Goal: Task Accomplishment & Management: Complete application form

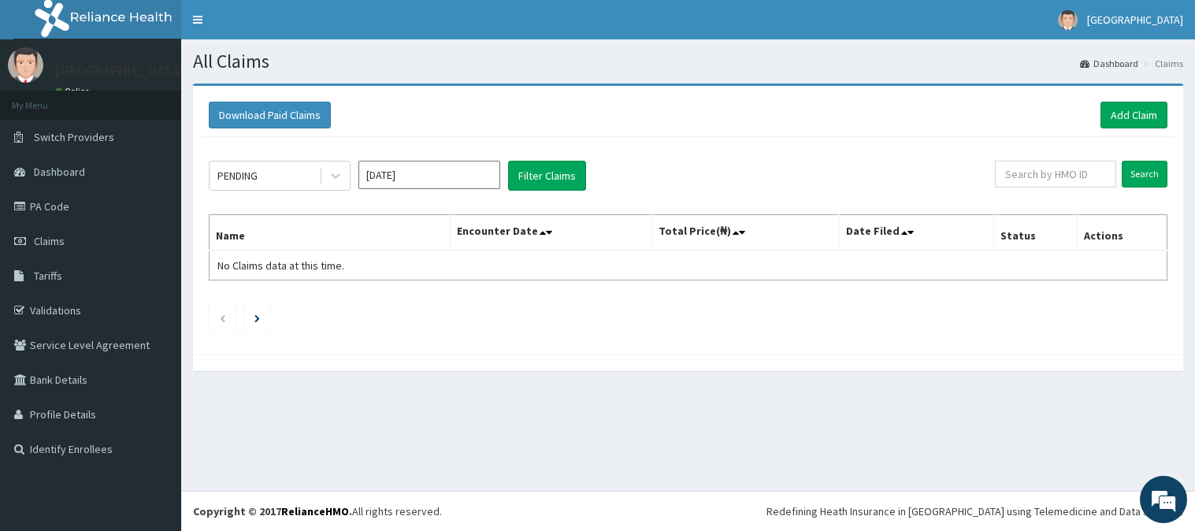
click at [58, 243] on span "Claims" at bounding box center [49, 241] width 31 height 14
click at [1048, 164] on input "text" at bounding box center [1055, 174] width 121 height 27
paste input "TFE/11379/A"
type input "TFE/11379/A"
click at [1122, 161] on input "Search" at bounding box center [1145, 174] width 46 height 27
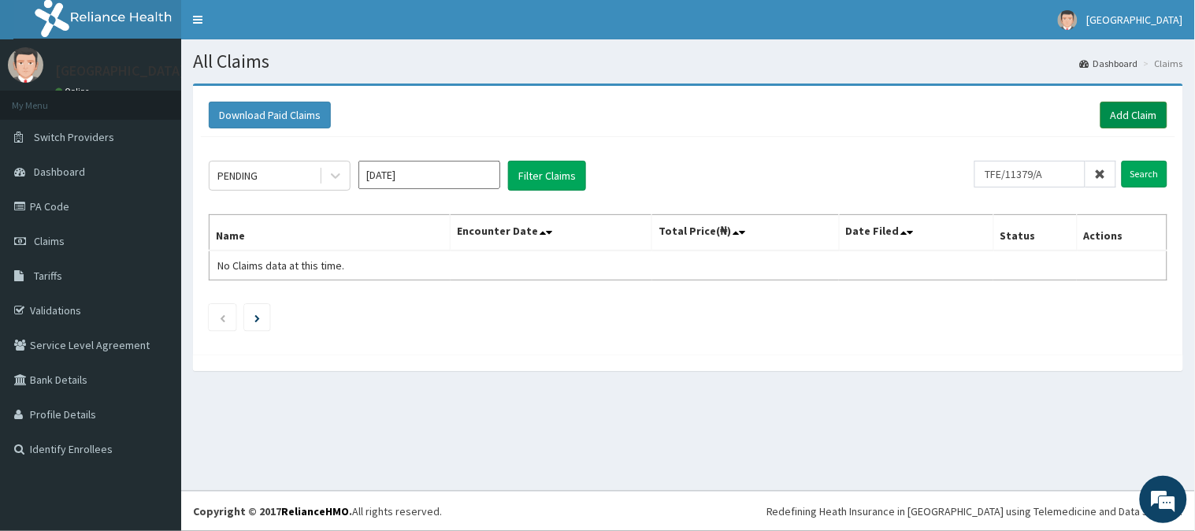
click at [1156, 113] on link "Add Claim" at bounding box center [1134, 115] width 67 height 27
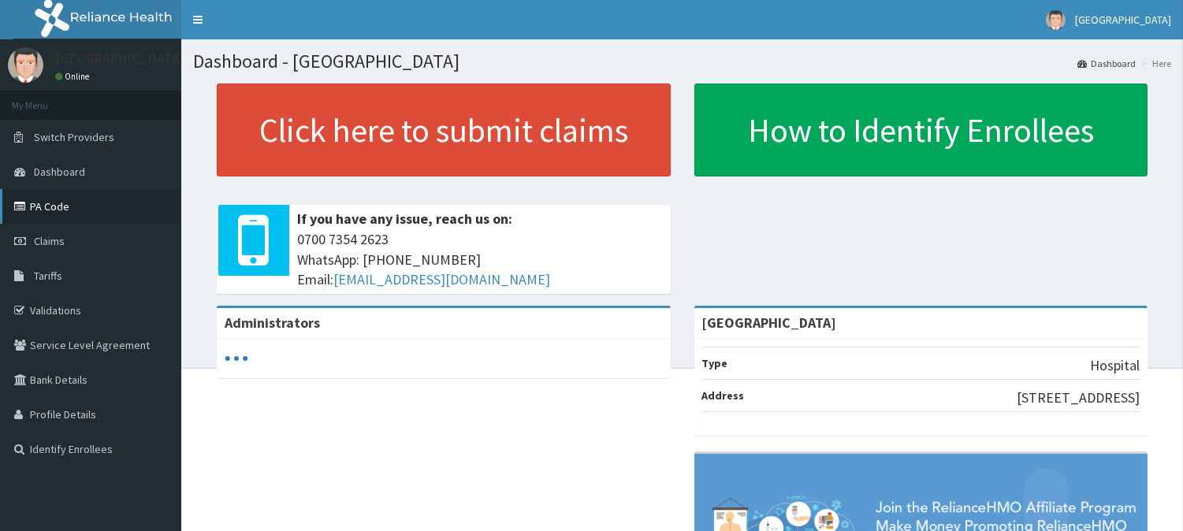
click at [67, 200] on link "PA Code" at bounding box center [90, 206] width 181 height 35
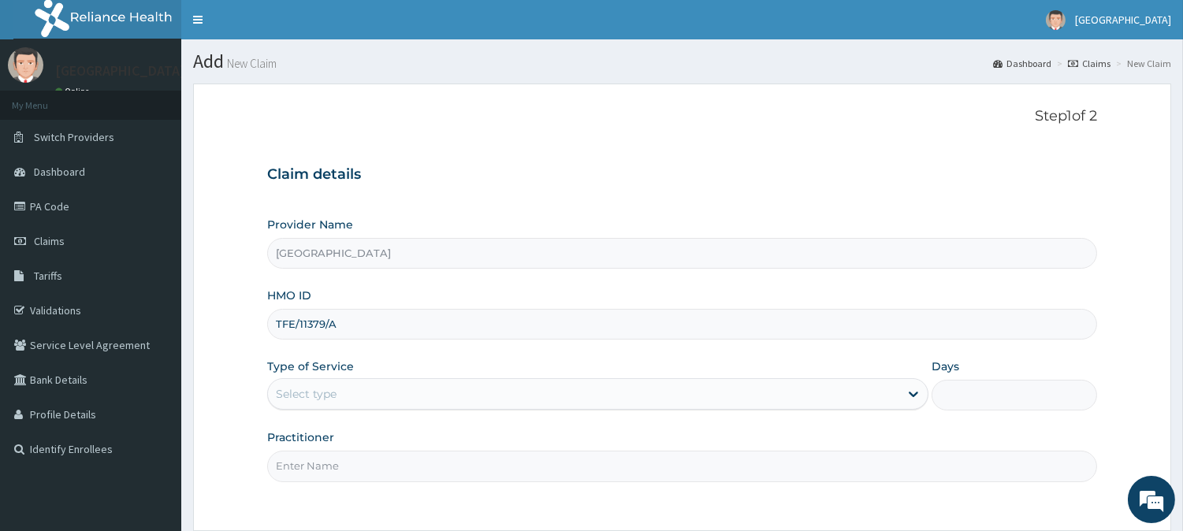
type input "TFE/11379/A"
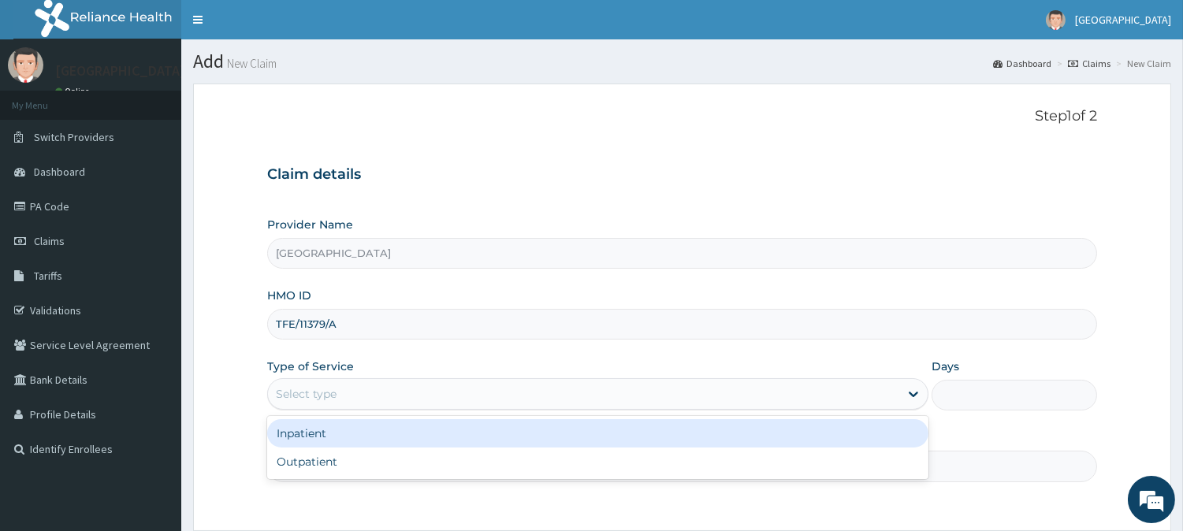
drag, startPoint x: 433, startPoint y: 403, endPoint x: 413, endPoint y: 446, distance: 47.2
click at [413, 410] on div "option Inpatient focused, 1 of 2. 2 results available. Use Up and Down to choos…" at bounding box center [597, 394] width 661 height 32
click at [413, 448] on div "Outpatient" at bounding box center [597, 462] width 661 height 28
type input "1"
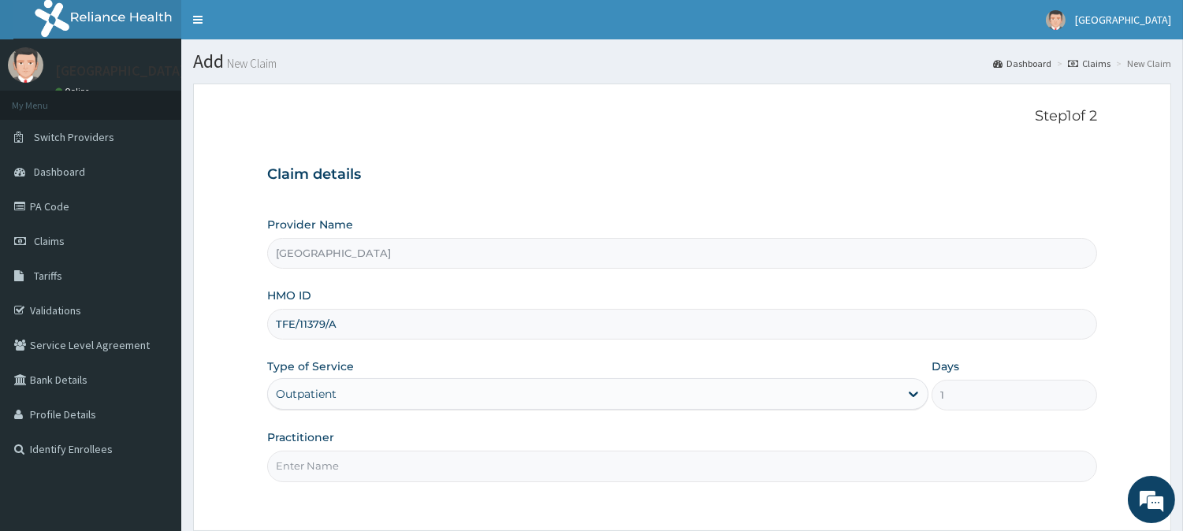
click at [392, 450] on div "Practitioner" at bounding box center [682, 455] width 830 height 52
click at [383, 470] on input "Practitioner" at bounding box center [682, 466] width 830 height 31
type input "DR MUHAMMED"
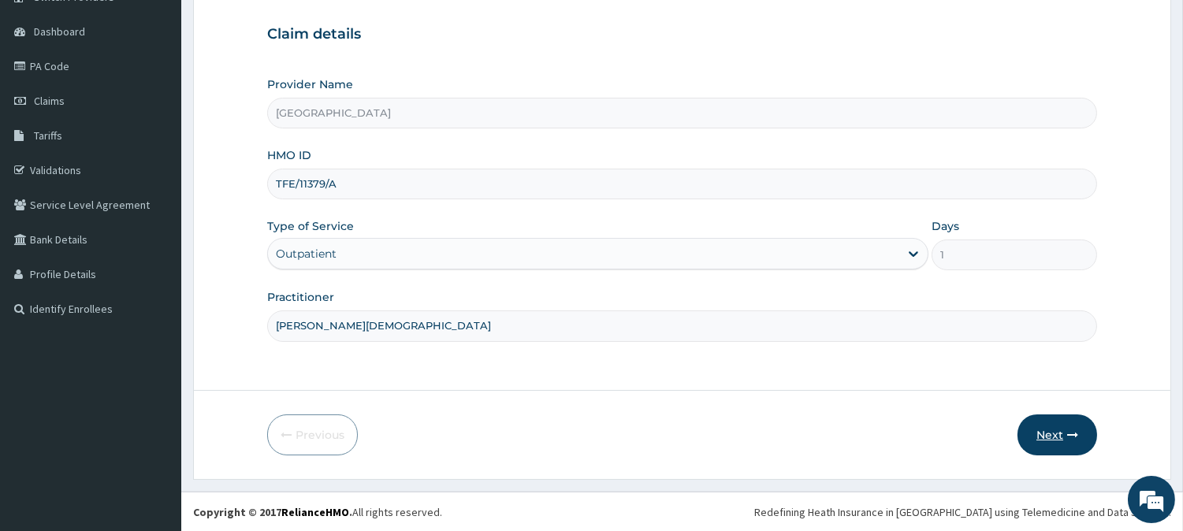
click at [1058, 428] on button "Next" at bounding box center [1057, 434] width 80 height 41
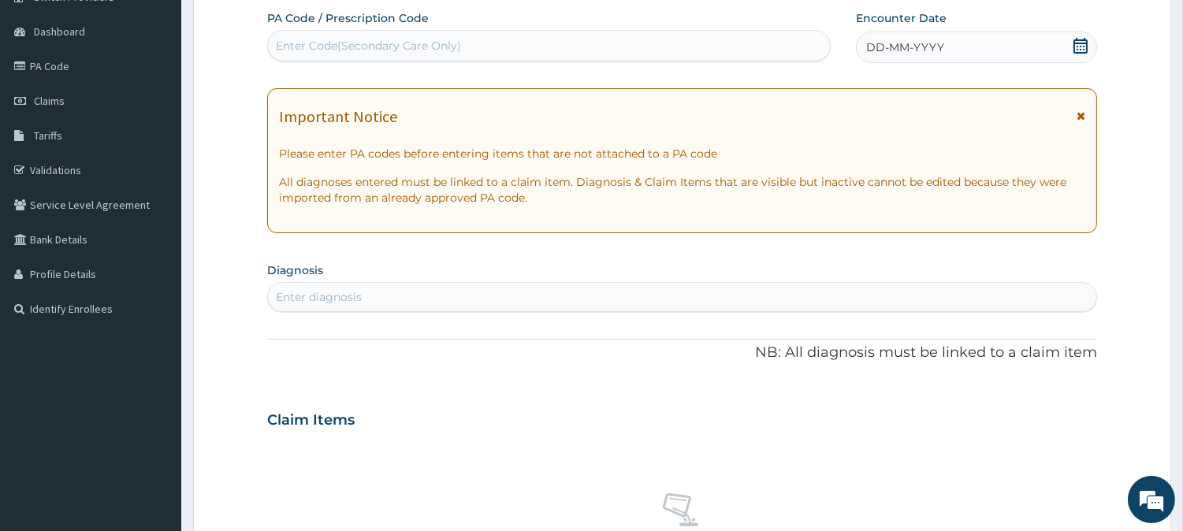
scroll to position [0, 0]
click at [680, 36] on div "Enter Code(Secondary Care Only)" at bounding box center [549, 45] width 562 height 25
paste input "PA/0EB1D5"
type input "PA/0EB1D5"
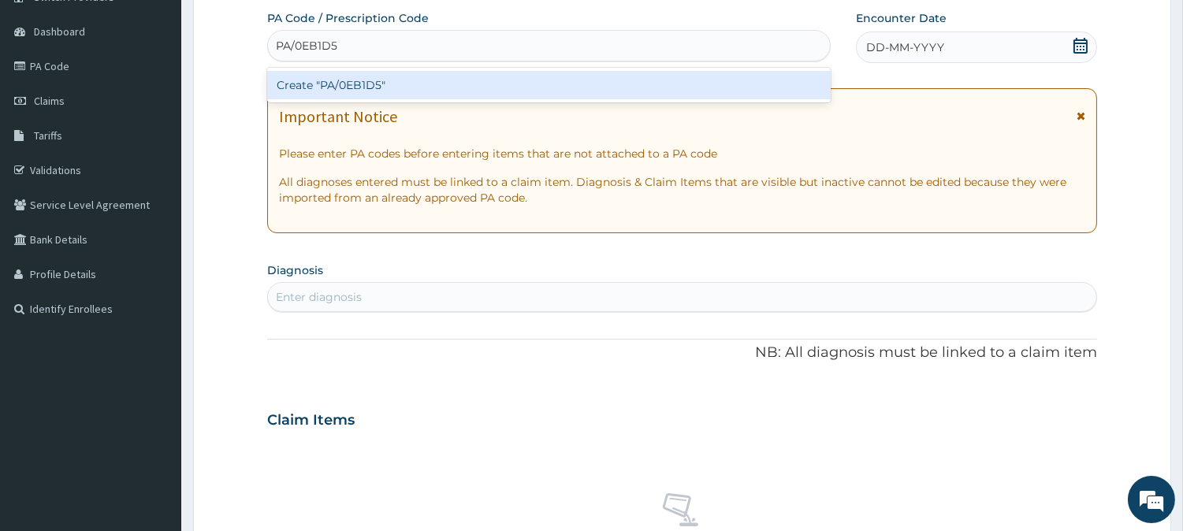
click at [668, 82] on div "Create "PA/0EB1D5"" at bounding box center [548, 85] width 563 height 28
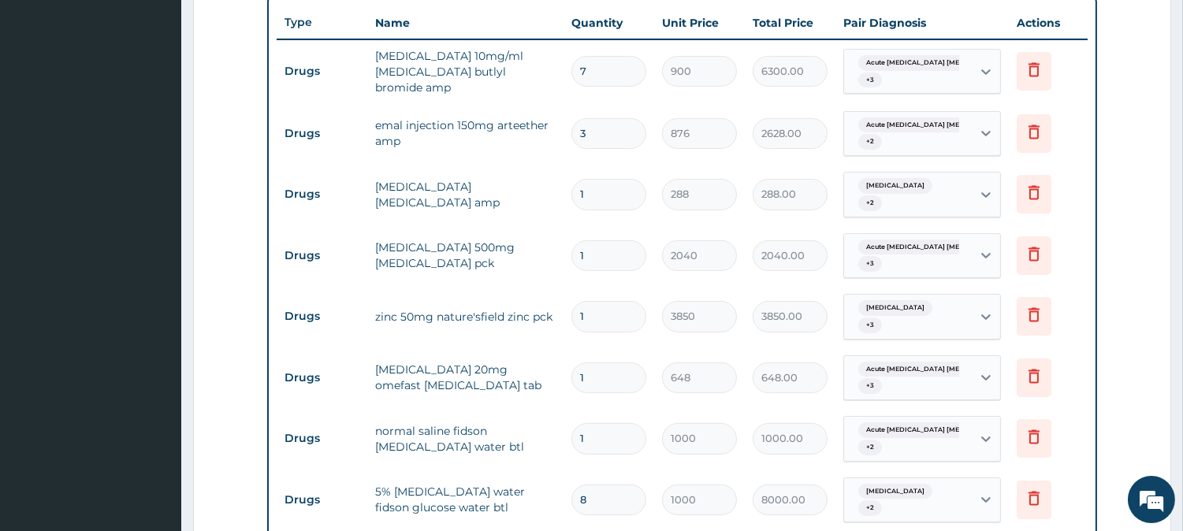
scroll to position [593, 0]
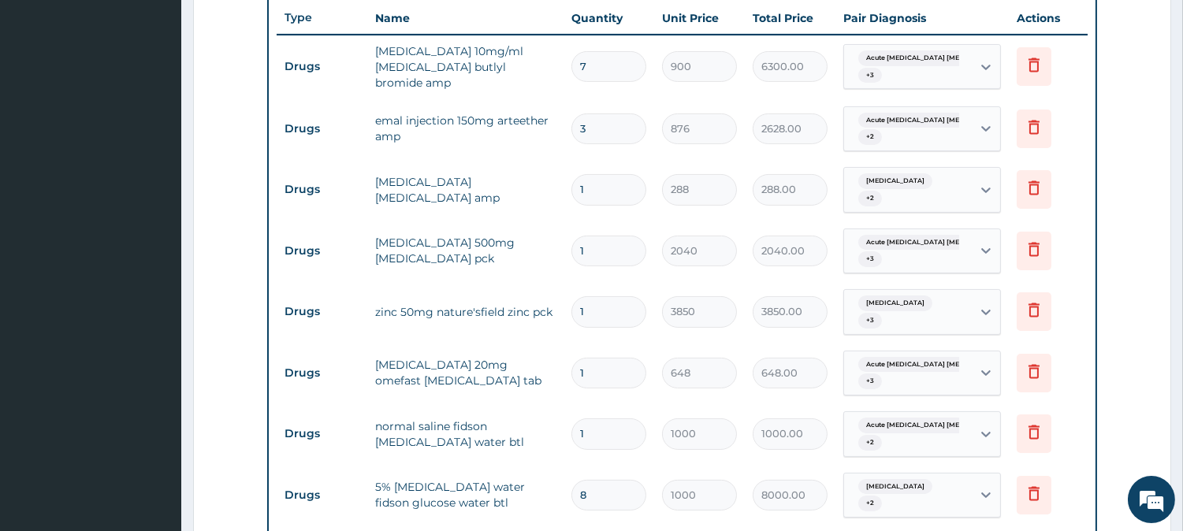
drag, startPoint x: 604, startPoint y: 314, endPoint x: 616, endPoint y: 317, distance: 12.2
click at [616, 317] on input "1" at bounding box center [608, 311] width 75 height 31
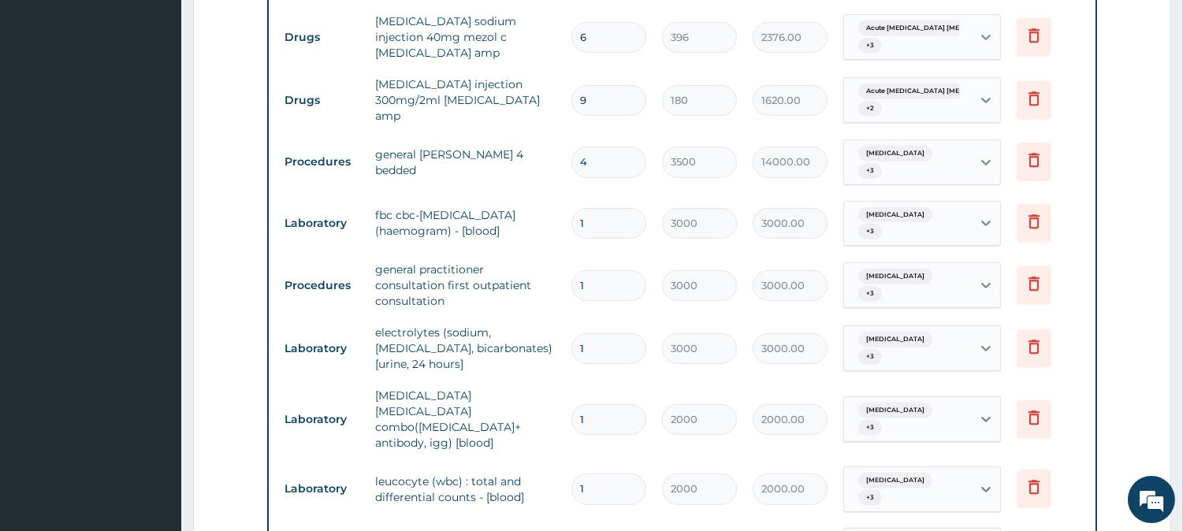
scroll to position [1455, 0]
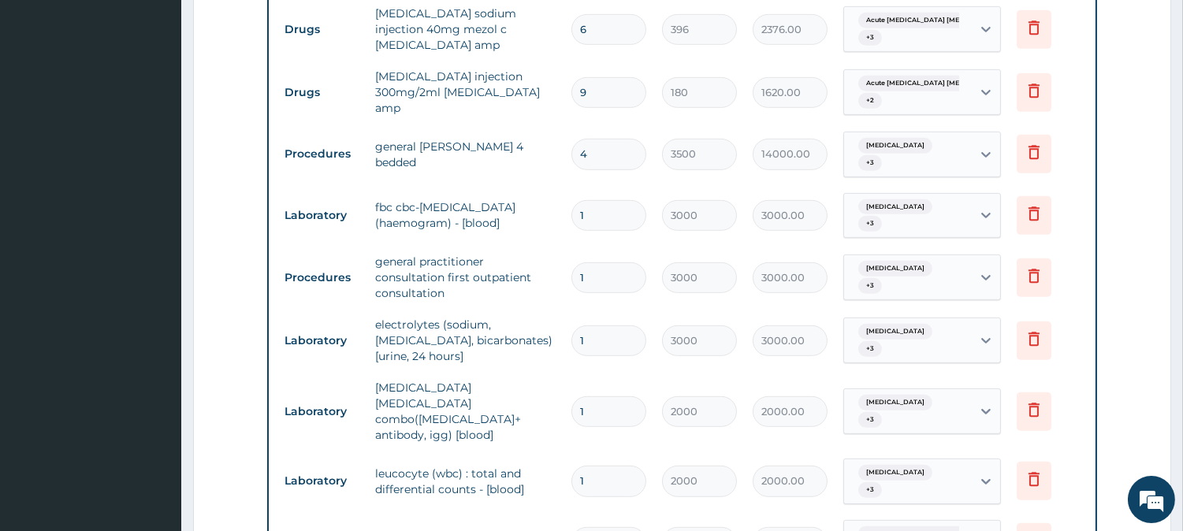
click at [620, 139] on input "4" at bounding box center [608, 154] width 75 height 31
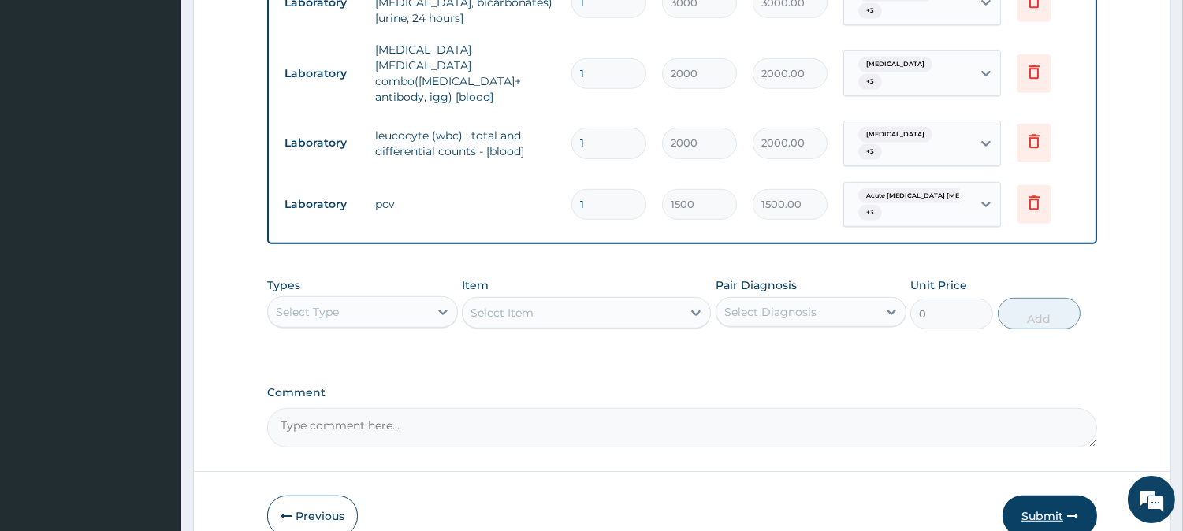
click at [1049, 496] on button "Submit" at bounding box center [1049, 516] width 95 height 41
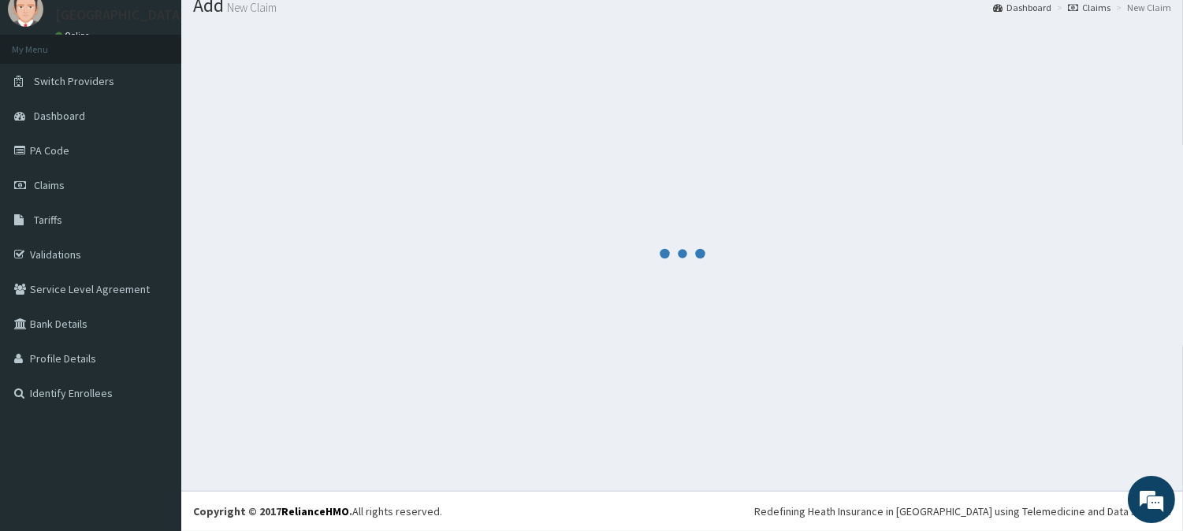
scroll to position [56, 0]
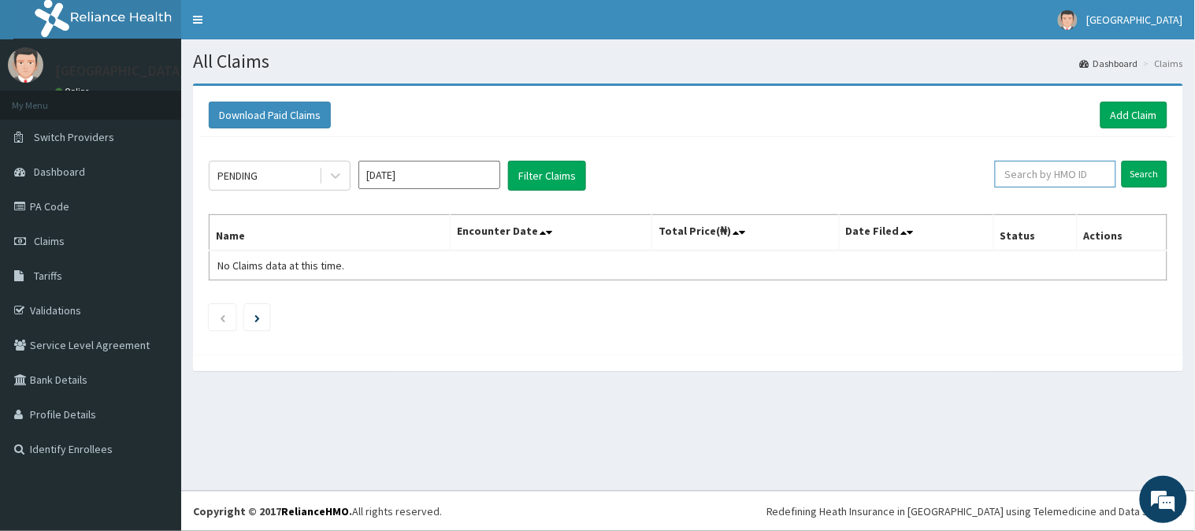
click at [1068, 177] on input "text" at bounding box center [1055, 174] width 121 height 27
paste input "ACX/10068/A"
type input "ACX/10068/A"
click at [1122, 161] on input "Search" at bounding box center [1145, 174] width 46 height 27
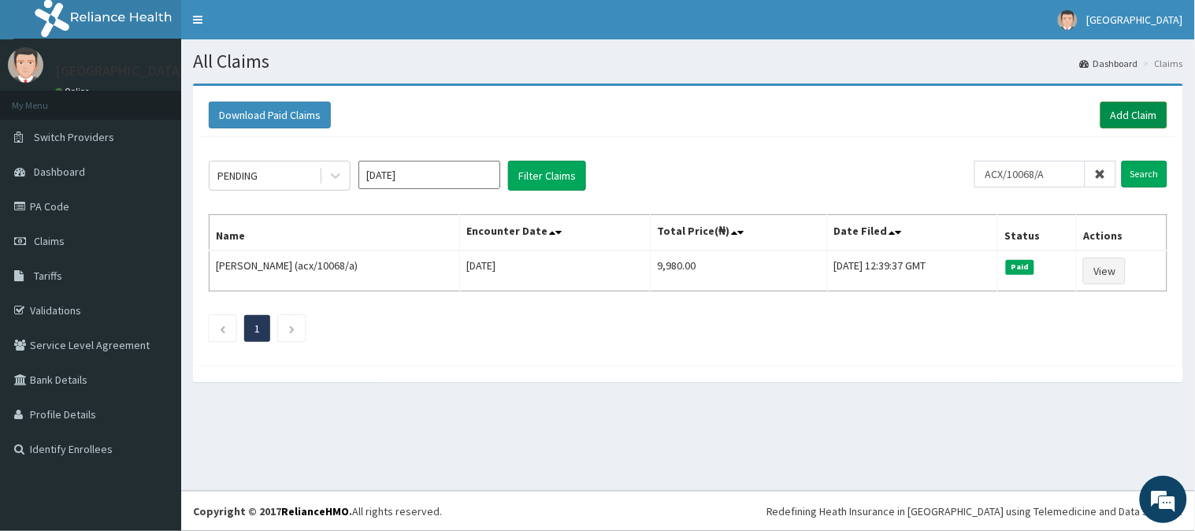
click at [1124, 121] on link "Add Claim" at bounding box center [1134, 115] width 67 height 27
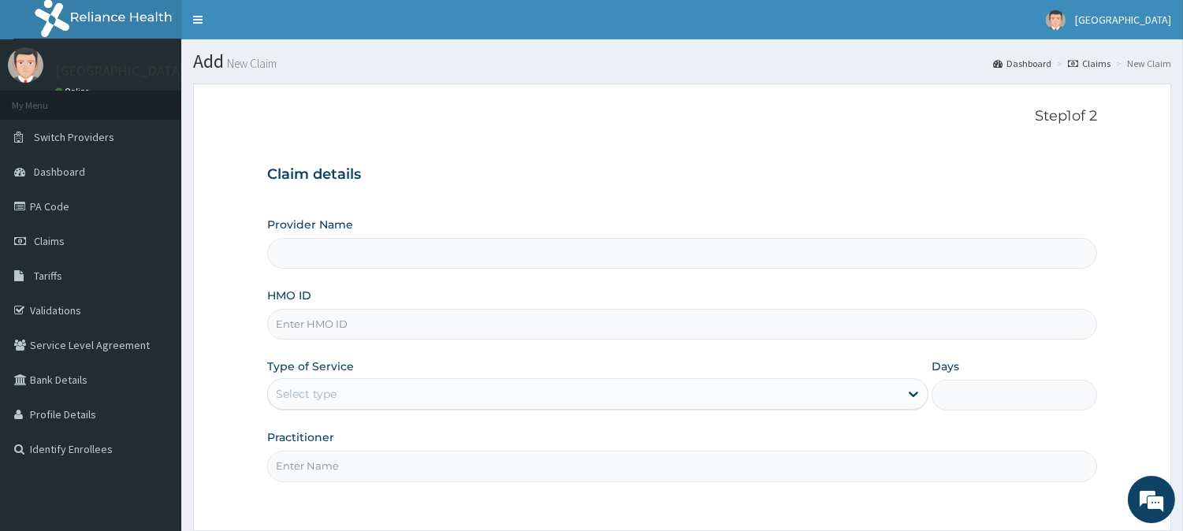
type input "ACX/10068/A"
type input "[GEOGRAPHIC_DATA]"
type input "ACX/10068/A"
click at [463, 402] on div "Select type" at bounding box center [583, 393] width 631 height 25
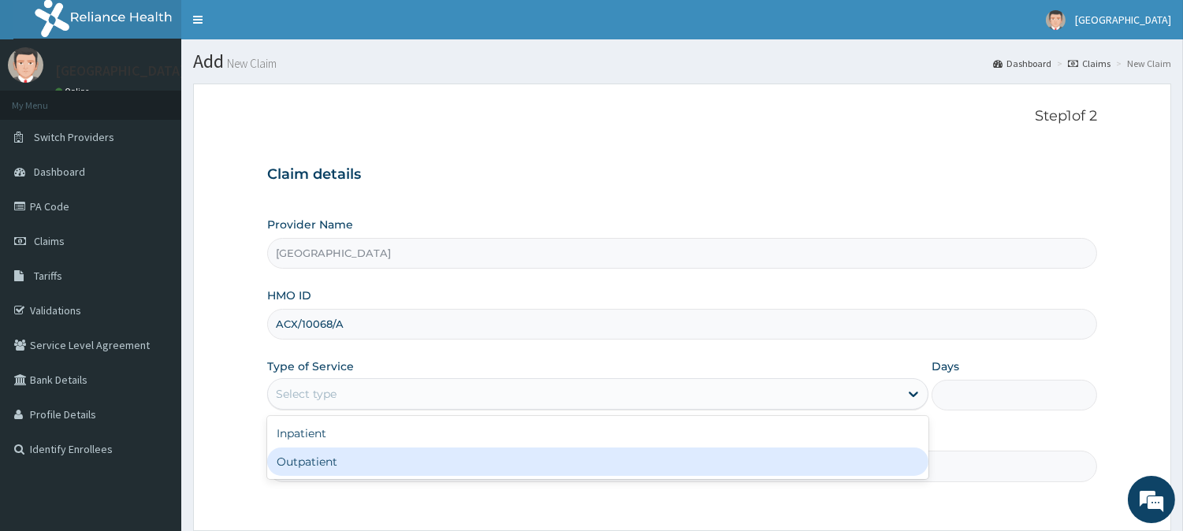
click at [452, 452] on div "Outpatient" at bounding box center [597, 462] width 661 height 28
type input "1"
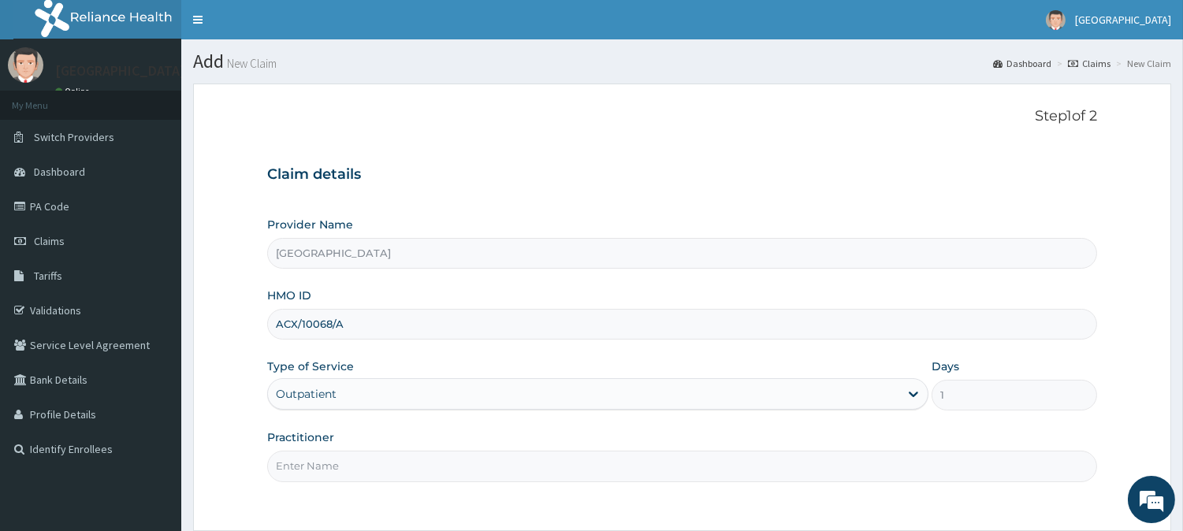
click at [431, 468] on input "Practitioner" at bounding box center [682, 466] width 830 height 31
type input "[PERSON_NAME][DEMOGRAPHIC_DATA]"
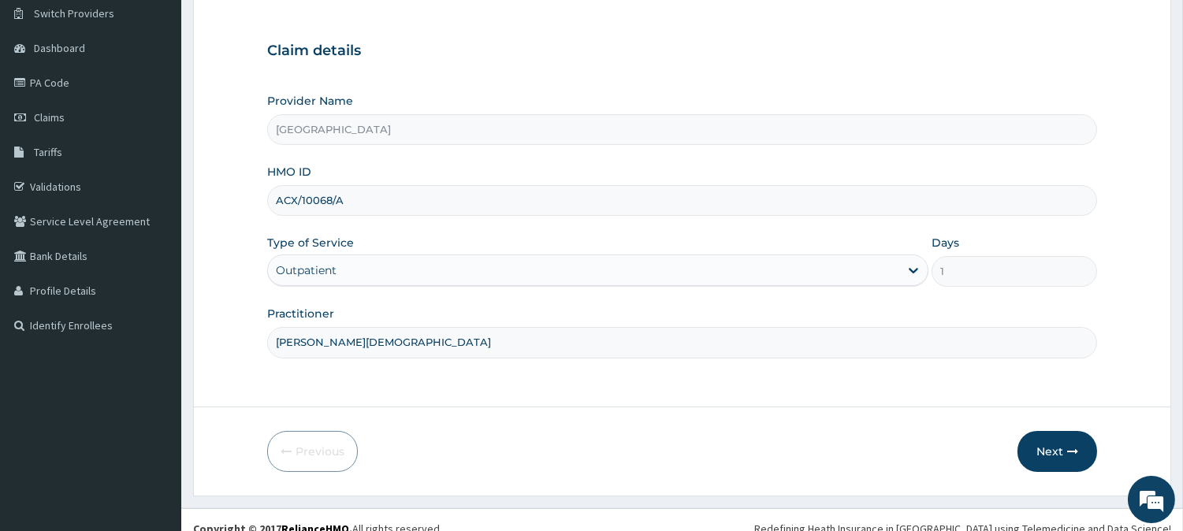
scroll to position [140, 0]
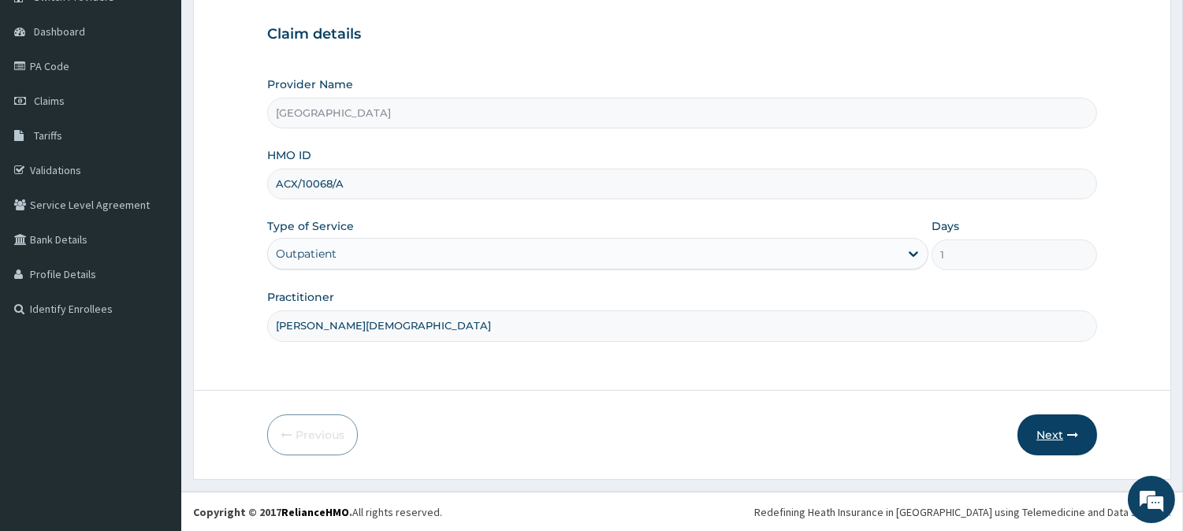
click at [1050, 420] on button "Next" at bounding box center [1057, 434] width 80 height 41
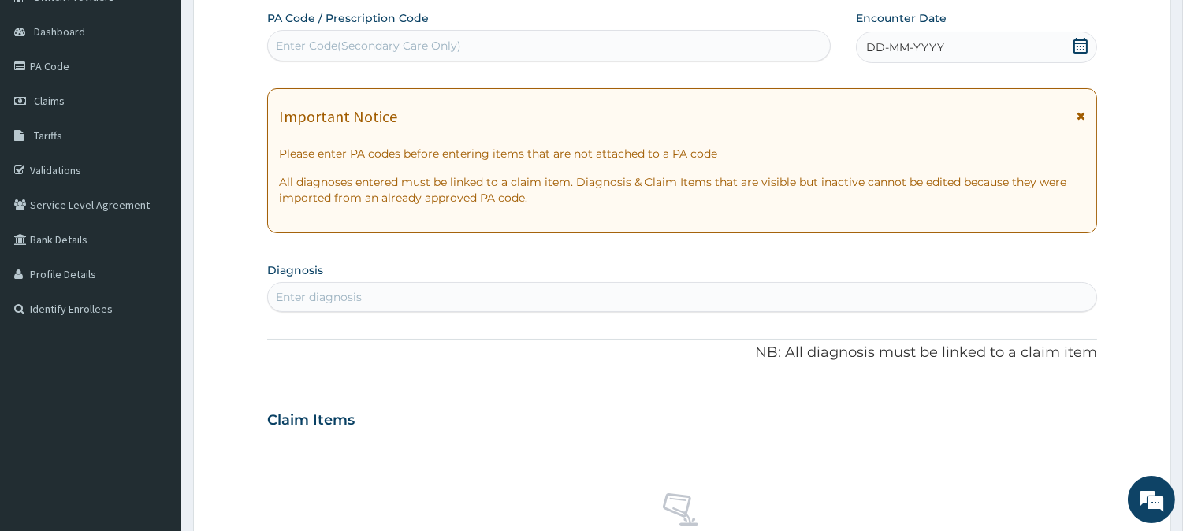
scroll to position [0, 0]
click at [487, 47] on div "Enter Code(Secondary Care Only)" at bounding box center [549, 45] width 562 height 25
paste input "PA/633158"
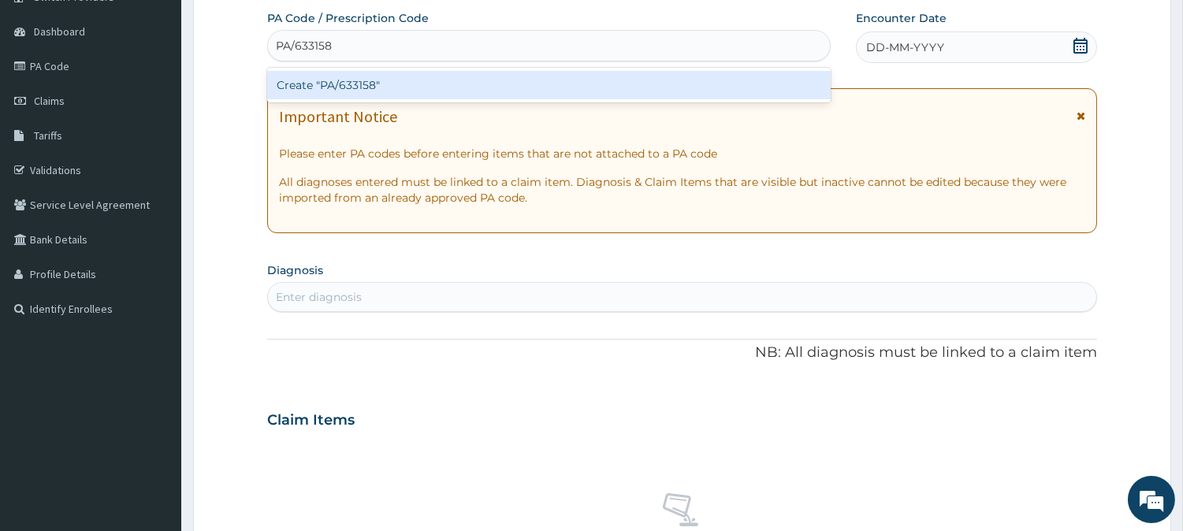
type input "PA/633158"
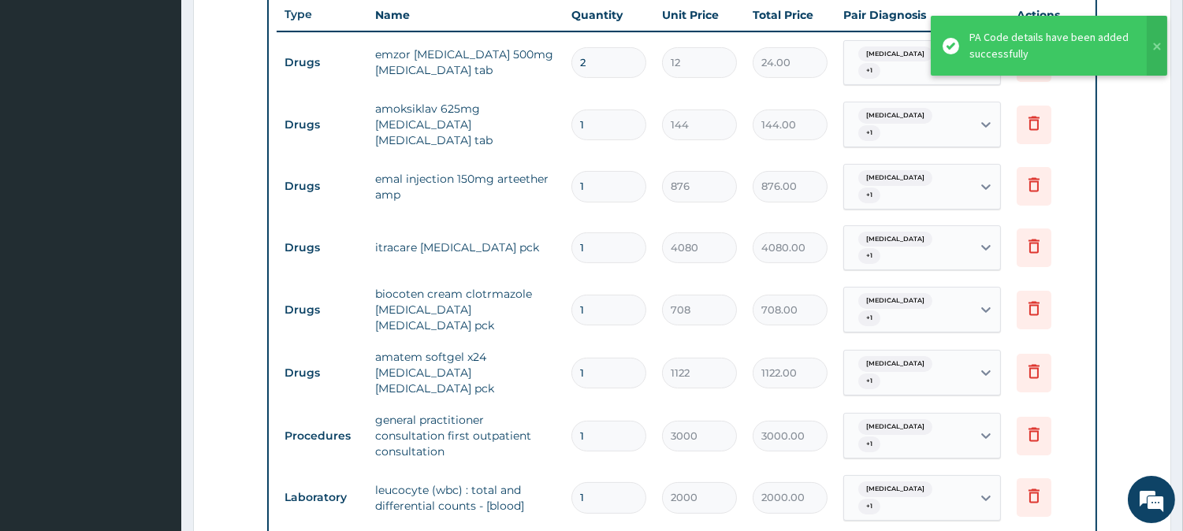
scroll to position [589, 0]
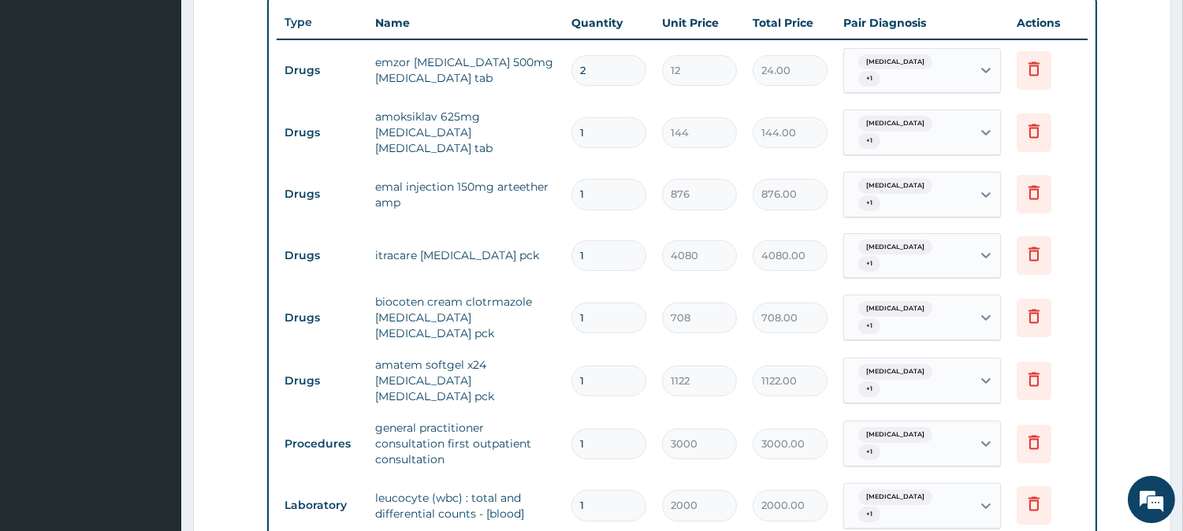
drag, startPoint x: 615, startPoint y: 71, endPoint x: 564, endPoint y: 88, distance: 54.1
click at [564, 88] on td "2" at bounding box center [608, 70] width 91 height 46
type input "1"
type input "12.00"
type input "18"
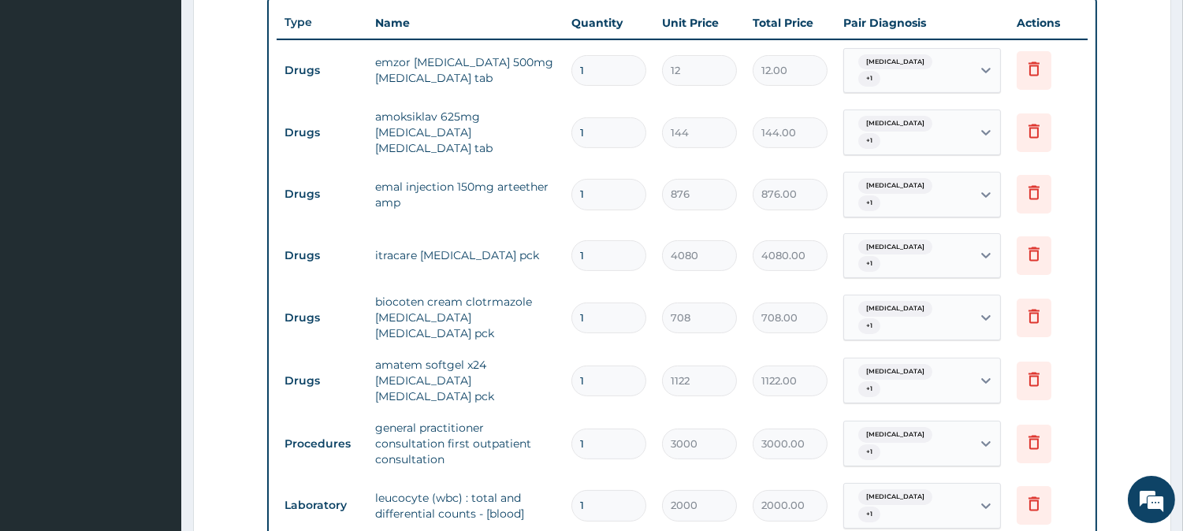
type input "216.00"
type input "18"
click at [618, 127] on input "1" at bounding box center [608, 132] width 75 height 31
drag, startPoint x: 618, startPoint y: 127, endPoint x: 560, endPoint y: 132, distance: 57.8
click at [560, 132] on tr "Drugs amoksiklav 625mg amoxicillin clavulanic acid tab 1 144 144.00 Sepsis + 1 …" at bounding box center [682, 132] width 811 height 63
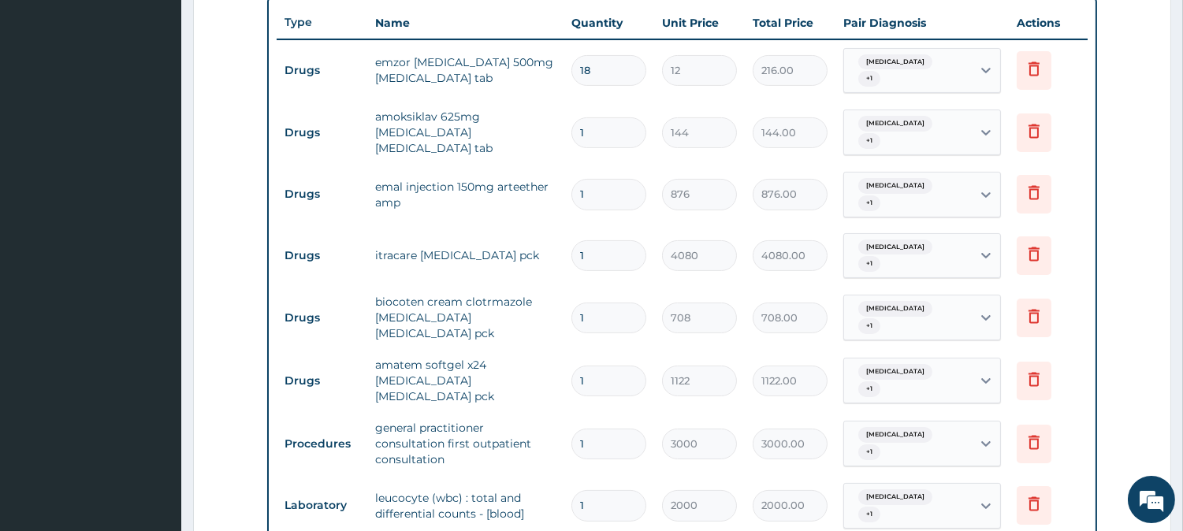
type input "15"
type input "2160.00"
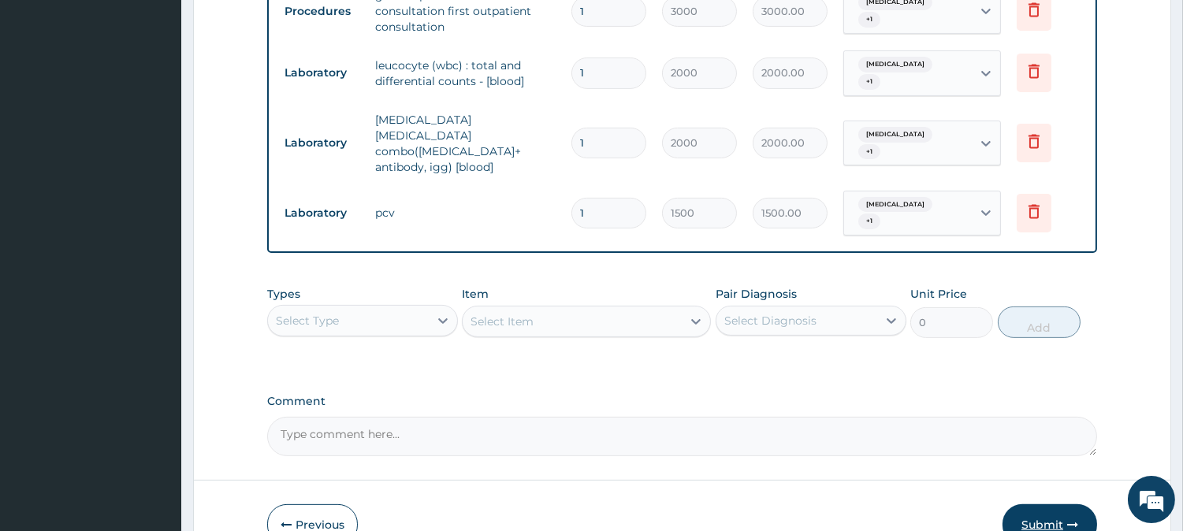
type input "15"
click at [1058, 504] on button "Submit" at bounding box center [1049, 524] width 95 height 41
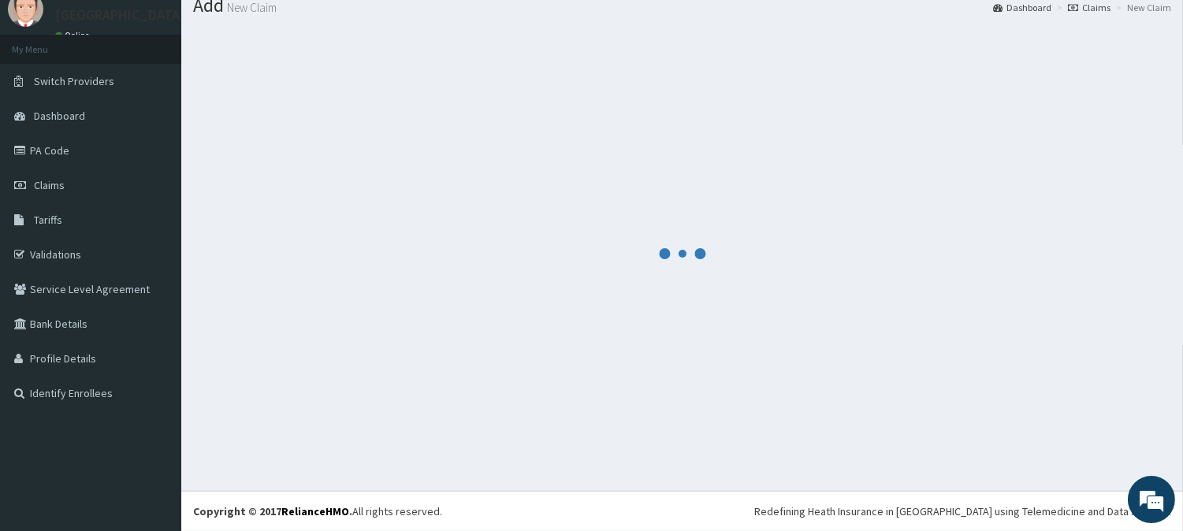
scroll to position [56, 0]
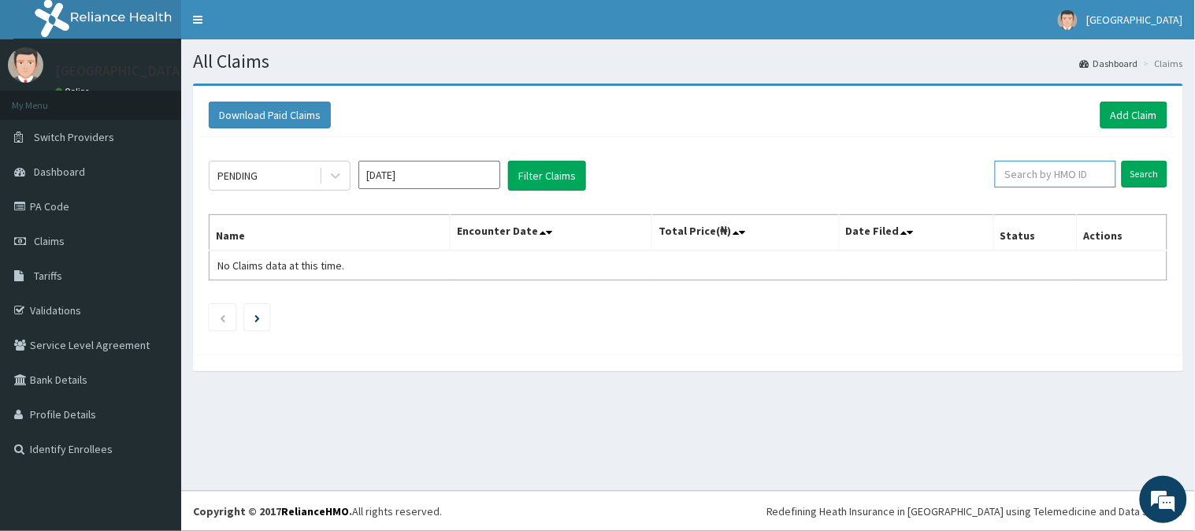
click at [1066, 175] on input "text" at bounding box center [1055, 174] width 121 height 27
paste input "WML/10073/B"
click at [1122, 161] on input "Search" at bounding box center [1145, 174] width 46 height 27
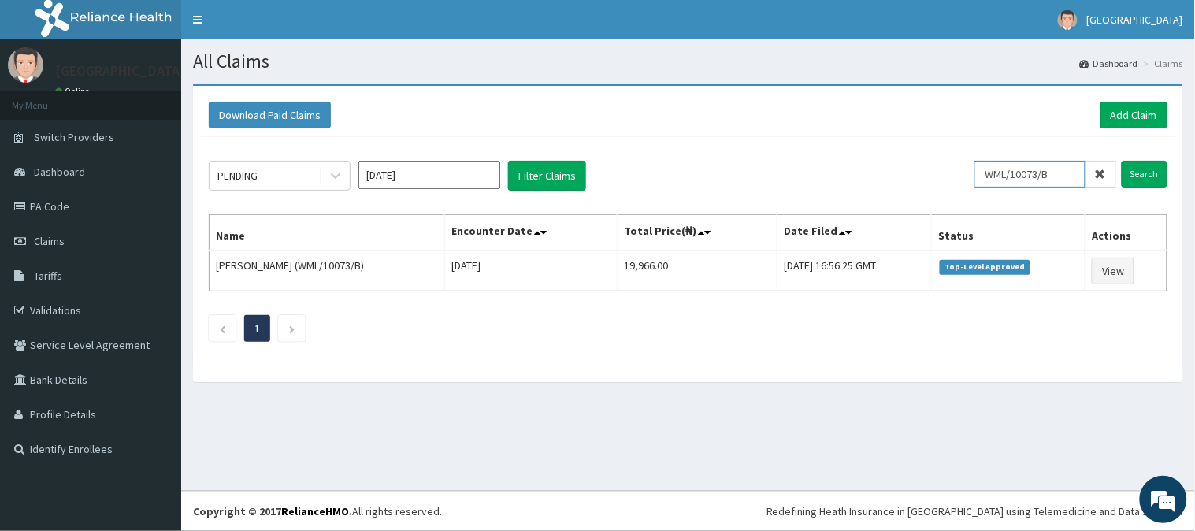
drag, startPoint x: 1064, startPoint y: 176, endPoint x: 946, endPoint y: 177, distance: 117.4
click at [946, 177] on div "PENDING [DATE] Filter Claims WML/10073/B Search" at bounding box center [688, 176] width 959 height 30
paste input "OKB/11201/A"
type input "OKB/11201/A"
click at [1122, 161] on input "Search" at bounding box center [1145, 174] width 46 height 27
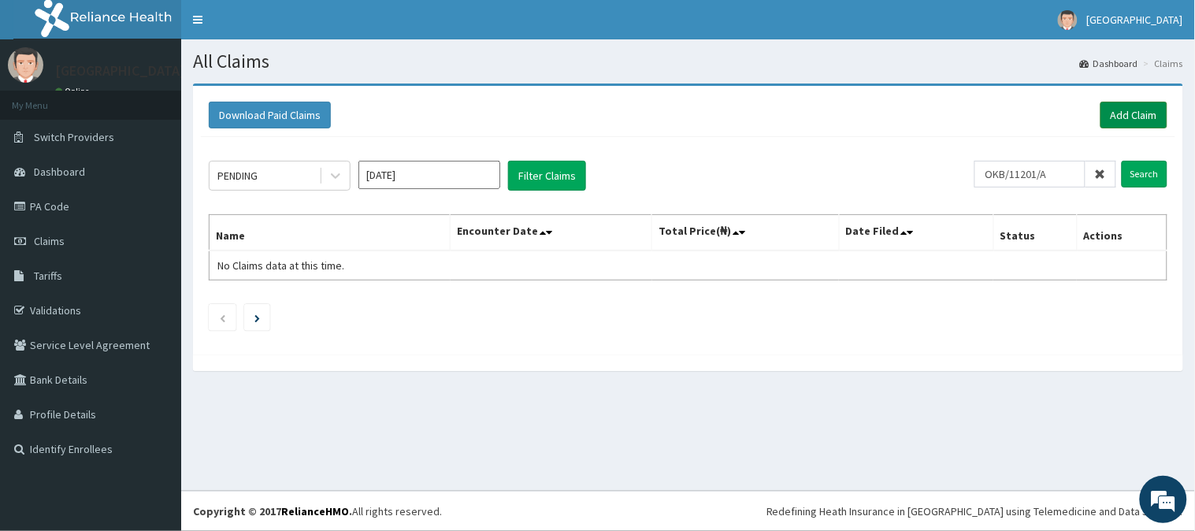
click at [1137, 112] on link "Add Claim" at bounding box center [1134, 115] width 67 height 27
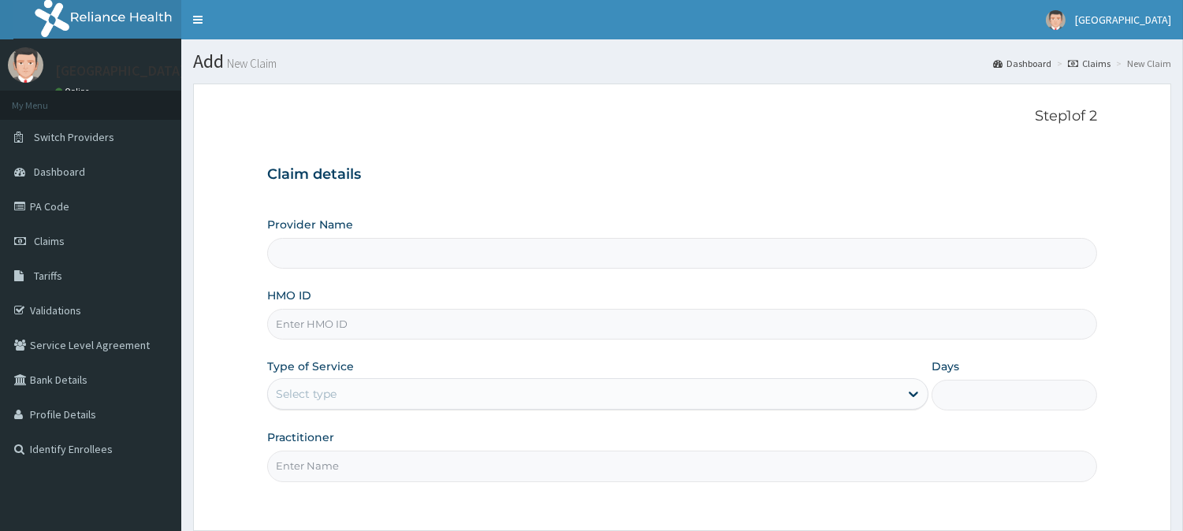
click at [345, 324] on input "HMO ID" at bounding box center [682, 324] width 830 height 31
paste input "OKB/11201/A"
type input "OKB/11201/A"
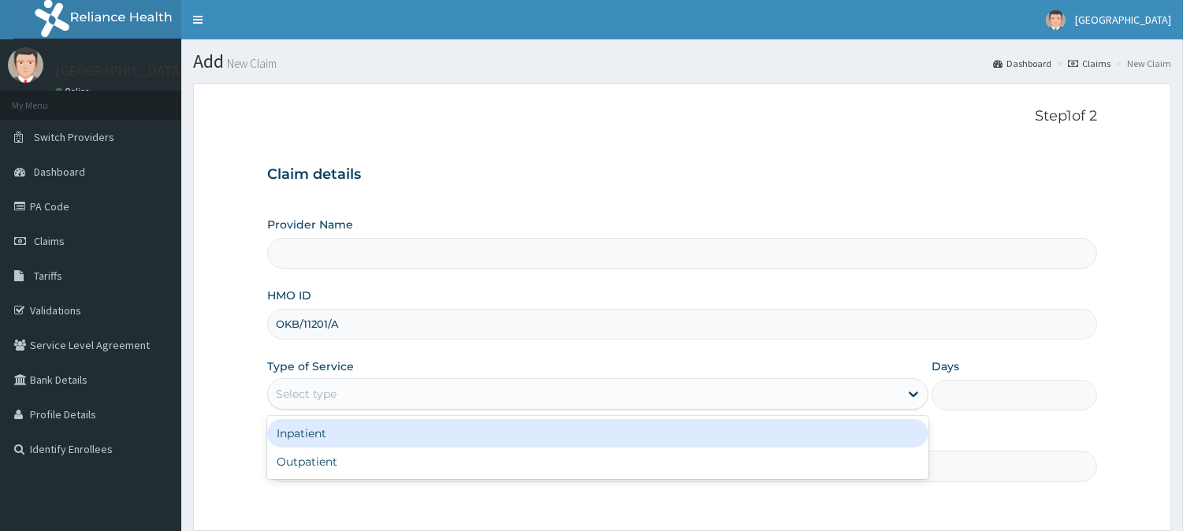
click at [429, 396] on div "Select type" at bounding box center [583, 393] width 631 height 25
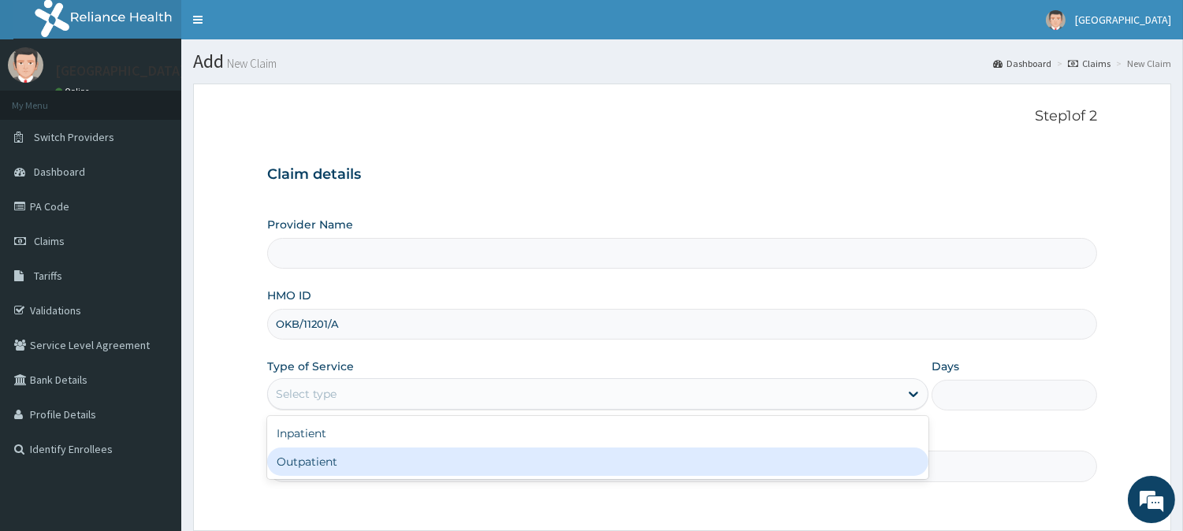
click at [407, 459] on div "Outpatient" at bounding box center [597, 462] width 661 height 28
type input "1"
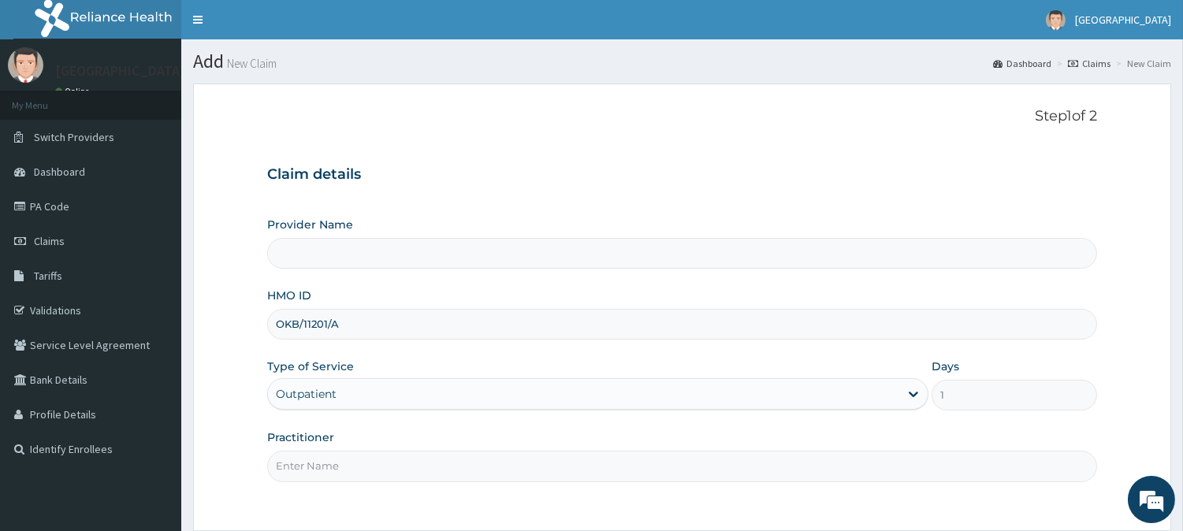
type input "[GEOGRAPHIC_DATA]"
click at [377, 463] on input "Practitioner" at bounding box center [682, 466] width 830 height 31
type input "DR YUSUF"
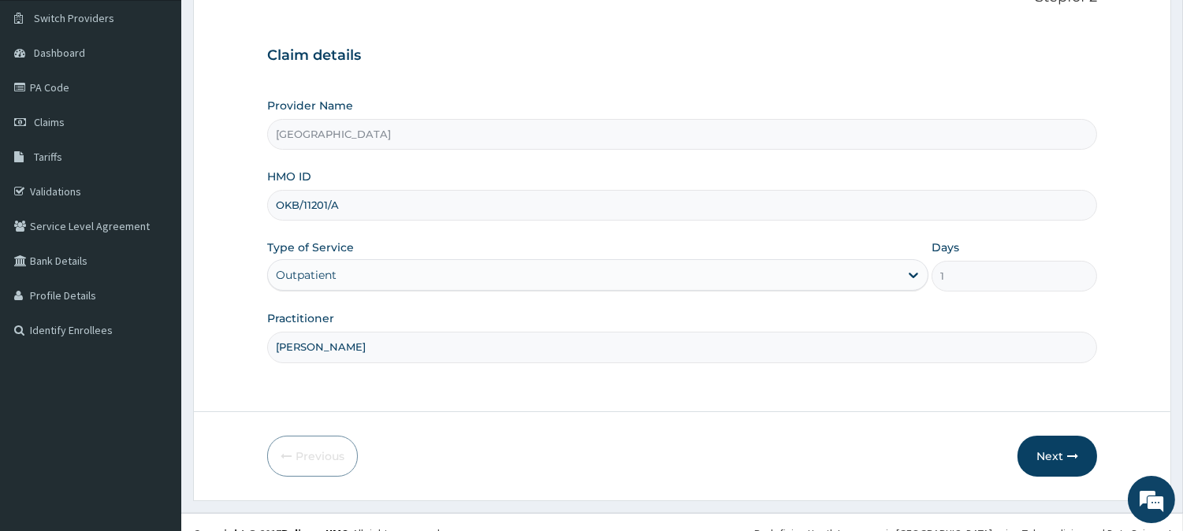
scroll to position [123, 0]
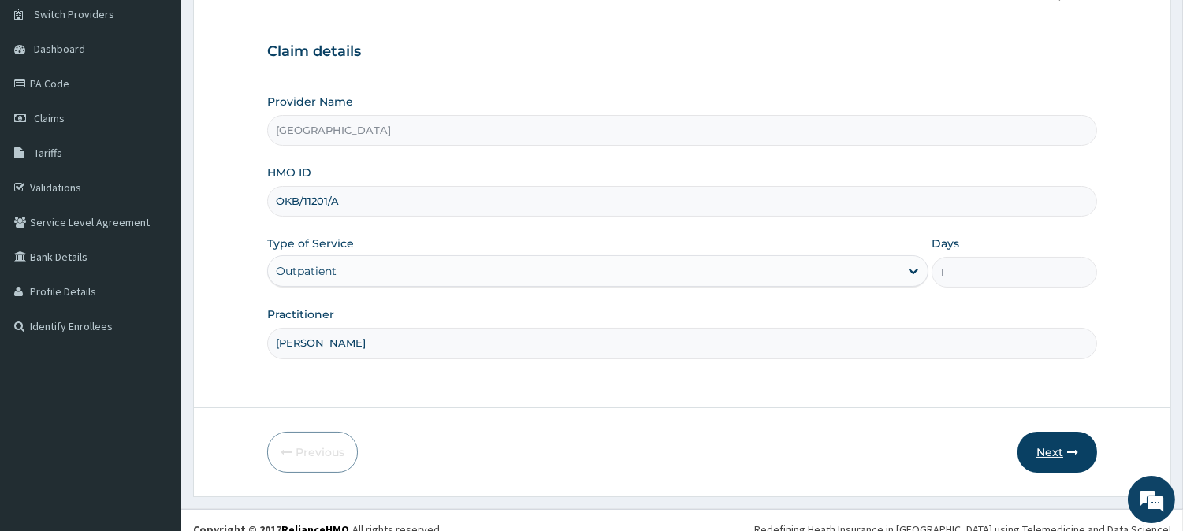
click at [1052, 450] on button "Next" at bounding box center [1057, 452] width 80 height 41
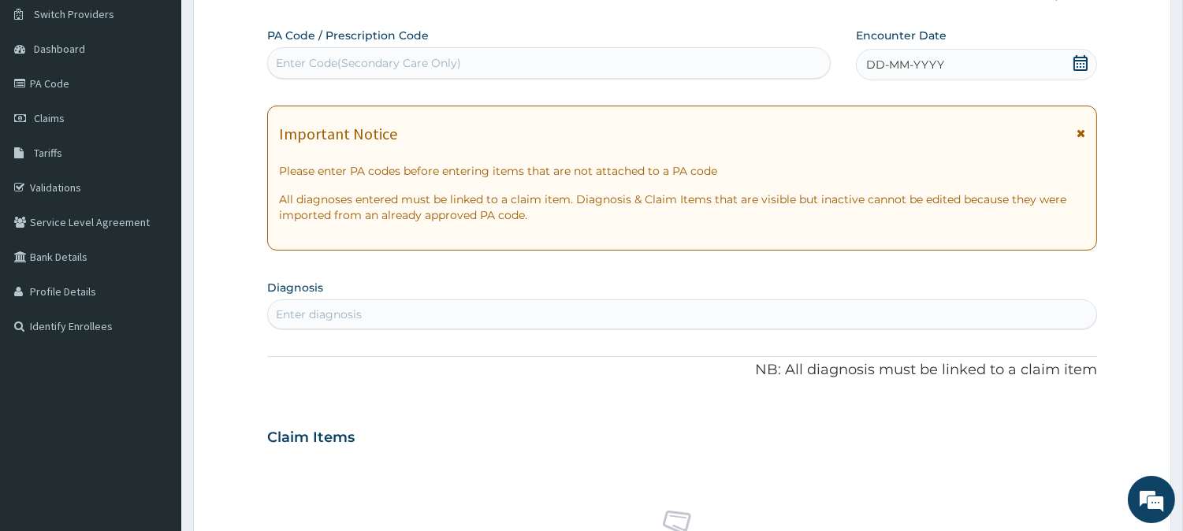
scroll to position [0, 0]
click at [442, 63] on div "Enter Code(Secondary Care Only)" at bounding box center [368, 63] width 185 height 16
paste input "PA/85412A"
type input "PA/85412A"
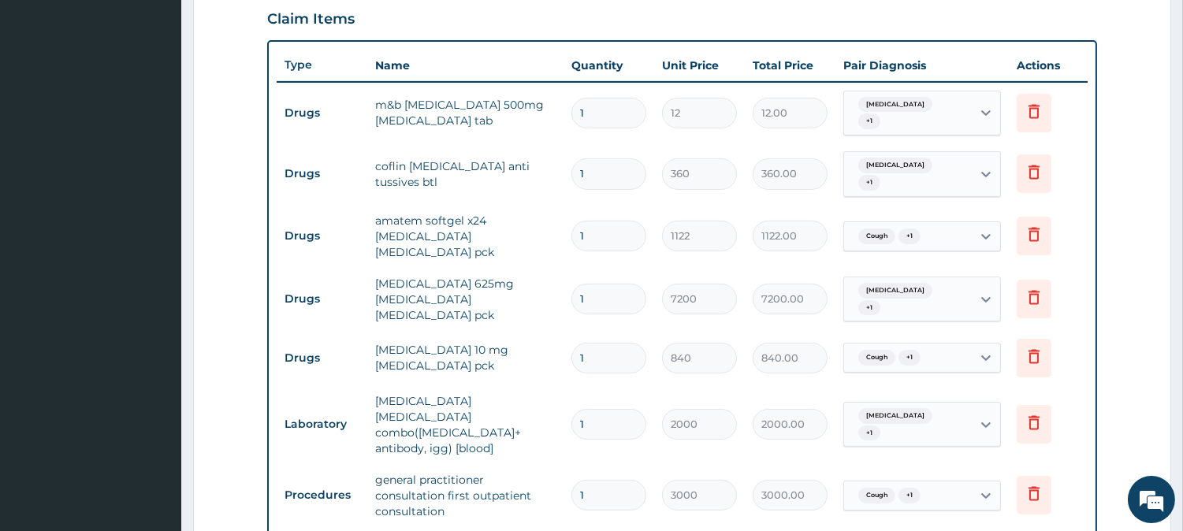
scroll to position [544, 0]
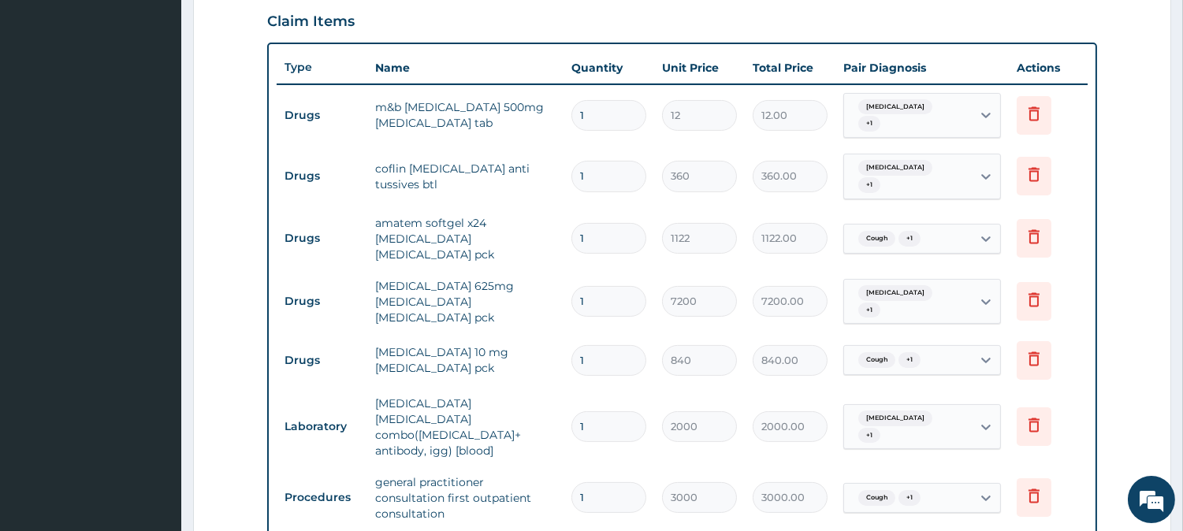
click at [633, 104] on input "1" at bounding box center [608, 115] width 75 height 31
type input "18"
type input "216.00"
type input "18"
drag, startPoint x: 605, startPoint y: 325, endPoint x: 538, endPoint y: 344, distance: 69.6
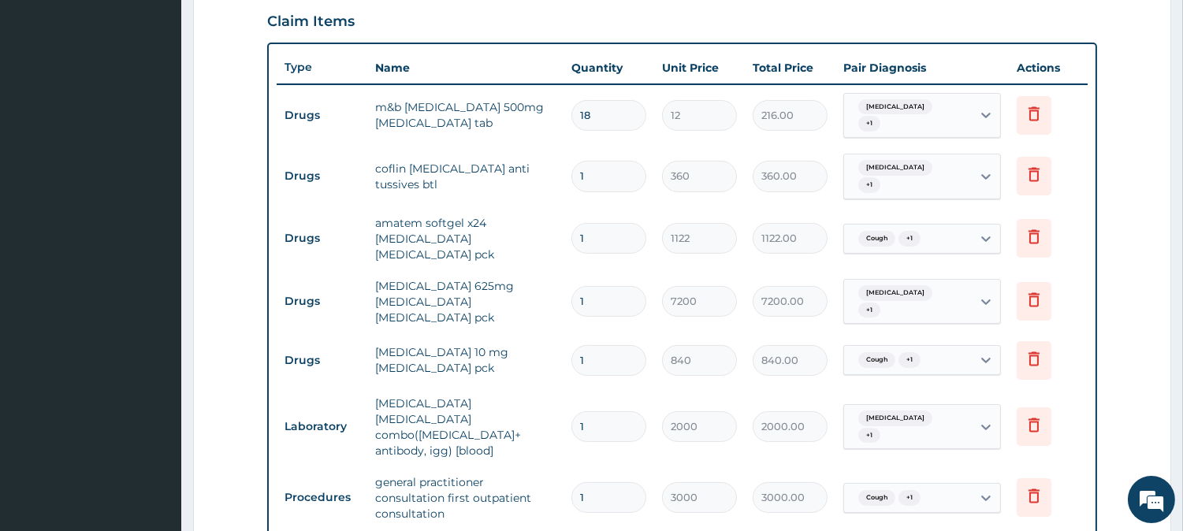
click at [538, 344] on tr "Drugs loratadine 10 mg loratadine pck 1 840 840.00 Cough + 1 Delete" at bounding box center [682, 360] width 811 height 54
type input "5"
type input "4200.00"
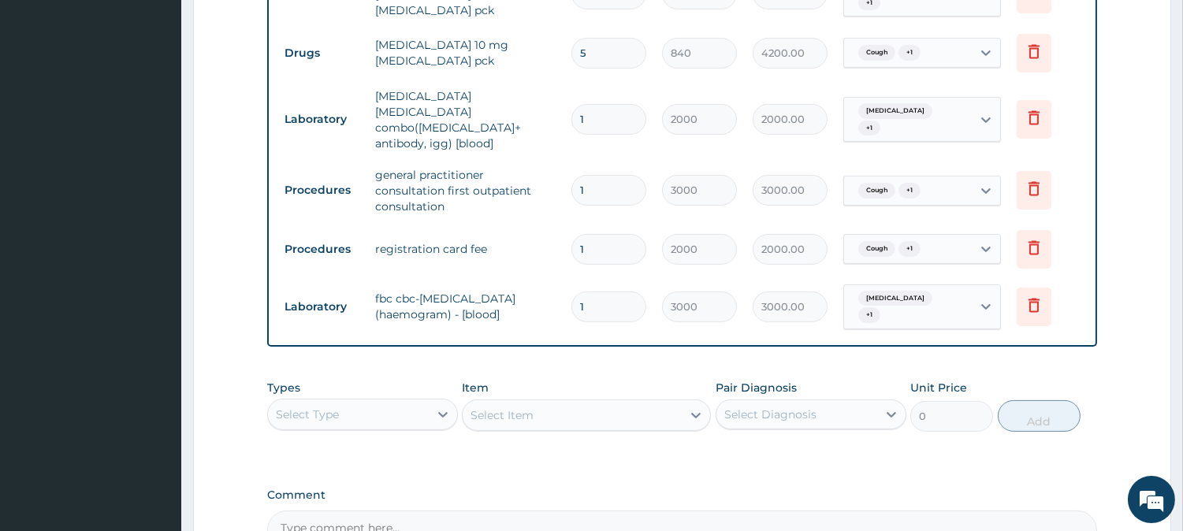
scroll to position [967, 0]
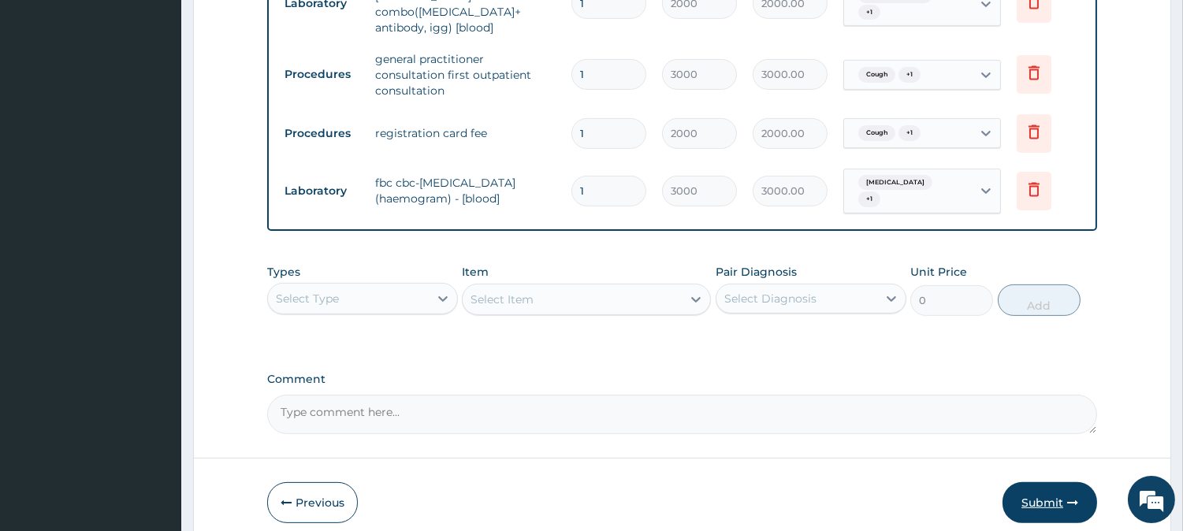
type input "5"
click at [1051, 482] on button "Submit" at bounding box center [1049, 502] width 95 height 41
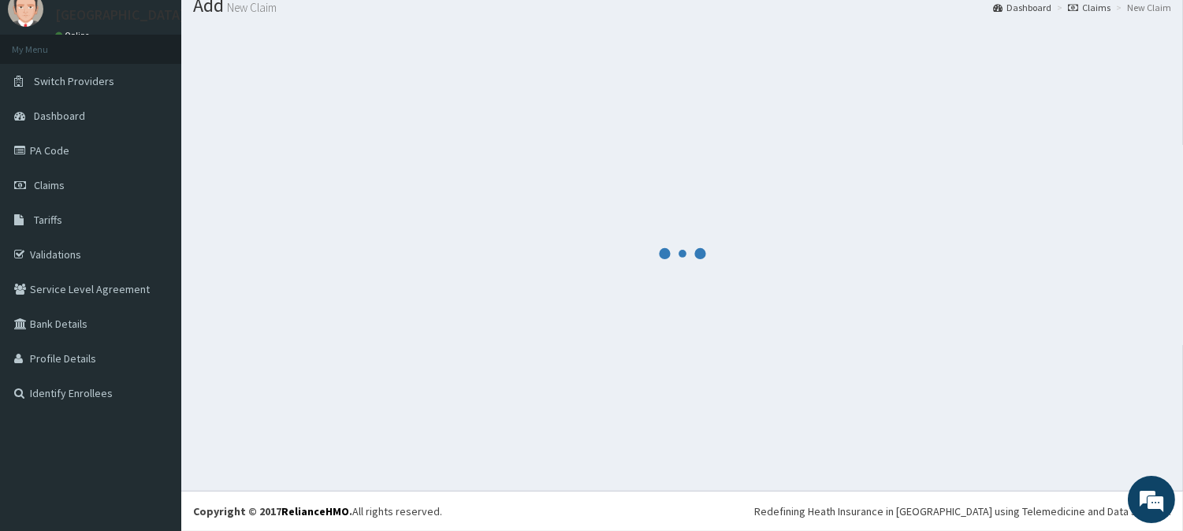
scroll to position [56, 0]
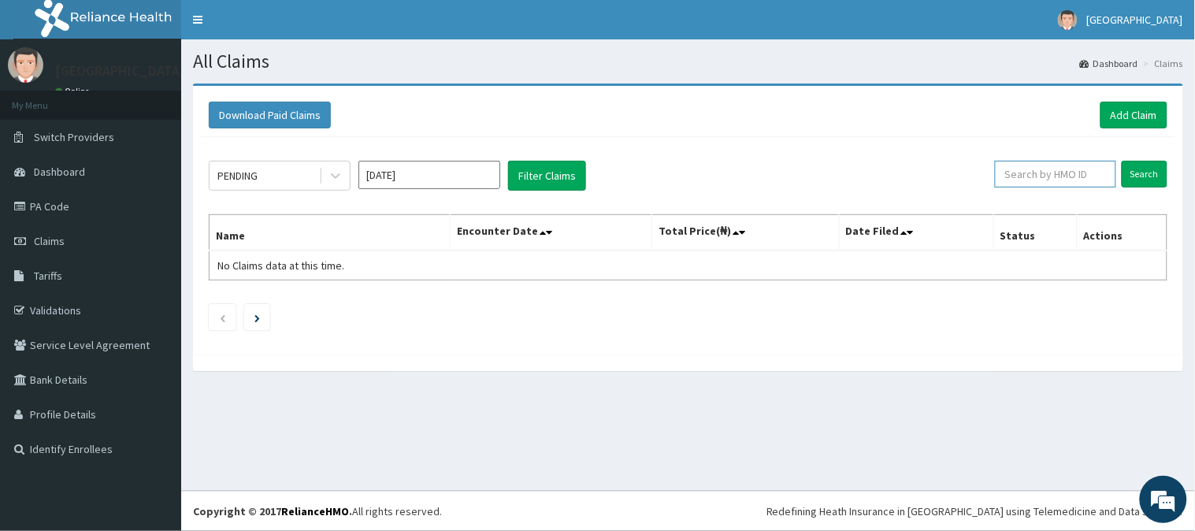
click at [1037, 170] on input "text" at bounding box center [1055, 174] width 121 height 27
paste input "LRO/10003/C"
click at [1037, 170] on input "LRO/10003/C" at bounding box center [1030, 174] width 111 height 27
click at [1122, 161] on input "Search" at bounding box center [1145, 174] width 46 height 27
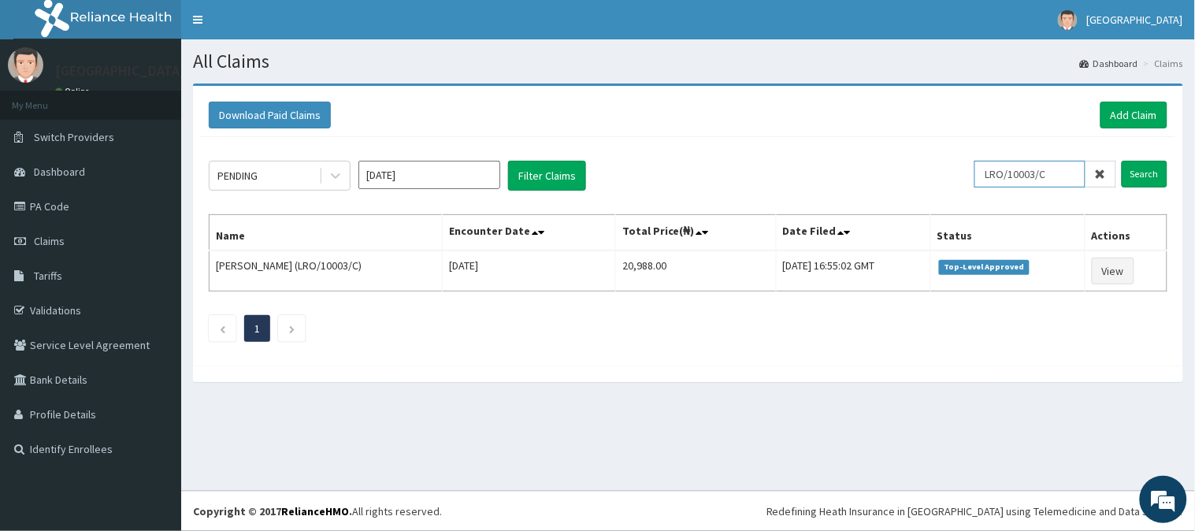
drag, startPoint x: 1054, startPoint y: 179, endPoint x: 915, endPoint y: 195, distance: 140.4
click at [915, 195] on div "PENDING Aug 2025 Filter Claims LRO/10003/C Search Name Encounter Date Total Pri…" at bounding box center [688, 247] width 975 height 221
paste input "SEO/10004/A"
type input "SEO/10004/A"
click at [1122, 161] on input "Search" at bounding box center [1145, 174] width 46 height 27
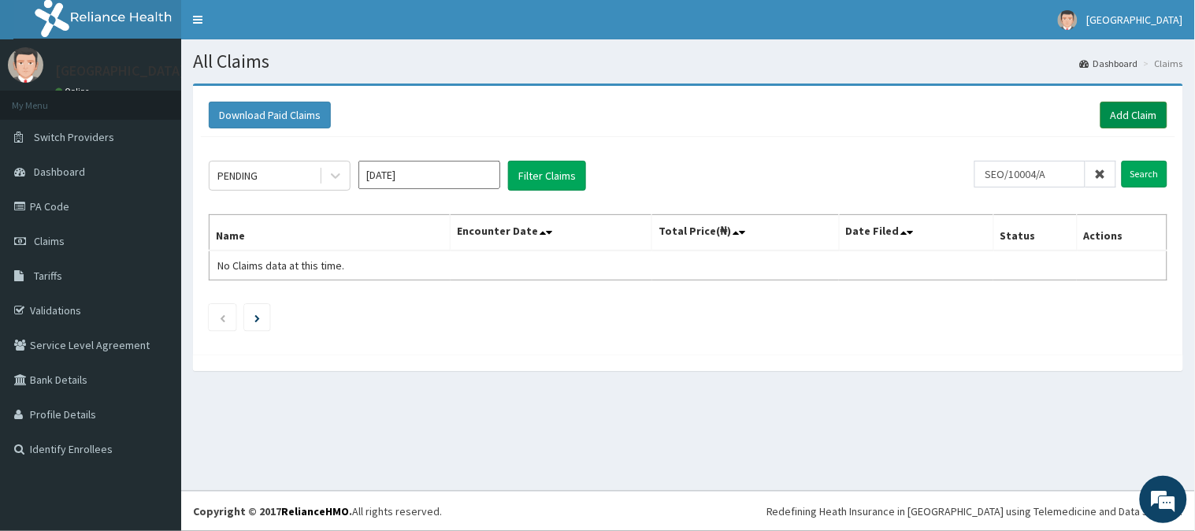
click at [1139, 122] on link "Add Claim" at bounding box center [1134, 115] width 67 height 27
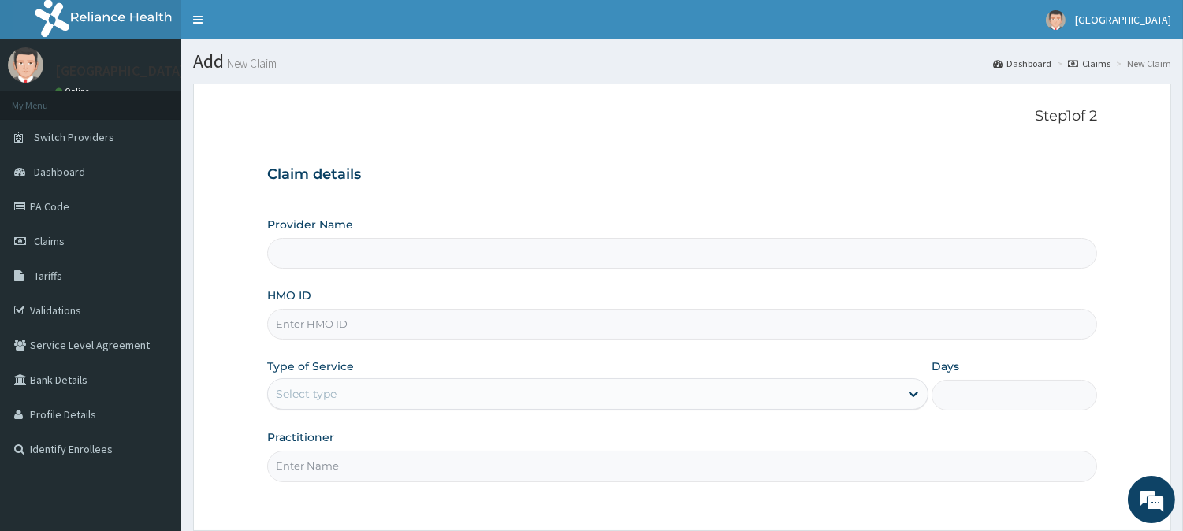
type input "[GEOGRAPHIC_DATA]"
click at [670, 319] on input "HMO ID" at bounding box center [682, 324] width 830 height 31
paste input "SEO/10004/A"
type input "SEO/10004/A"
click at [671, 389] on div "Select type" at bounding box center [583, 393] width 631 height 25
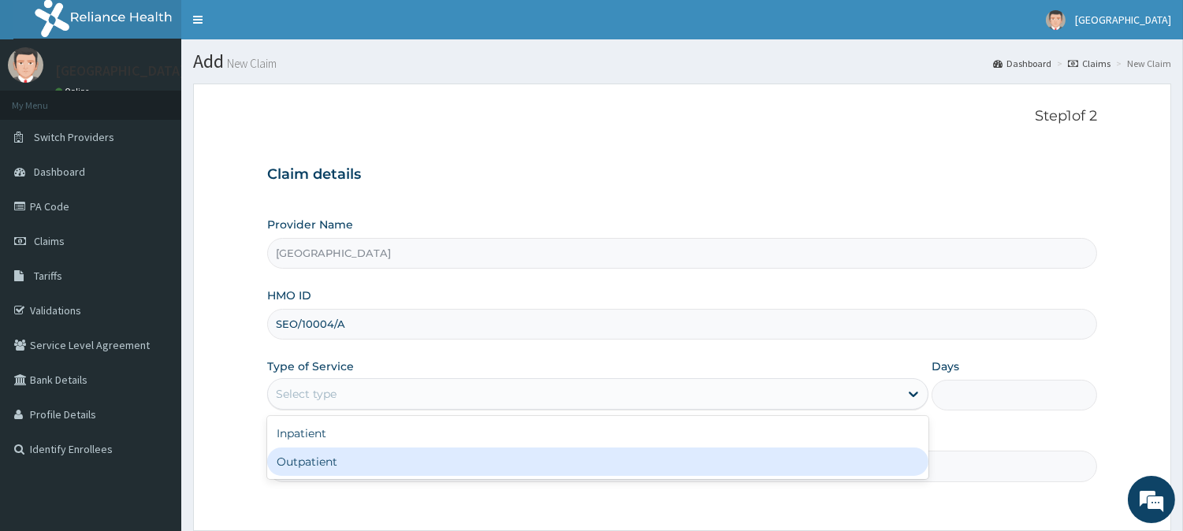
click at [634, 463] on div "Outpatient" at bounding box center [597, 462] width 661 height 28
type input "1"
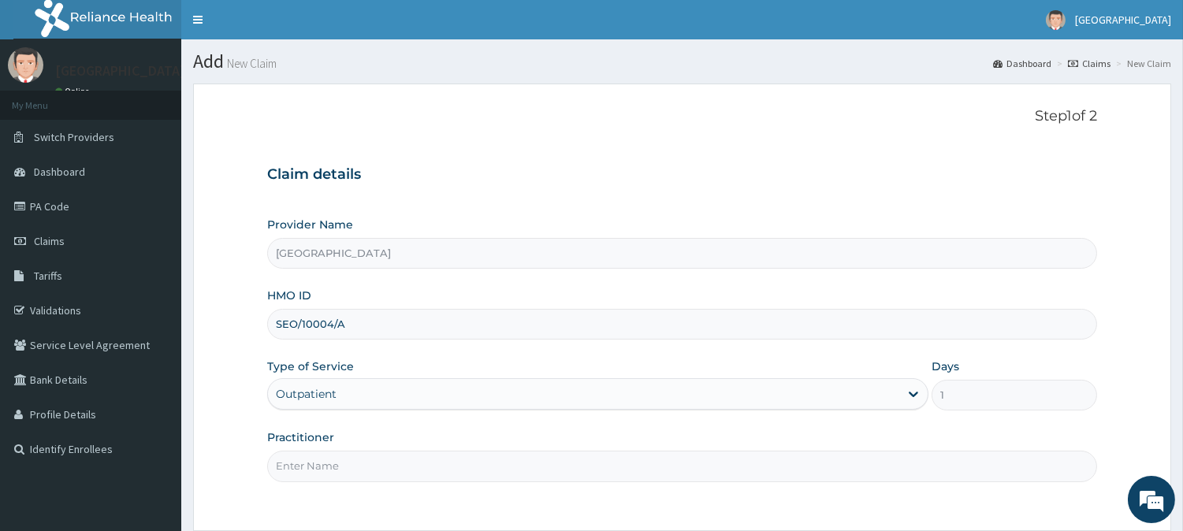
click at [567, 474] on input "Practitioner" at bounding box center [682, 466] width 830 height 31
type input "[PERSON_NAME]"
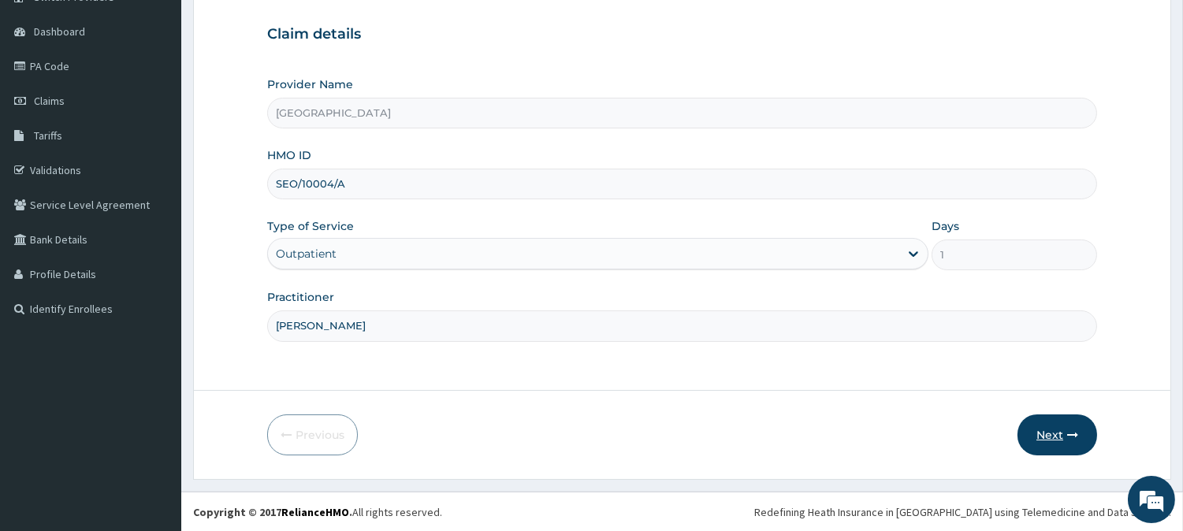
click at [1052, 420] on button "Next" at bounding box center [1057, 434] width 80 height 41
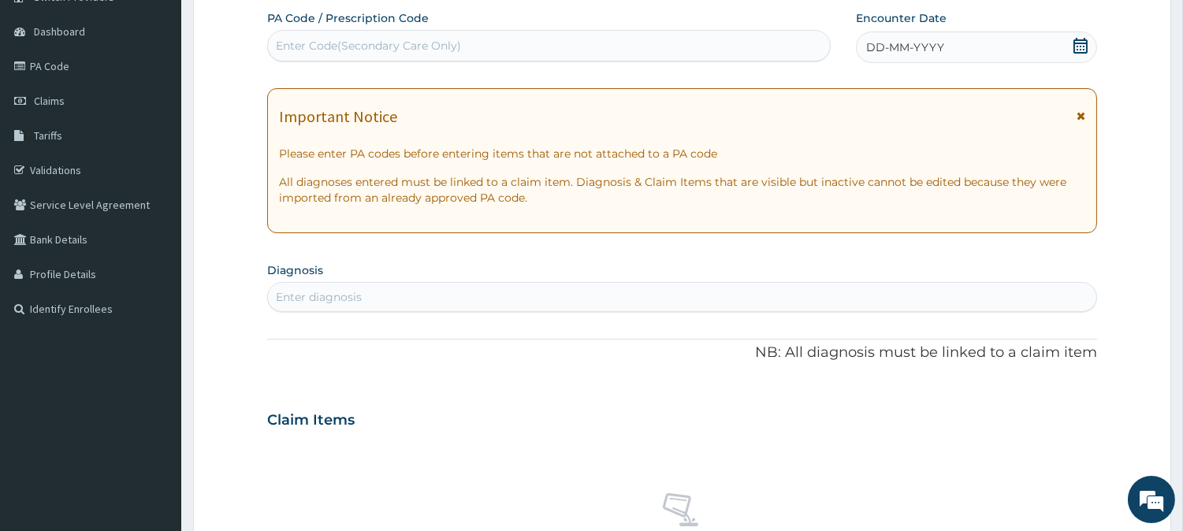
click at [577, 49] on div "Enter Code(Secondary Care Only)" at bounding box center [549, 45] width 562 height 25
paste input "PA/AE2D75"
type input "PA/AE2D75"
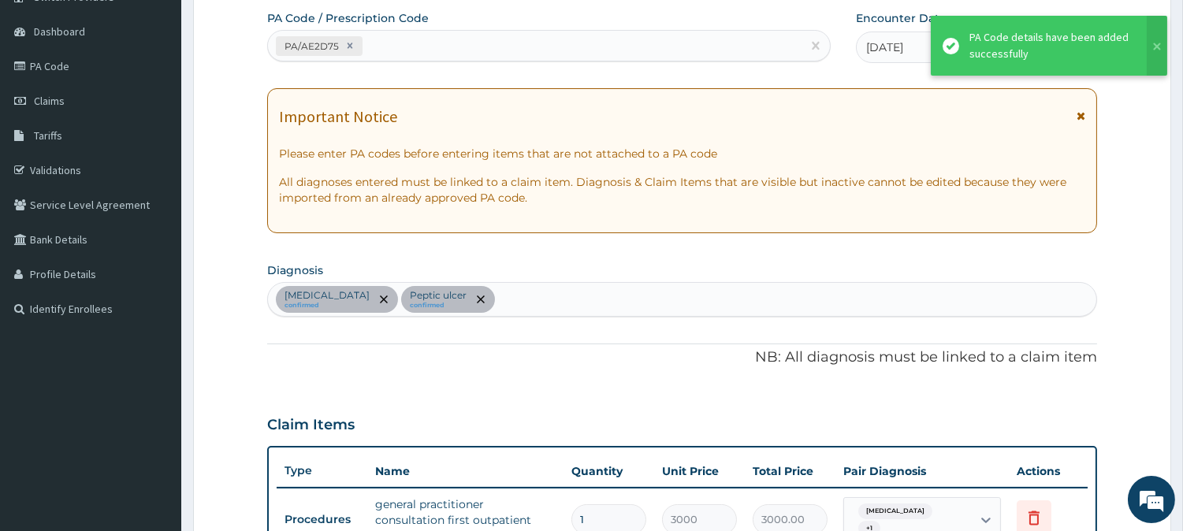
scroll to position [444, 0]
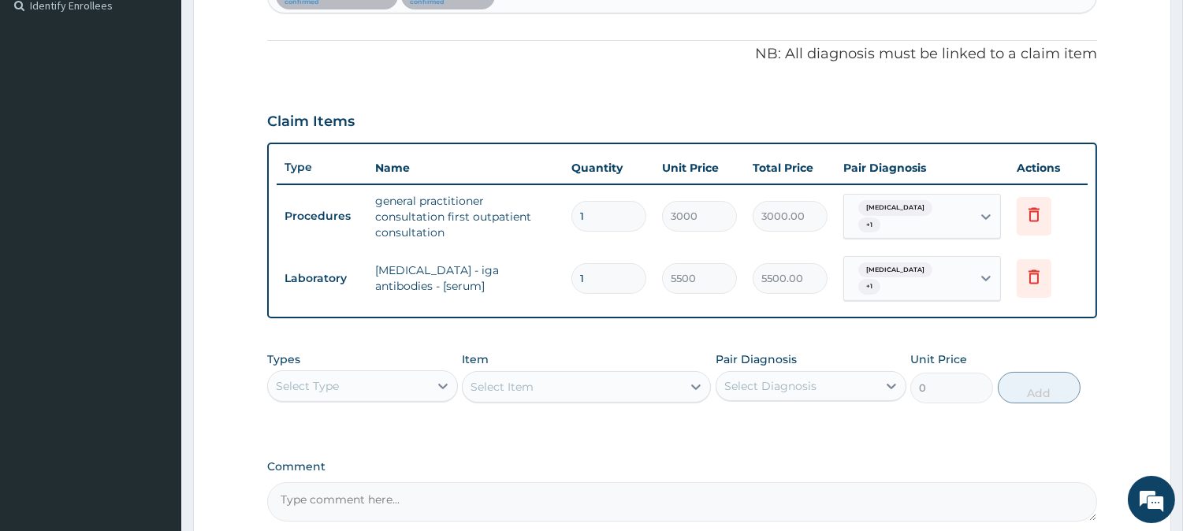
click at [388, 485] on textarea "Comment" at bounding box center [682, 501] width 830 height 39
paste textarea "OMEPRAZOLE 20MG BD 2/52, CLARITHROMYCIN 500MG BD 2/52, AMOXICILLIN 1G BD 2/52, …"
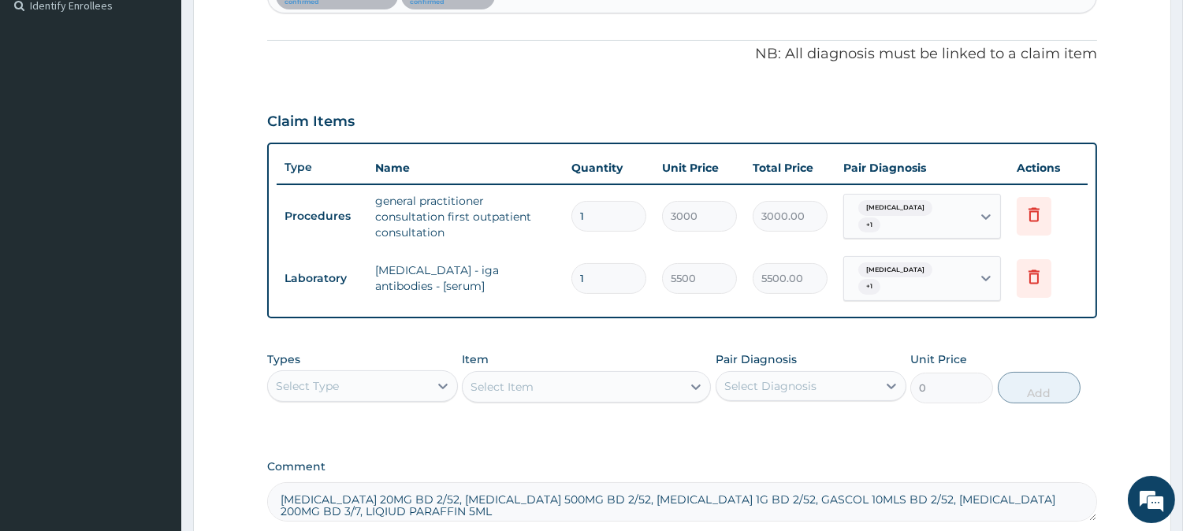
type textarea "OMEPRAZOLE 20MG BD 2/52, CLARITHROMYCIN 500MG BD 2/52, AMOXICILLIN 1G BD 2/52, …"
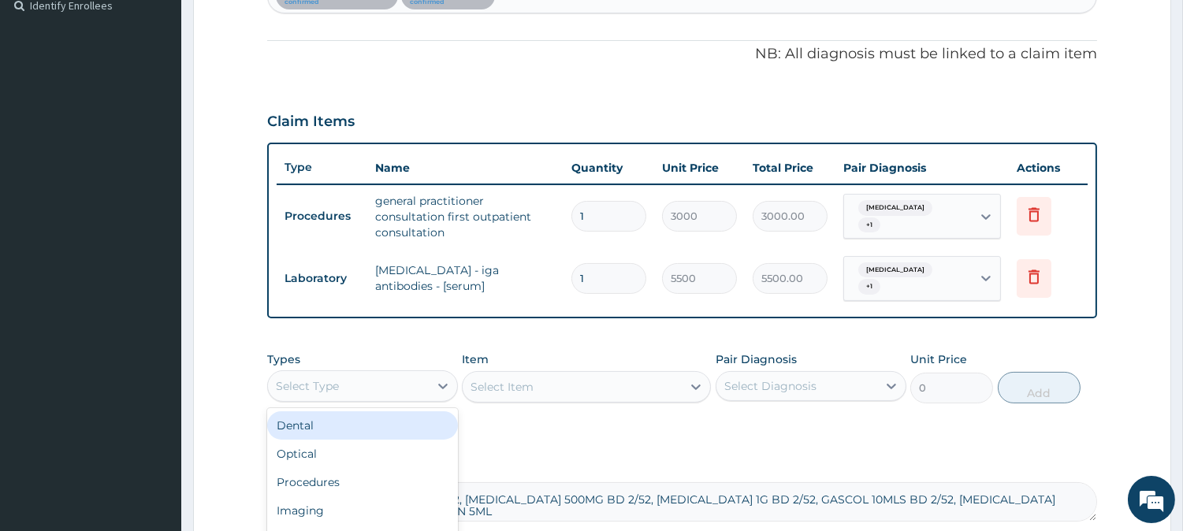
click at [374, 374] on div "Select Type" at bounding box center [348, 386] width 161 height 25
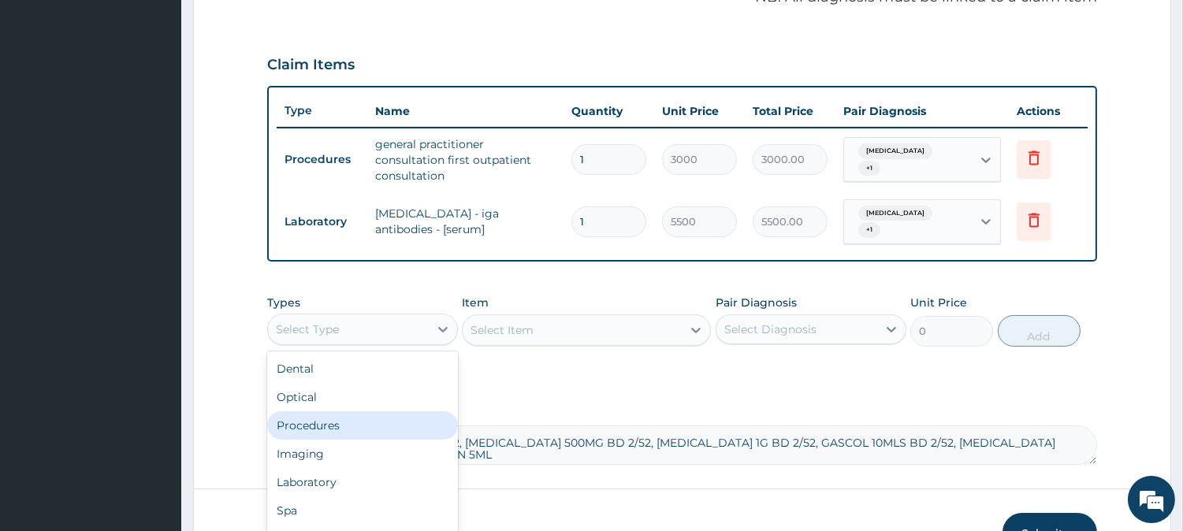
scroll to position [504, 0]
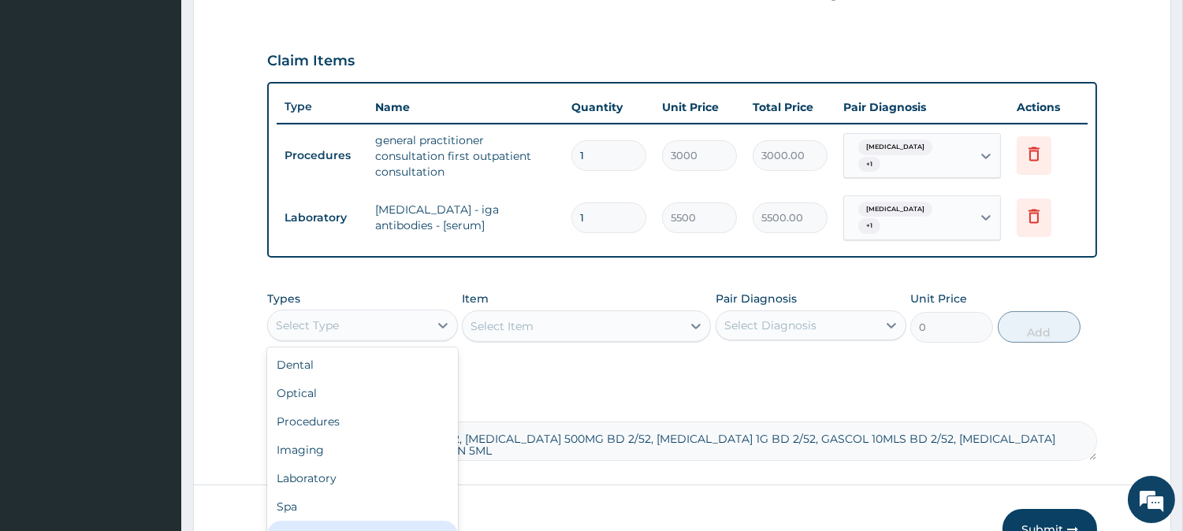
click at [344, 521] on div "Drugs" at bounding box center [362, 535] width 191 height 28
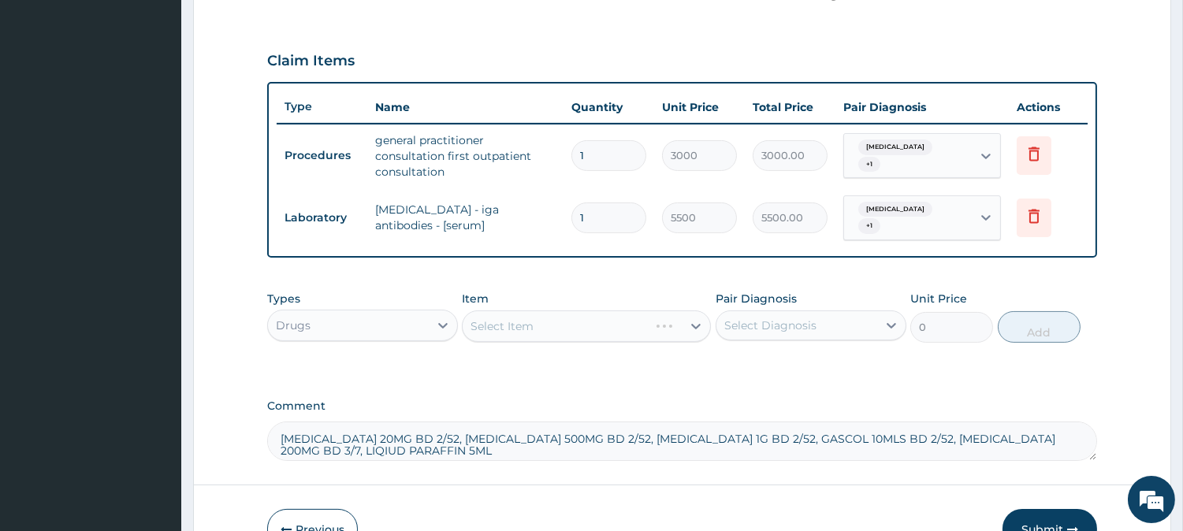
click at [344, 509] on button "Previous" at bounding box center [312, 529] width 91 height 41
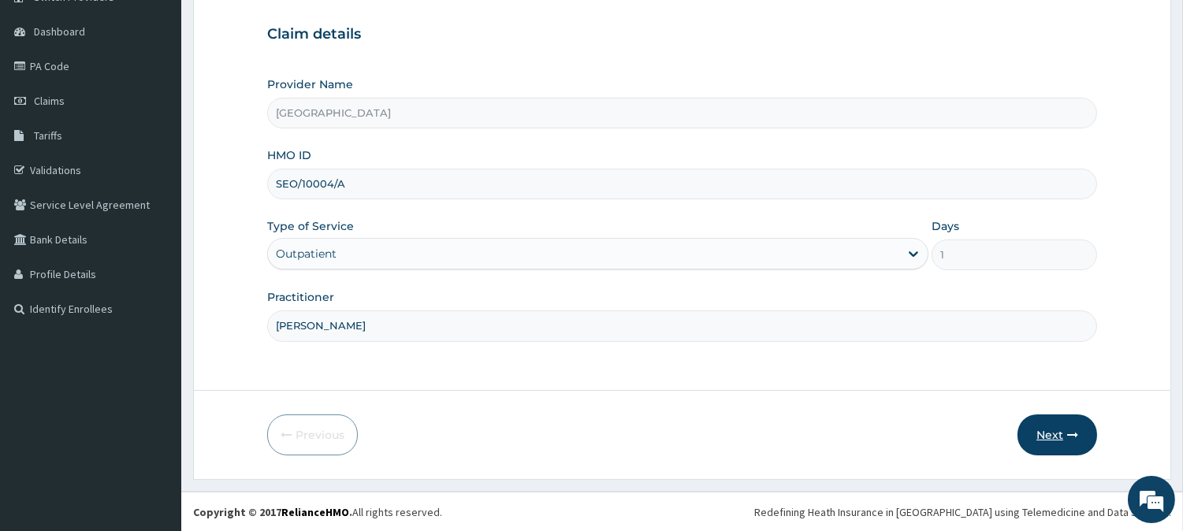
click at [1061, 438] on button "Next" at bounding box center [1057, 434] width 80 height 41
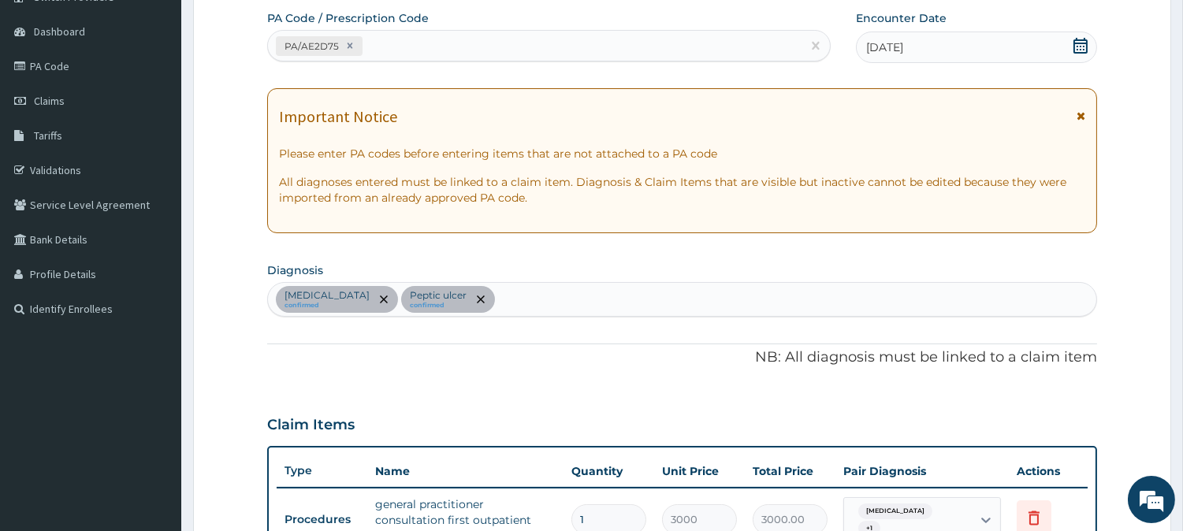
scroll to position [583, 0]
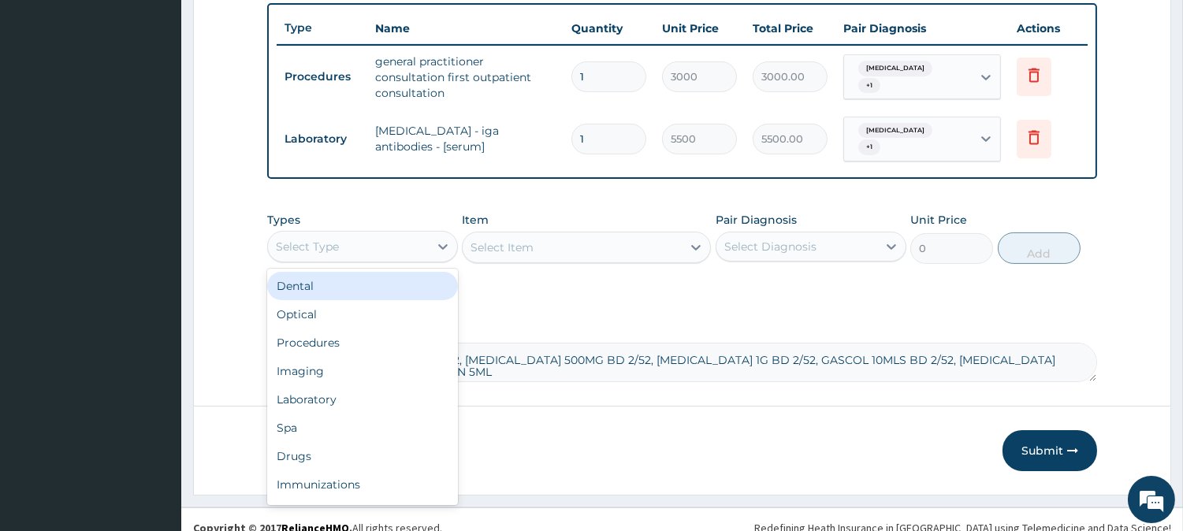
click at [402, 234] on div "Select Type" at bounding box center [348, 246] width 161 height 25
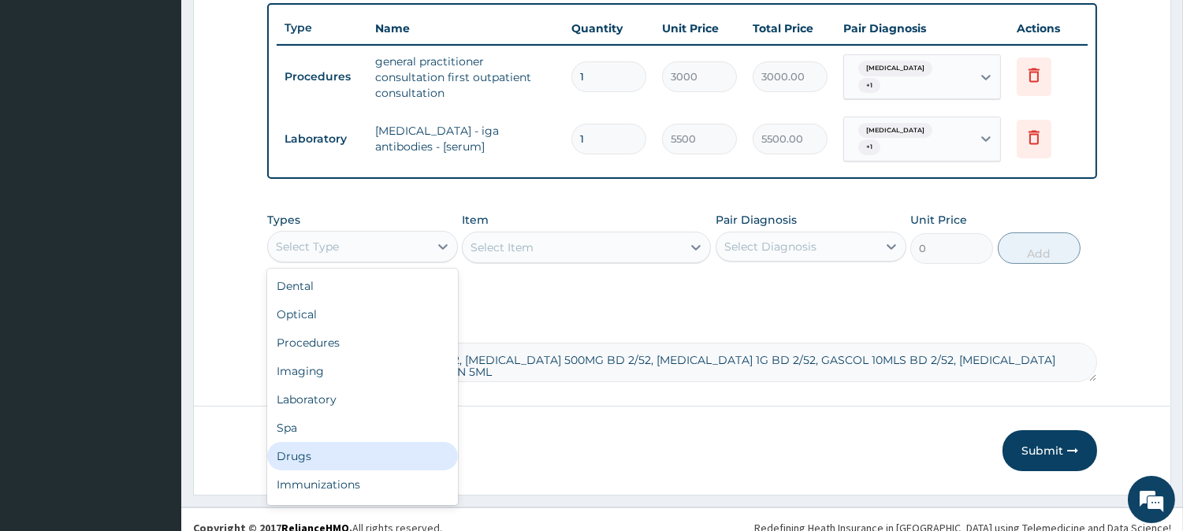
click at [377, 442] on div "Drugs" at bounding box center [362, 456] width 191 height 28
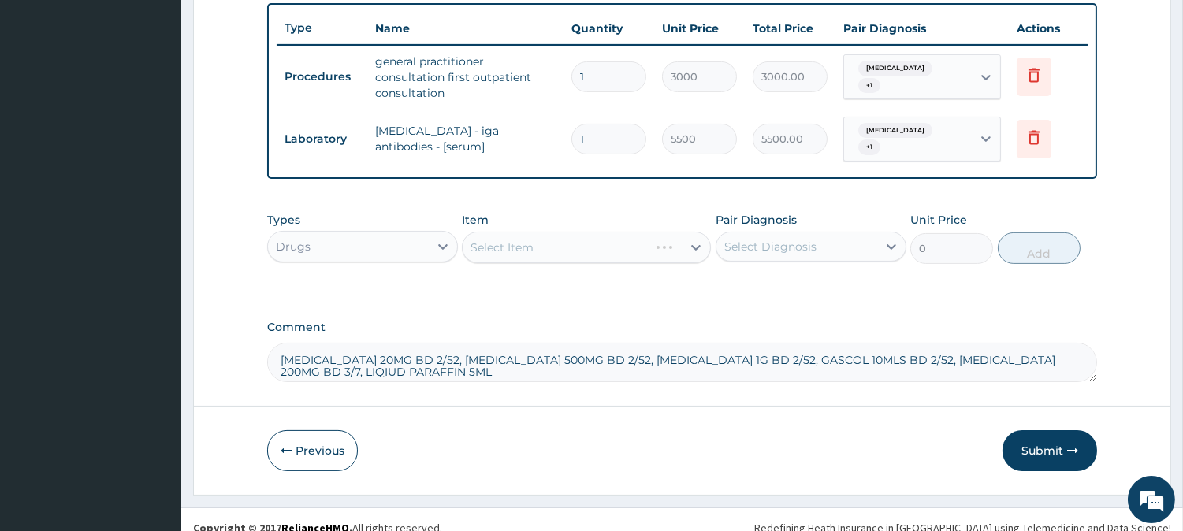
click at [777, 239] on div "Select Diagnosis" at bounding box center [770, 247] width 92 height 16
click at [786, 277] on label "Chest pain" at bounding box center [791, 285] width 98 height 16
checkbox input "true"
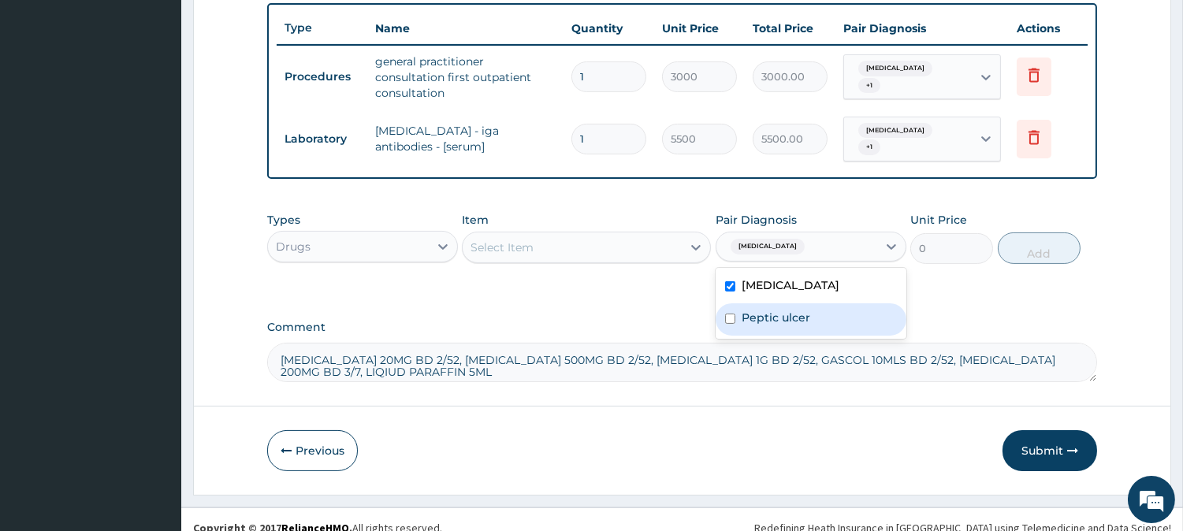
click at [793, 303] on div "Peptic ulcer" at bounding box center [811, 319] width 191 height 32
checkbox input "true"
click at [650, 235] on div "Select Item" at bounding box center [572, 247] width 219 height 25
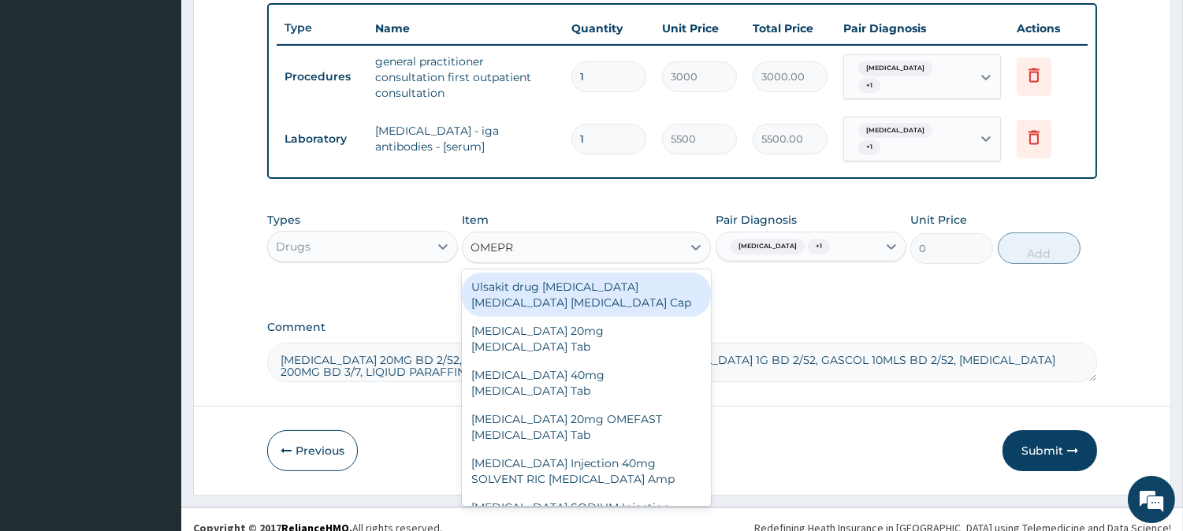
type input "OMEPRA"
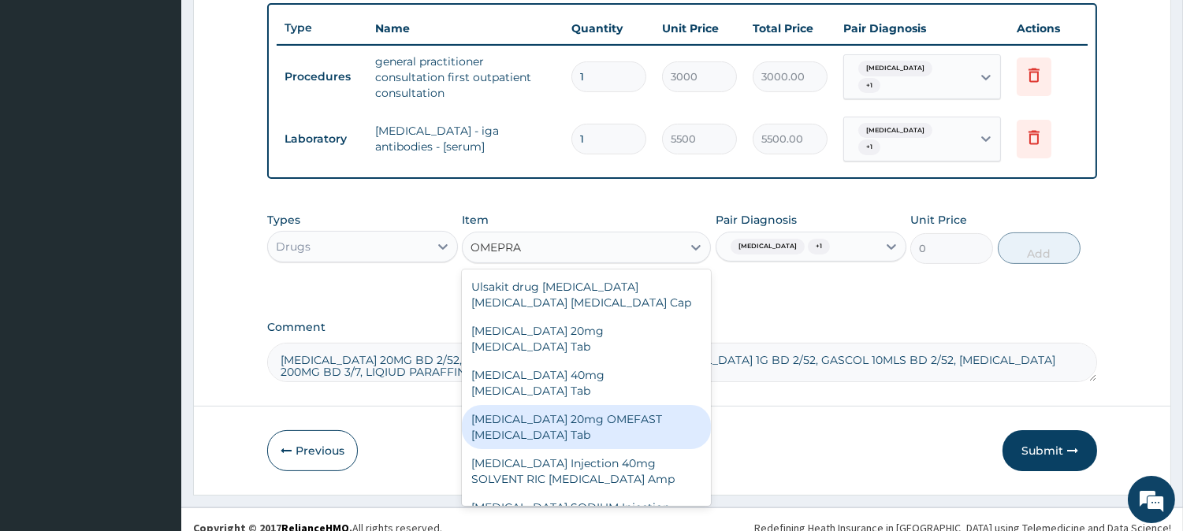
click at [664, 405] on div "OMEPRAZOLE 20mg OMEFAST Omeprazole Tab" at bounding box center [586, 427] width 249 height 44
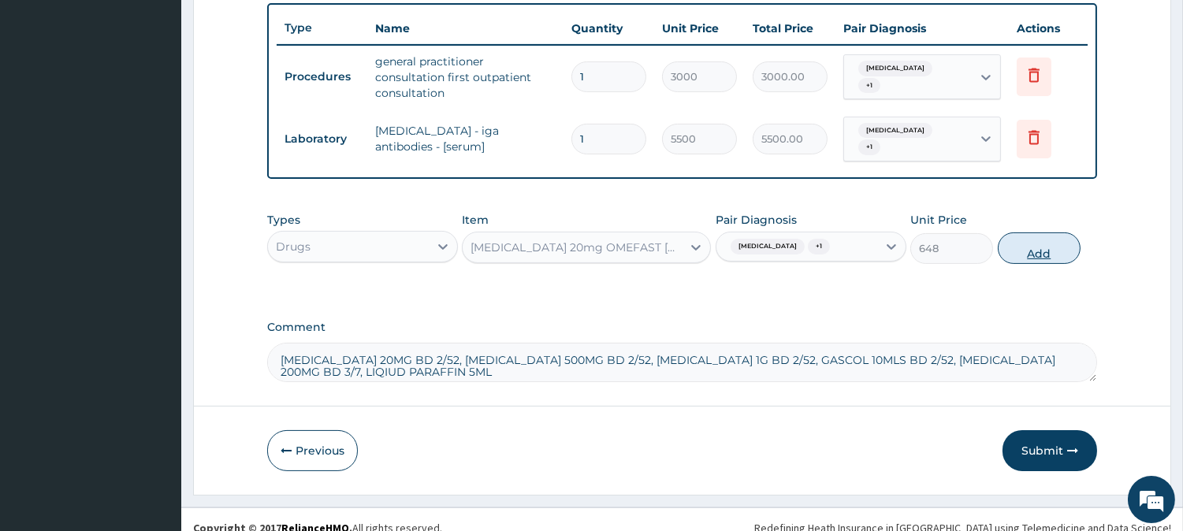
click at [1037, 232] on button "Add" at bounding box center [1039, 248] width 83 height 32
type input "0"
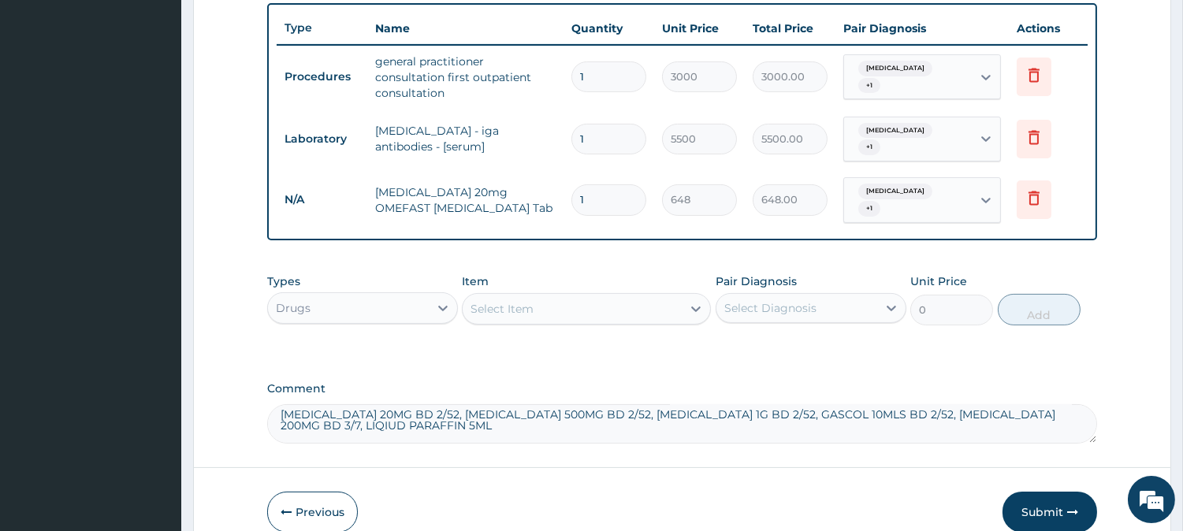
scroll to position [0, 0]
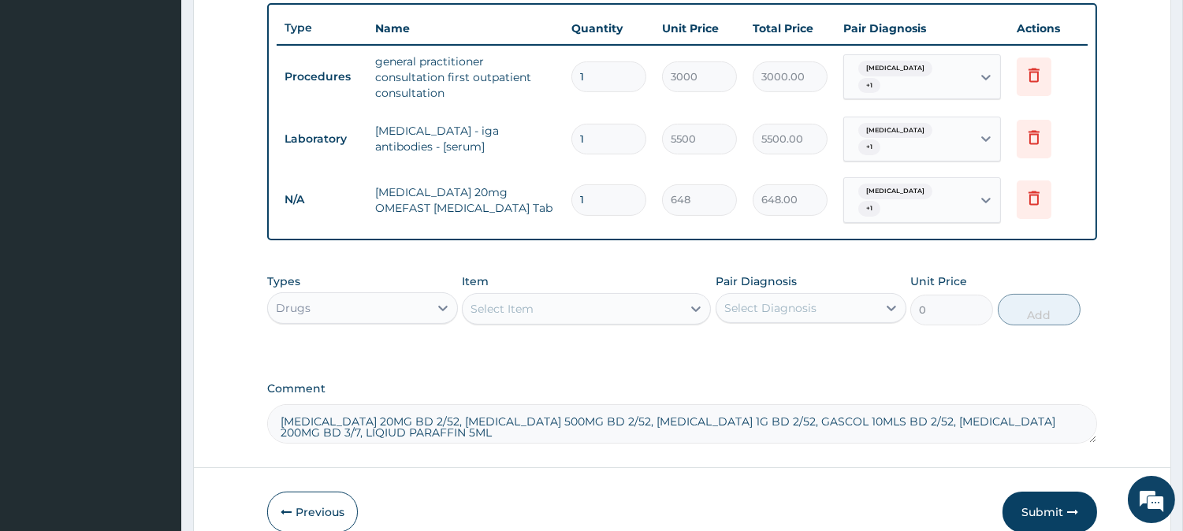
drag, startPoint x: 279, startPoint y: 403, endPoint x: 444, endPoint y: 400, distance: 165.5
click at [444, 404] on textarea "OMEPRAZOLE 20MG BD 2/52, CLARITHROMYCIN 500MG BD 2/52, AMOXICILLIN 1G BD 2/52, …" at bounding box center [682, 423] width 830 height 39
type textarea "CLARITHROMYCIN 500MG BD 2/52, AMOXICILLIN 1G BD 2/52, GASCOL 10MLS BD 2/52, CEL…"
click at [555, 296] on div "Select Item" at bounding box center [572, 308] width 219 height 25
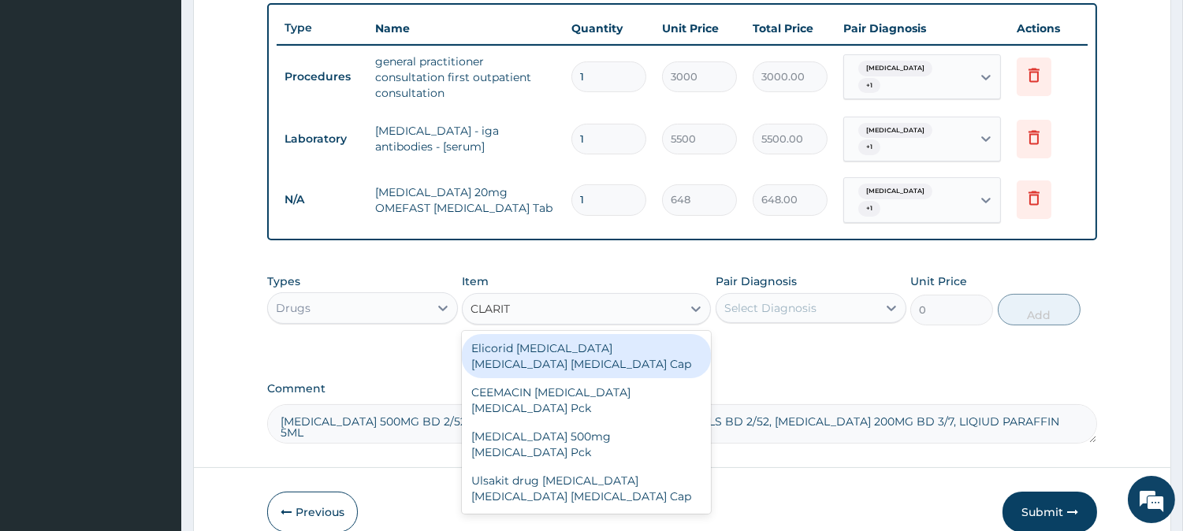
type input "CLARITH"
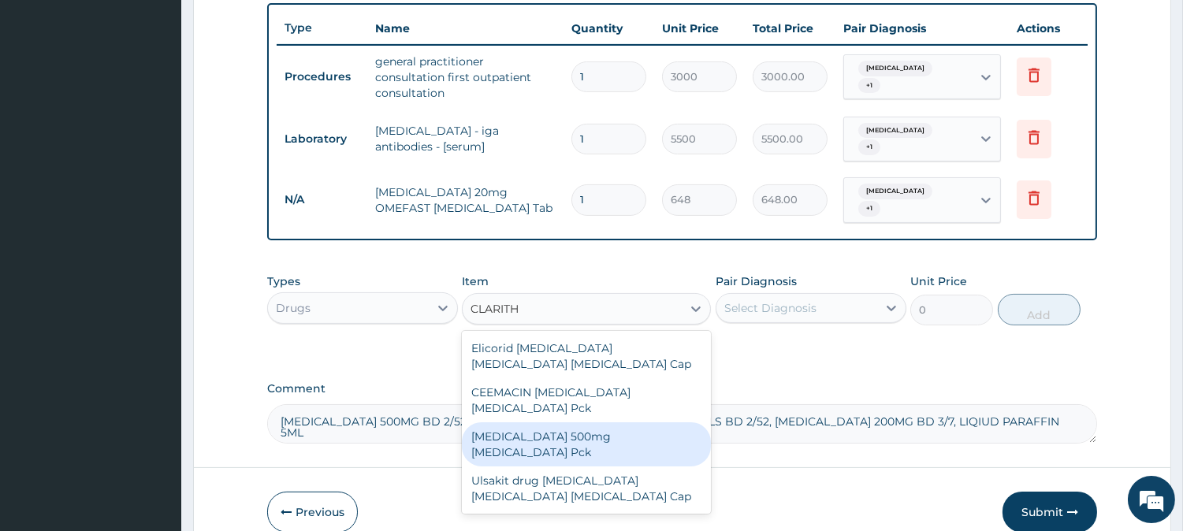
click at [577, 422] on div "CLARITHROMYCIN 500mg Clarithromycin Pck" at bounding box center [586, 444] width 249 height 44
type input "2040"
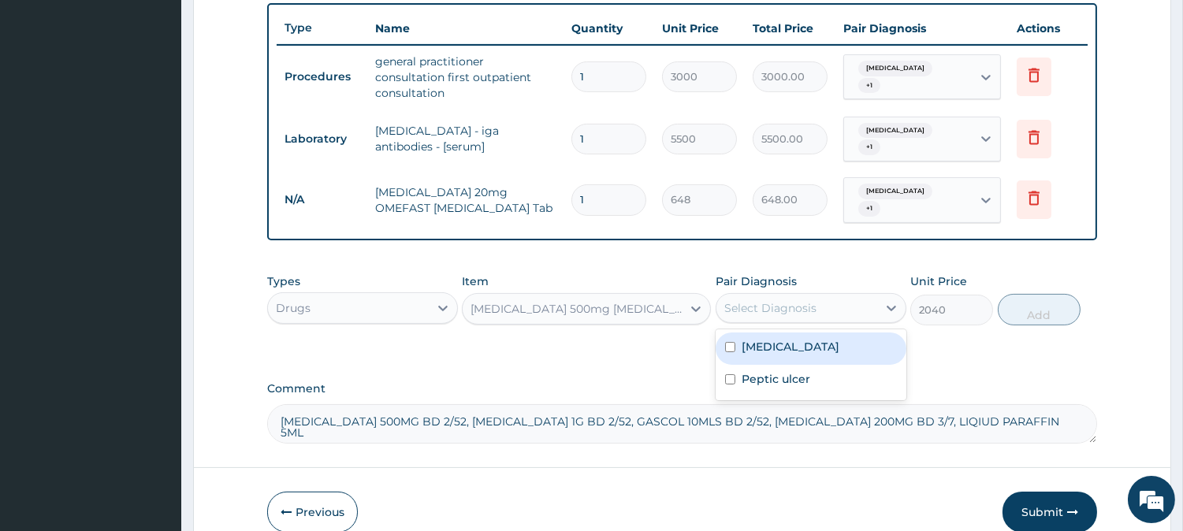
click at [857, 296] on div "Select Diagnosis" at bounding box center [796, 308] width 161 height 25
click at [839, 333] on div "Chest pain" at bounding box center [811, 349] width 191 height 32
checkbox input "true"
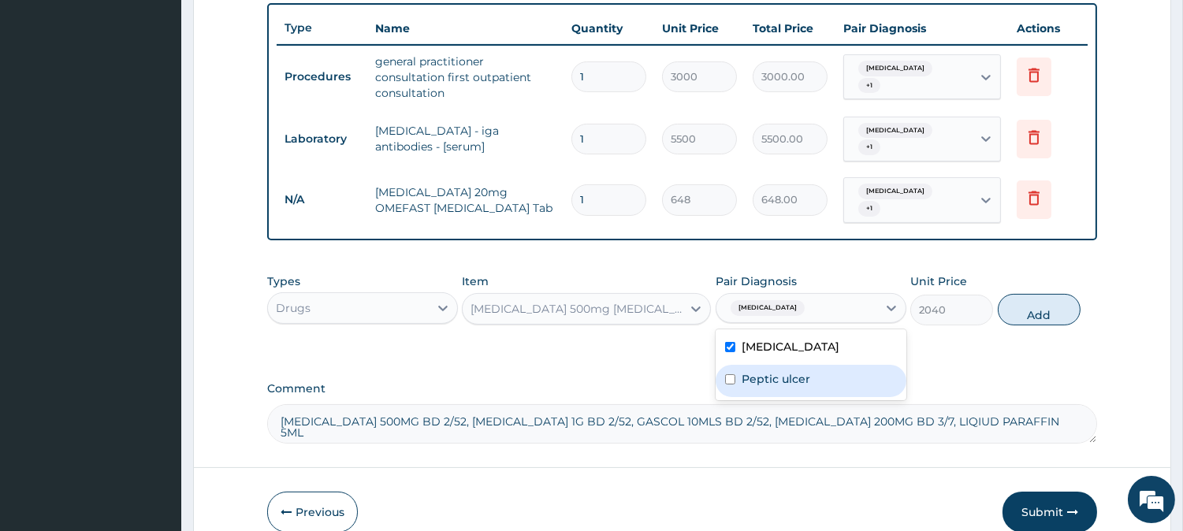
click at [820, 369] on div "Peptic ulcer" at bounding box center [811, 381] width 191 height 32
checkbox input "true"
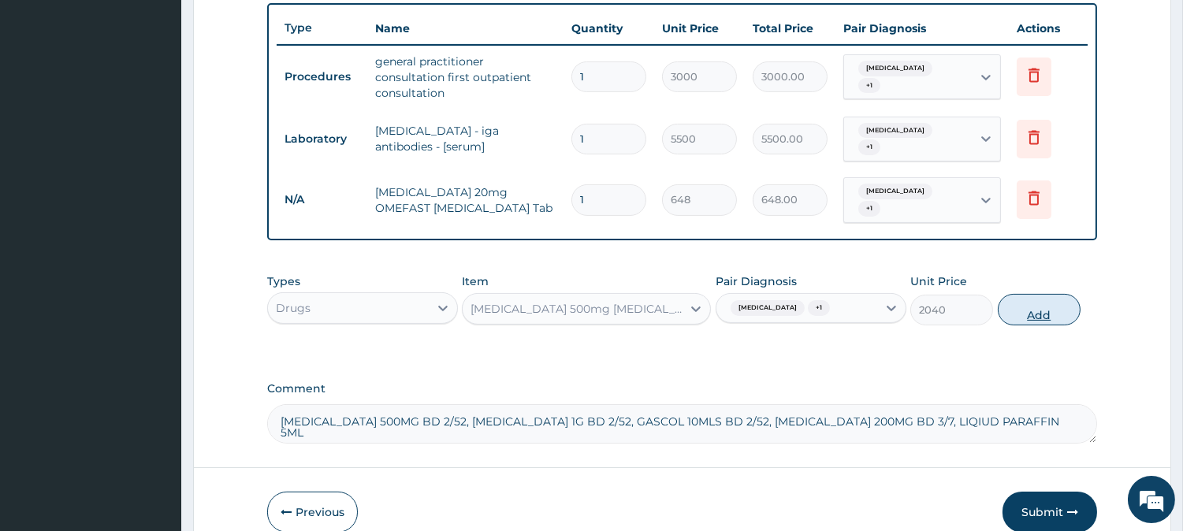
click at [1053, 294] on button "Add" at bounding box center [1039, 310] width 83 height 32
type input "0"
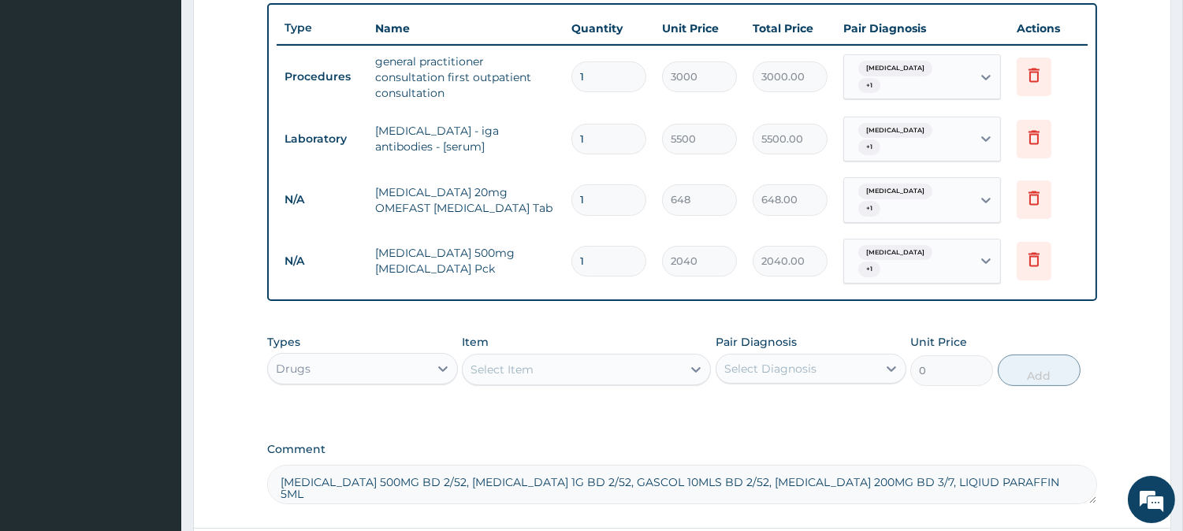
drag, startPoint x: 284, startPoint y: 455, endPoint x: 478, endPoint y: 459, distance: 194.7
click at [478, 465] on textarea "CLARITHROMYCIN 500MG BD 2/52, AMOXICILLIN 1G BD 2/52, GASCOL 10MLS BD 2/52, CEL…" at bounding box center [682, 484] width 830 height 39
type textarea "AMOXICILLIN 1G BD 2/52, GASCOL 10MLS BD 2/52, CELEBREX 200MG BD 3/7, LIQIUD PAR…"
click at [600, 357] on div "Select Item" at bounding box center [572, 369] width 219 height 25
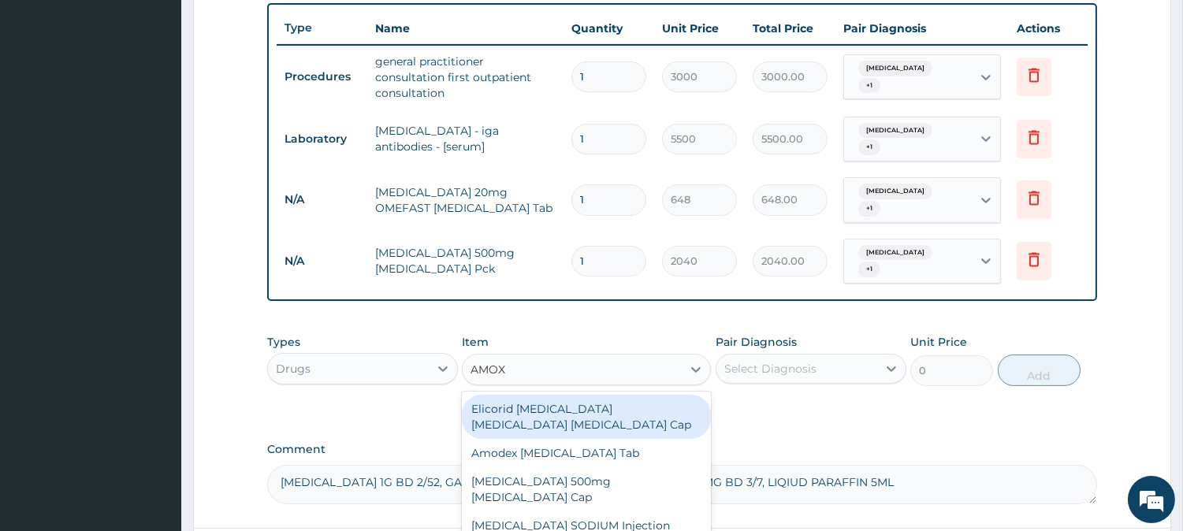
type input "AMOXI"
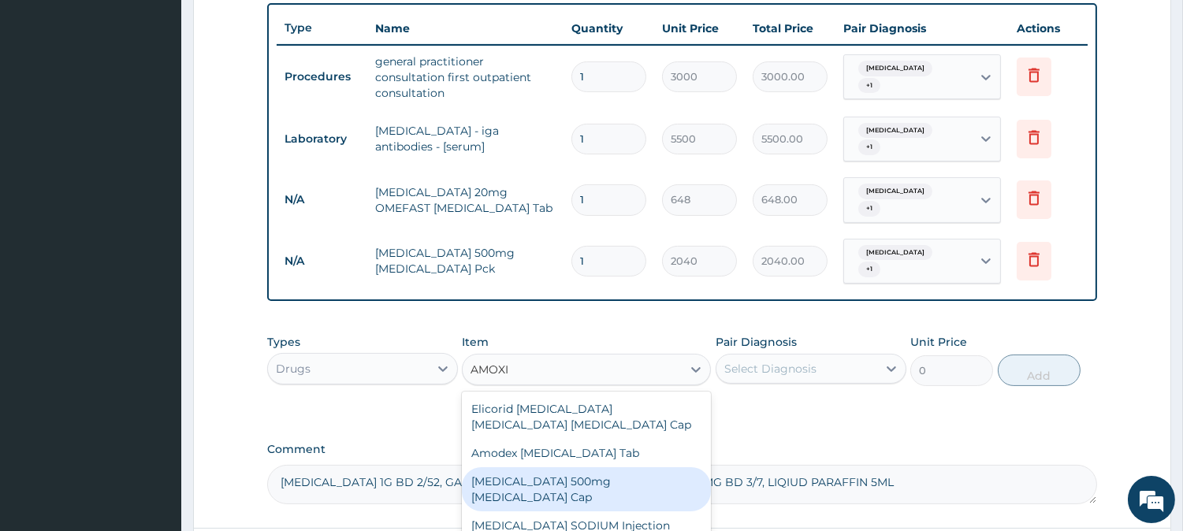
click at [619, 467] on div "AMOXICILLIN 500mg Amoxicillin Cap" at bounding box center [586, 489] width 249 height 44
type input "84"
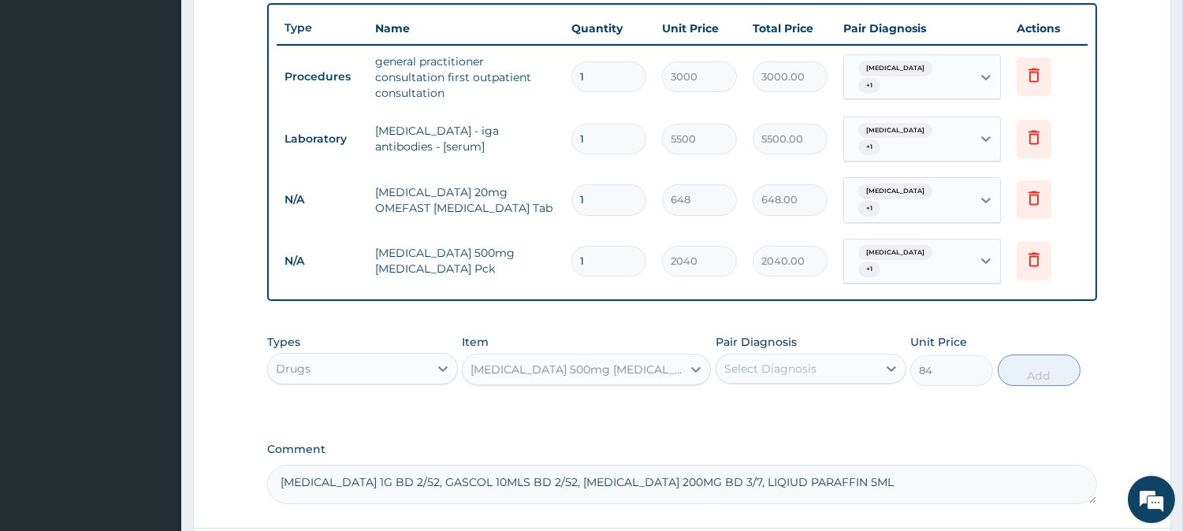
click at [791, 361] on div "Select Diagnosis" at bounding box center [770, 369] width 92 height 16
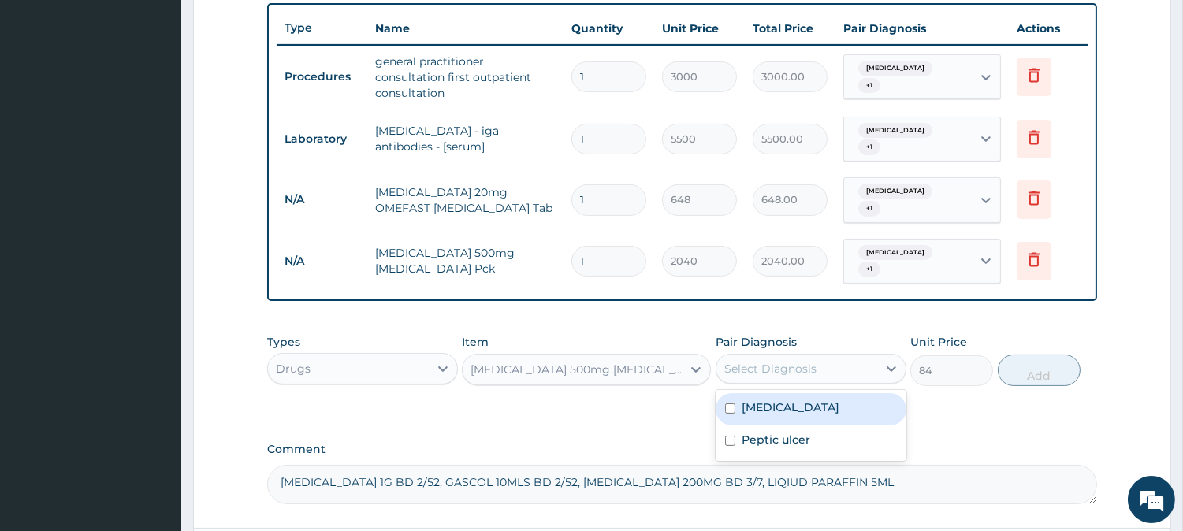
click at [809, 393] on div "Chest pain" at bounding box center [811, 409] width 191 height 32
checkbox input "true"
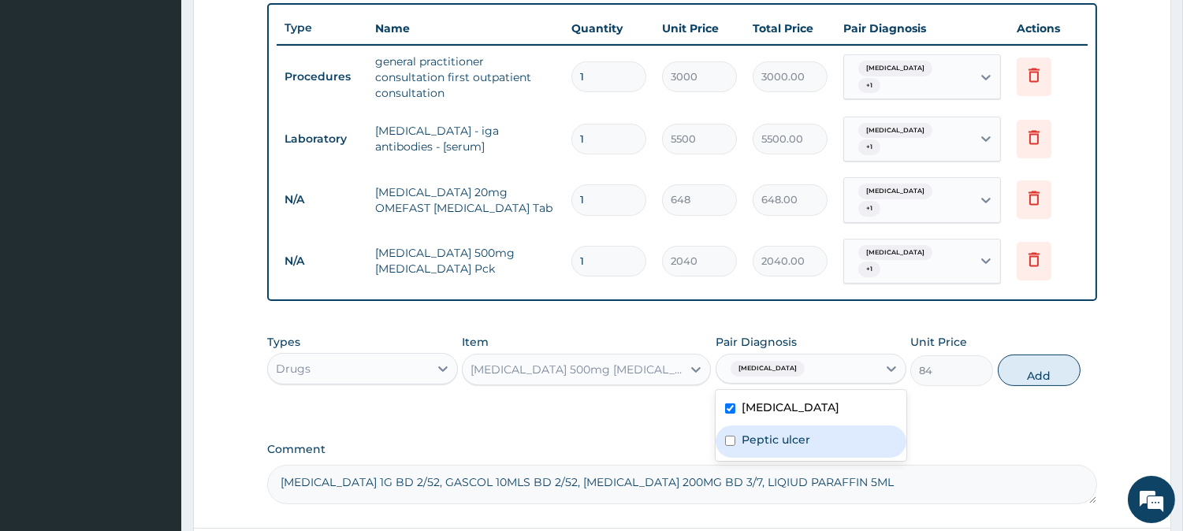
click at [820, 426] on div "Peptic ulcer" at bounding box center [811, 442] width 191 height 32
checkbox input "true"
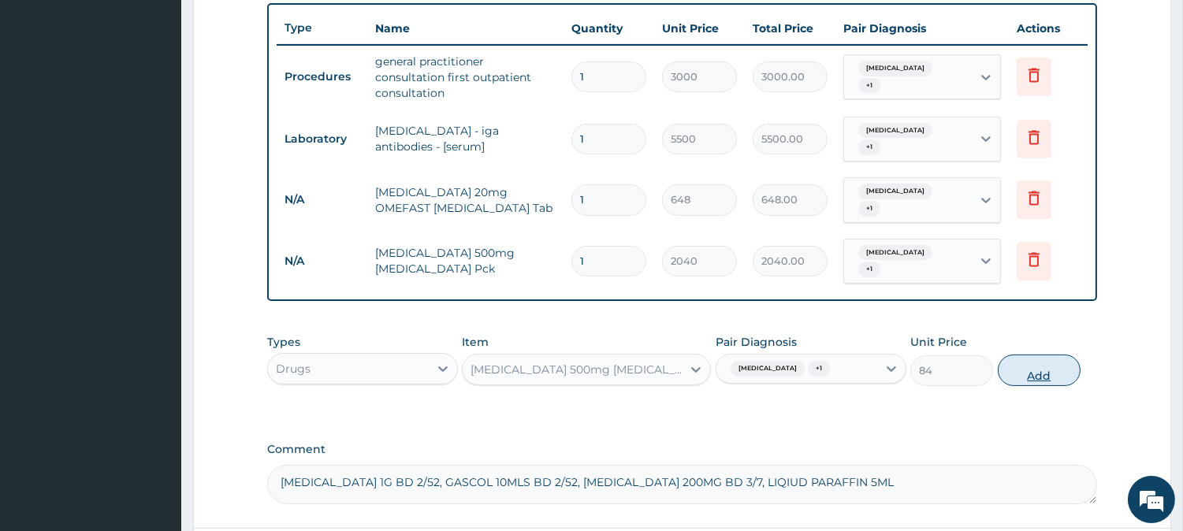
click at [1032, 355] on button "Add" at bounding box center [1039, 371] width 83 height 32
type input "0"
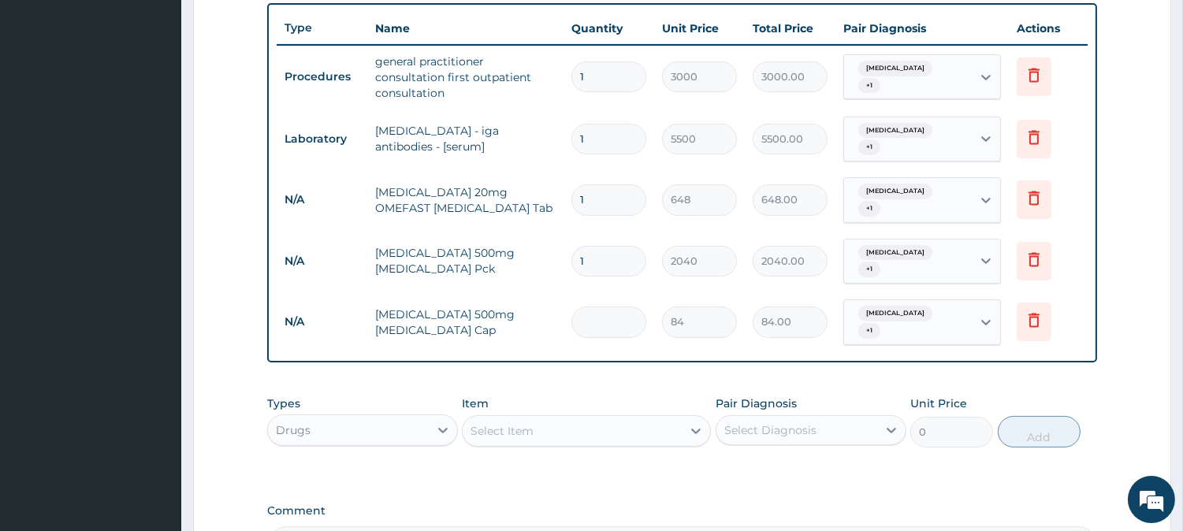
type input "0.00"
type input "5"
type input "420.00"
type input "56"
type input "4704.00"
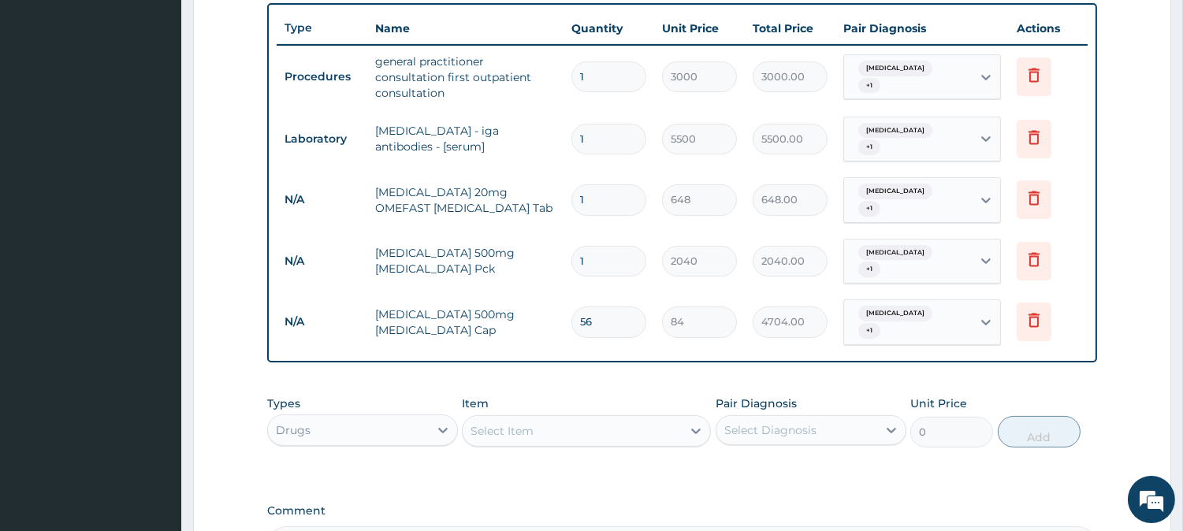
scroll to position [747, 0]
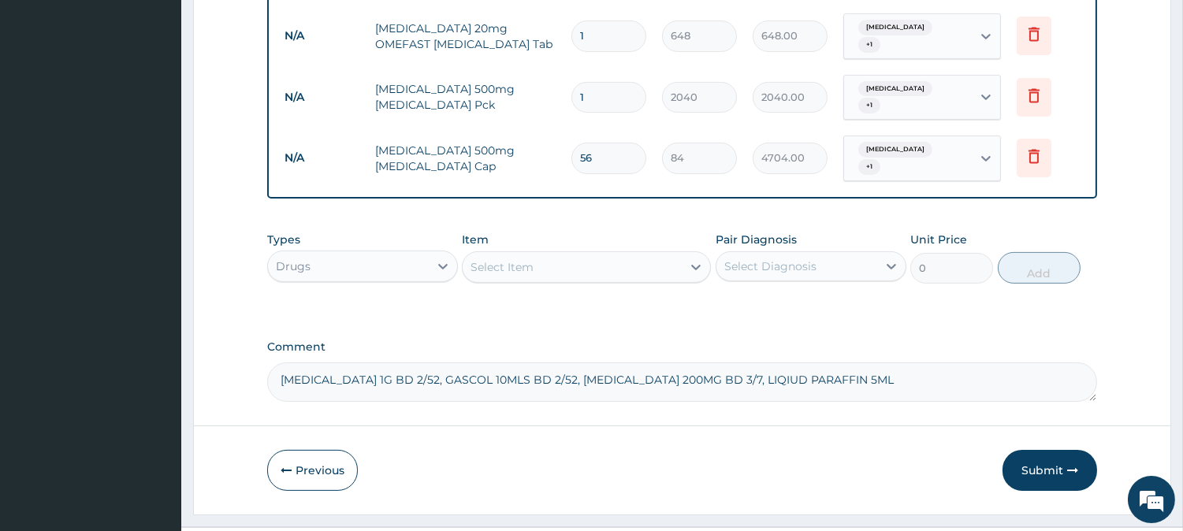
type input "56"
drag, startPoint x: 288, startPoint y: 350, endPoint x: 426, endPoint y: 342, distance: 137.3
click at [426, 362] on textarea "AMOXICILLIN 1G BD 2/52, GASCOL 10MLS BD 2/52, CELEBREX 200MG BD 3/7, LIQIUD PAR…" at bounding box center [682, 381] width 830 height 39
type textarea "GASCOL 10MLS BD 2/52, CELEBREX 200MG BD 3/7, LIQIUD PARAFFIN 5ML"
click at [594, 255] on div "Select Item" at bounding box center [572, 267] width 219 height 25
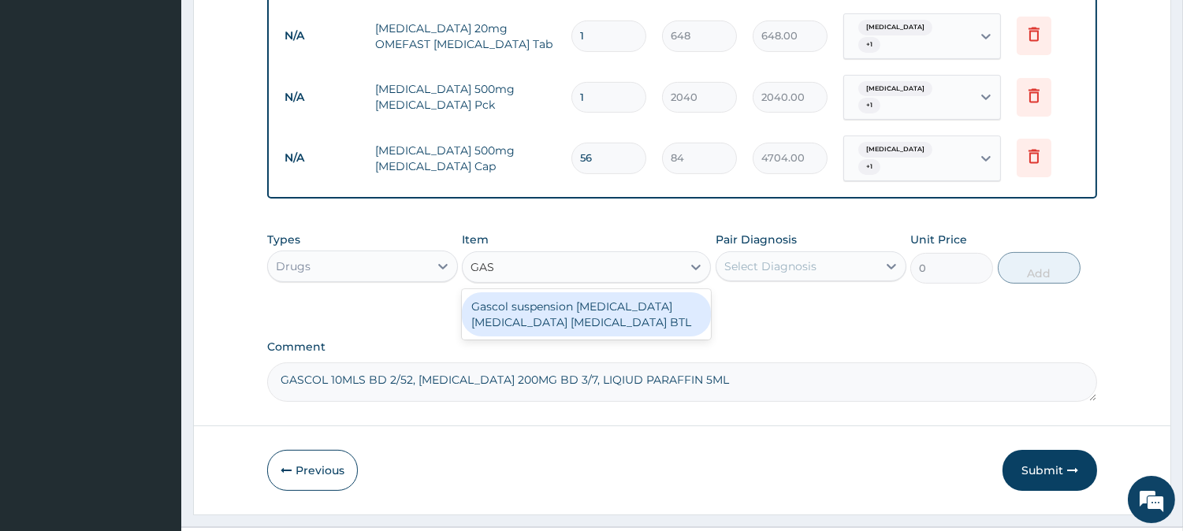
type input "GASC"
type input "708"
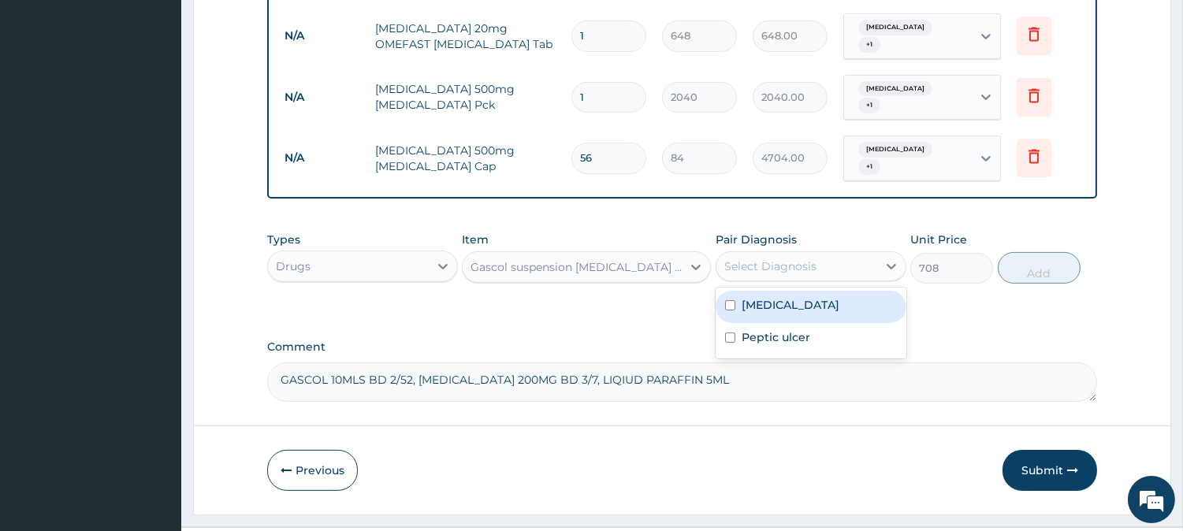
click at [801, 258] on div "Select Diagnosis" at bounding box center [770, 266] width 92 height 16
click at [800, 297] on label "Chest pain" at bounding box center [791, 305] width 98 height 16
checkbox input "true"
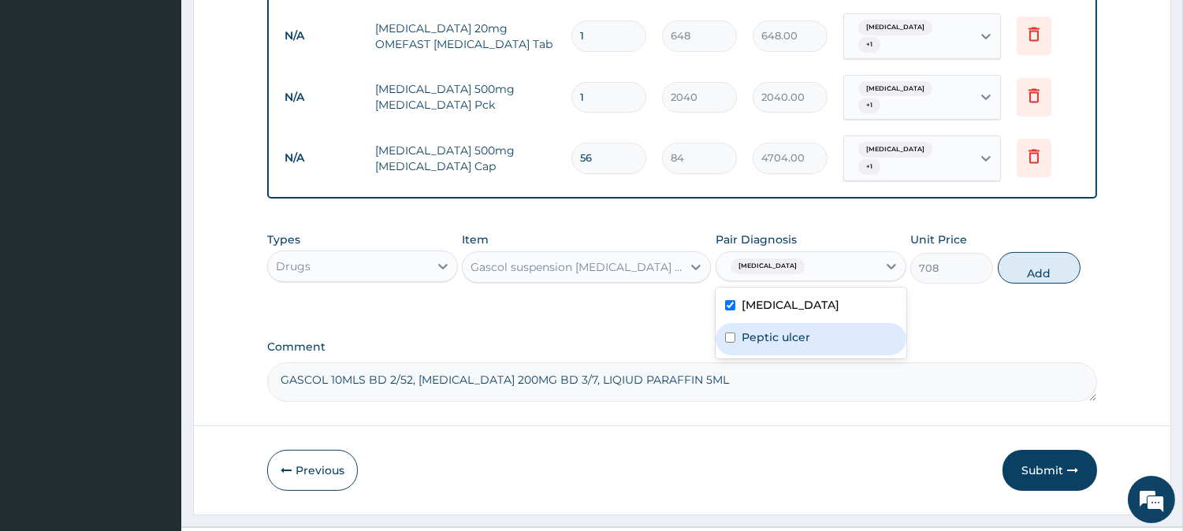
click at [806, 329] on label "Peptic ulcer" at bounding box center [776, 337] width 69 height 16
checkbox input "true"
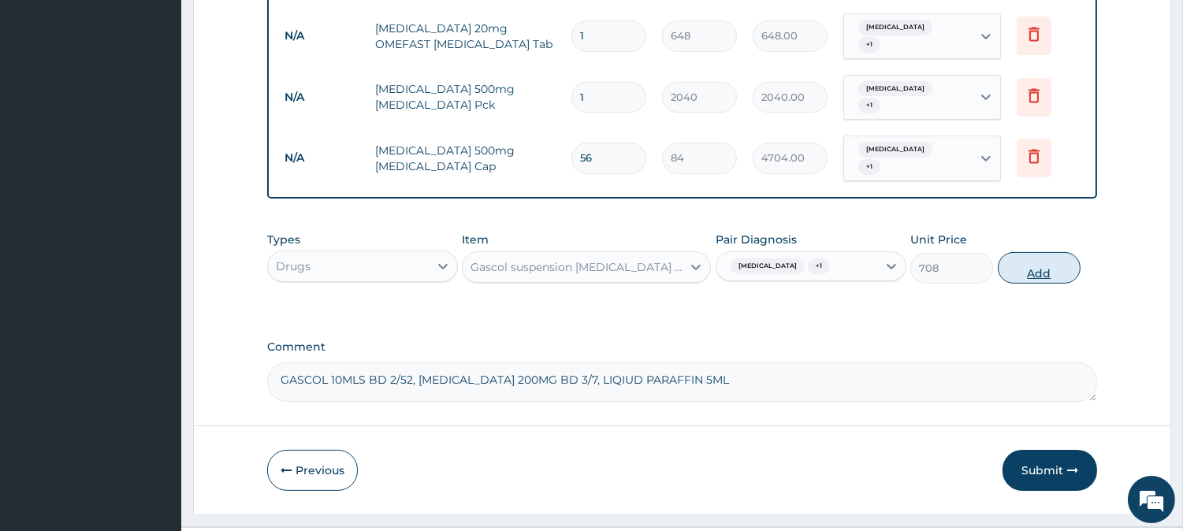
click at [1035, 252] on button "Add" at bounding box center [1039, 268] width 83 height 32
type input "0"
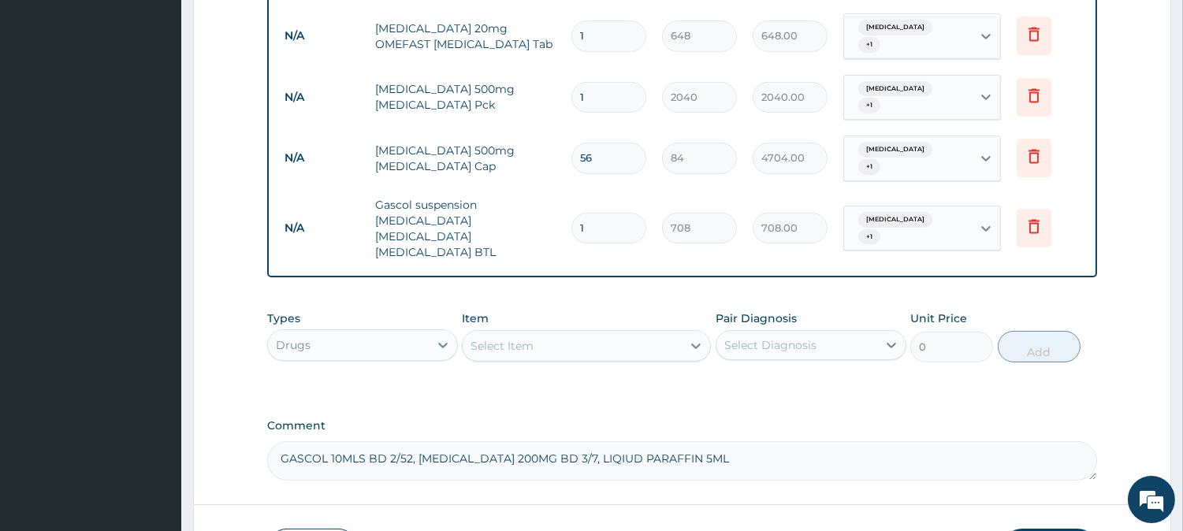
drag, startPoint x: 288, startPoint y: 410, endPoint x: 419, endPoint y: 411, distance: 131.6
click at [419, 441] on textarea "GASCOL 10MLS BD 2/52, CELEBREX 200MG BD 3/7, LIQIUD PARAFFIN 5ML" at bounding box center [682, 460] width 830 height 39
type textarea ", CELEBREX 200MG BD 3/7, LIQIUD PARAFFIN 5ML"
click at [545, 333] on div "Select Item" at bounding box center [572, 345] width 219 height 25
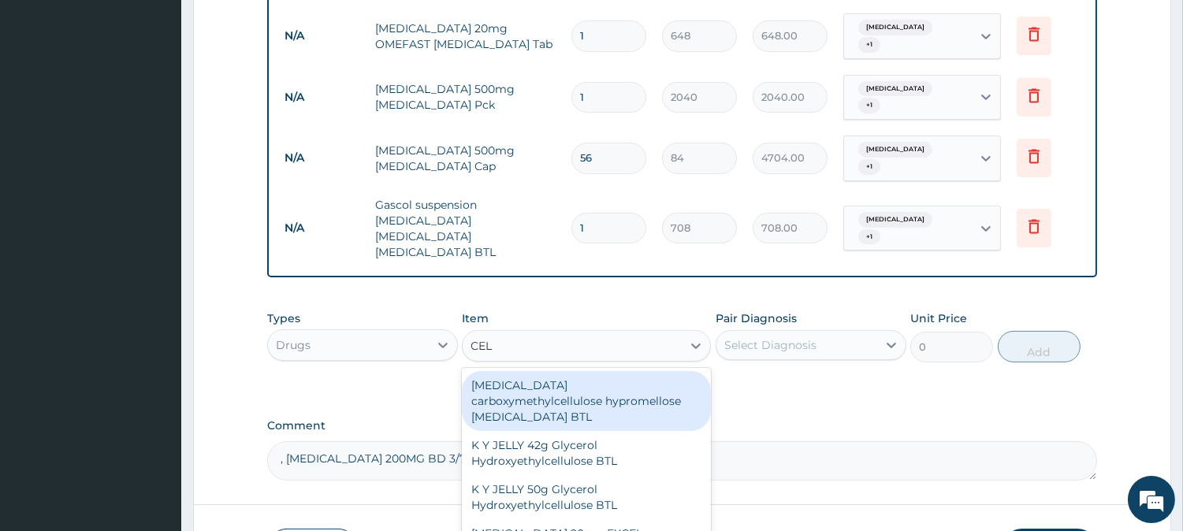
type input "CELE"
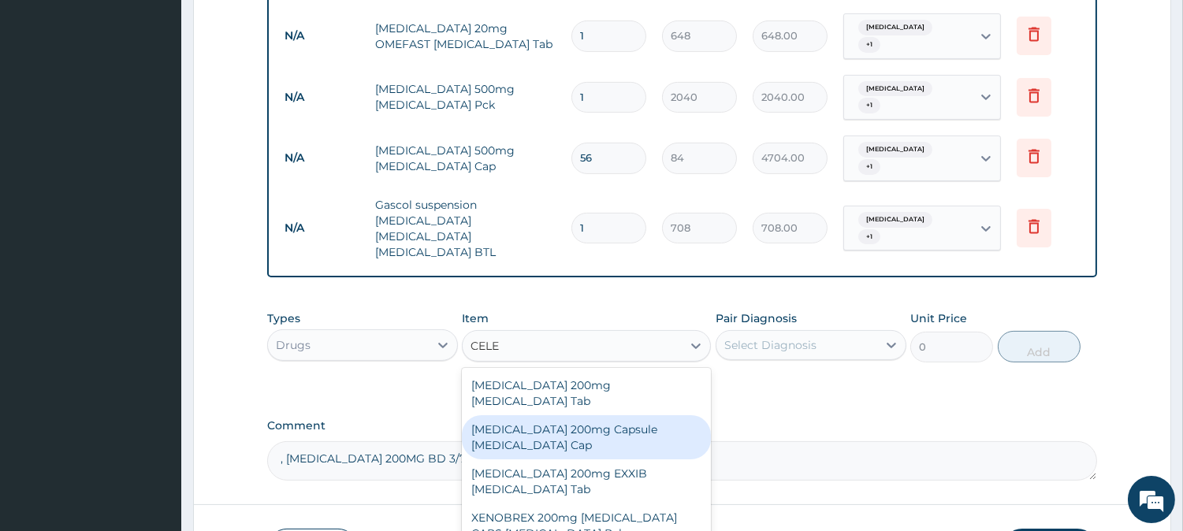
click at [572, 415] on div "Celebrex 200mg Capsule Celecoxib Cap" at bounding box center [586, 437] width 249 height 44
type input "216"
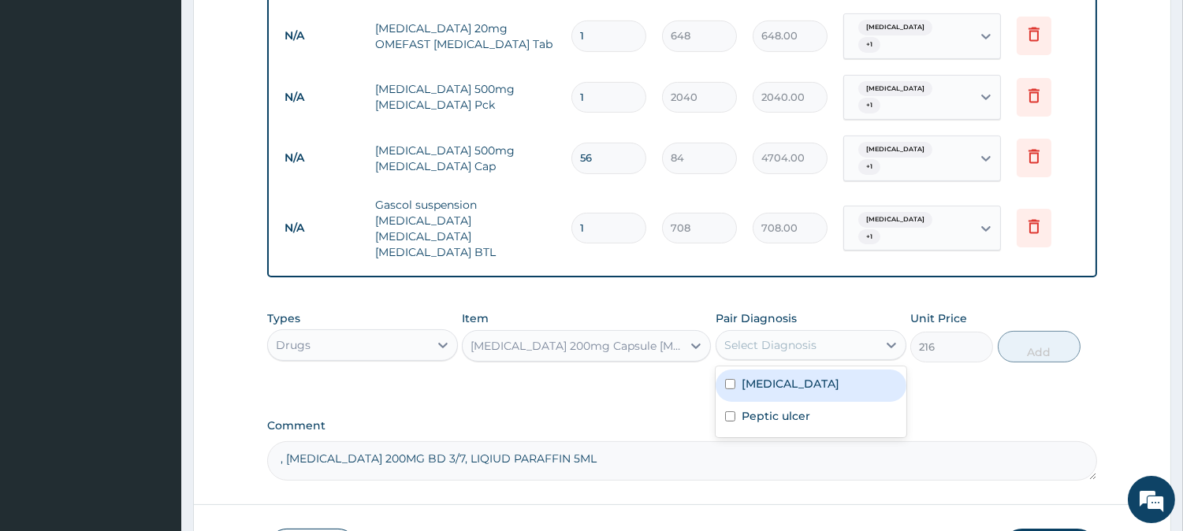
click at [856, 333] on div "Select Diagnosis" at bounding box center [796, 345] width 161 height 25
click at [833, 370] on div "Chest pain" at bounding box center [811, 386] width 191 height 32
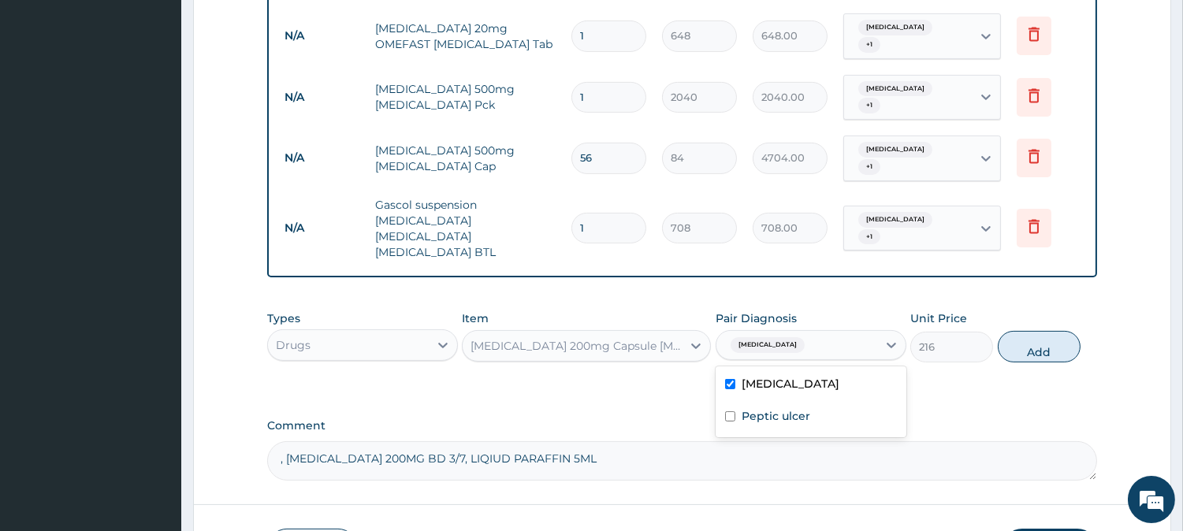
checkbox input "true"
click at [825, 402] on div "Peptic ulcer" at bounding box center [811, 418] width 191 height 32
checkbox input "true"
click at [1050, 331] on button "Add" at bounding box center [1039, 347] width 83 height 32
type input "0"
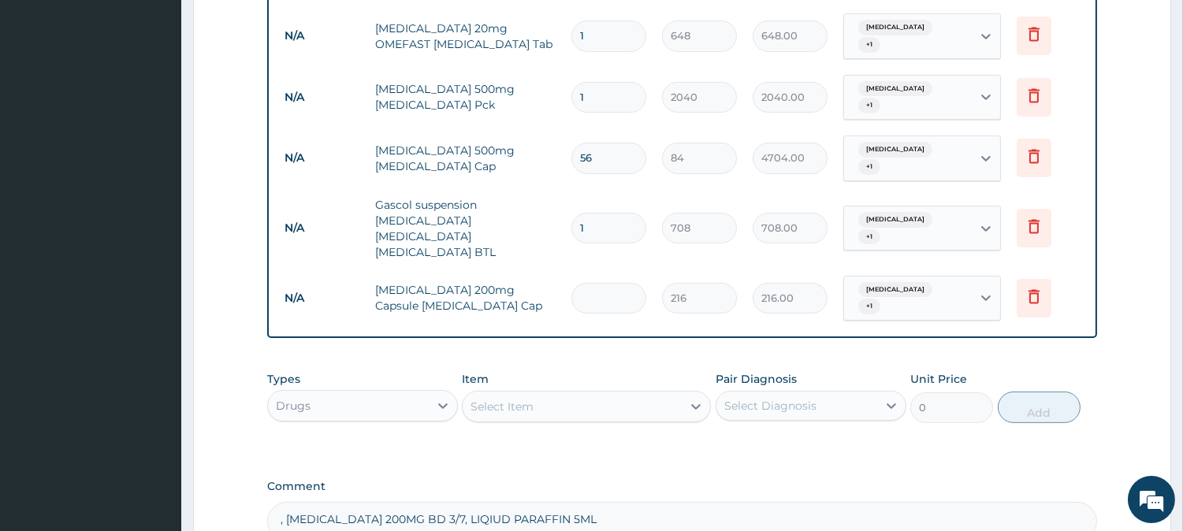
type input "0.00"
type input "6"
type input "1296.00"
type input "6"
click at [612, 394] on div "Select Item" at bounding box center [572, 406] width 219 height 25
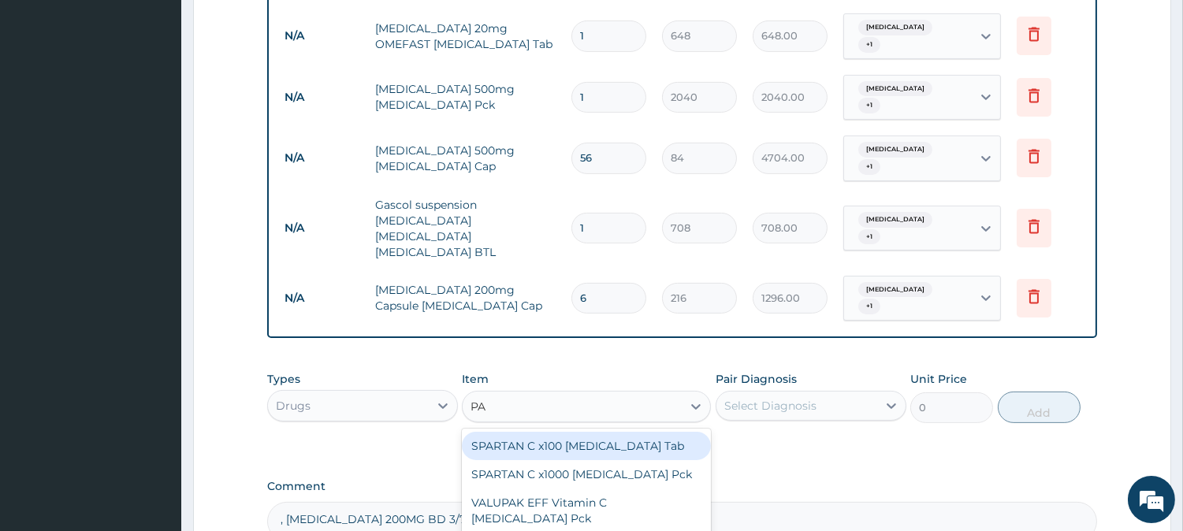
type input "PA"
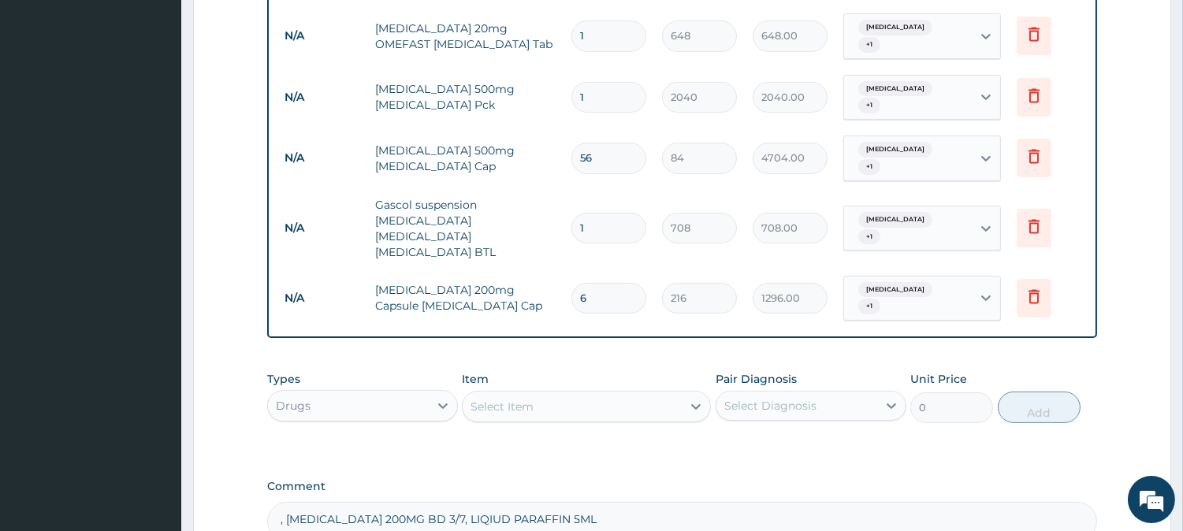
drag, startPoint x: 340, startPoint y: 457, endPoint x: 437, endPoint y: 470, distance: 98.6
click at [437, 502] on textarea ", CELEBREX 200MG BD 3/7, LIQIUD PARAFFIN 5ML" at bounding box center [682, 521] width 830 height 39
type textarea "LIQIUD PARAFFIN 5ML"
click at [548, 394] on div "Select Item" at bounding box center [572, 406] width 219 height 25
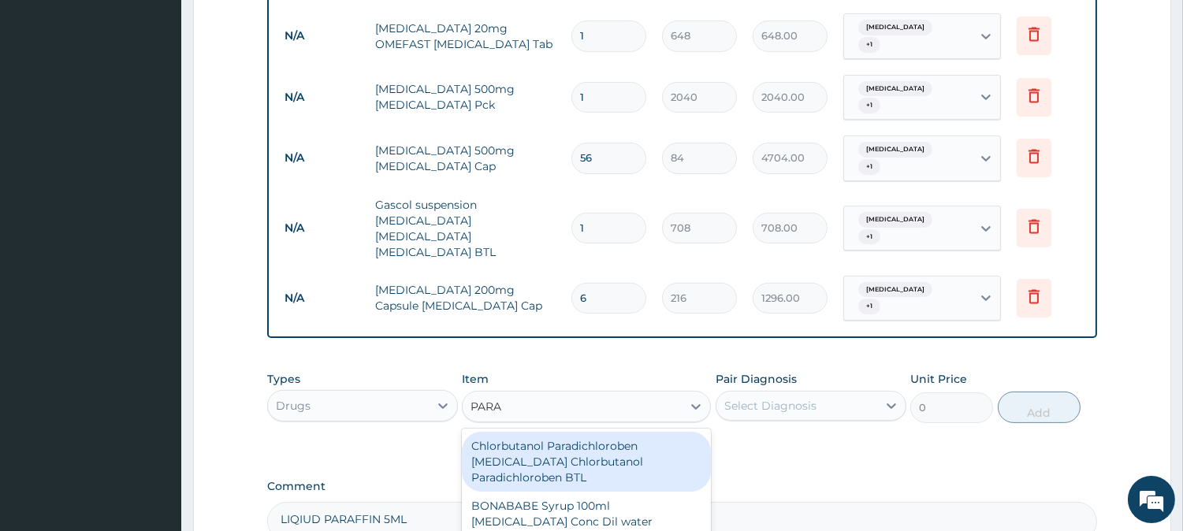
type input "PARAF"
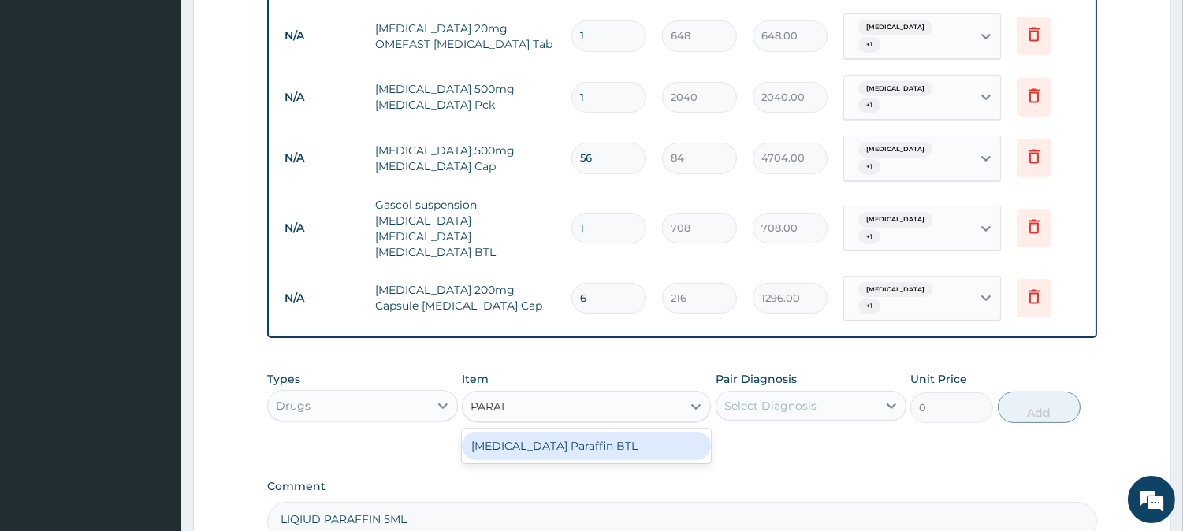
click at [634, 432] on div "Liquid paraffin Paraffin BTL" at bounding box center [586, 446] width 249 height 28
type input "960"
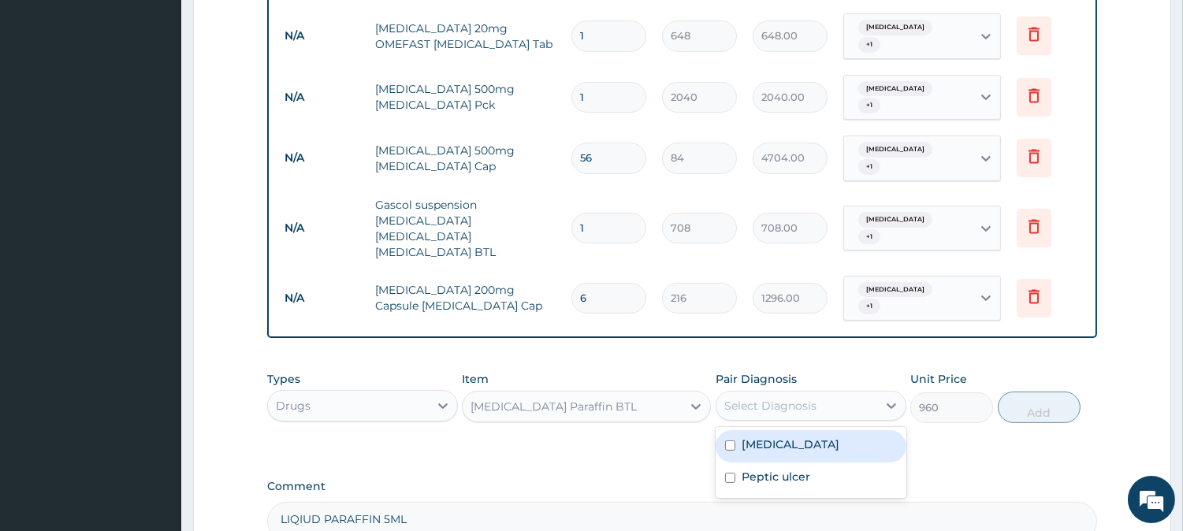
click at [765, 398] on div "Select Diagnosis" at bounding box center [770, 406] width 92 height 16
click at [772, 437] on label "Chest pain" at bounding box center [791, 445] width 98 height 16
checkbox input "true"
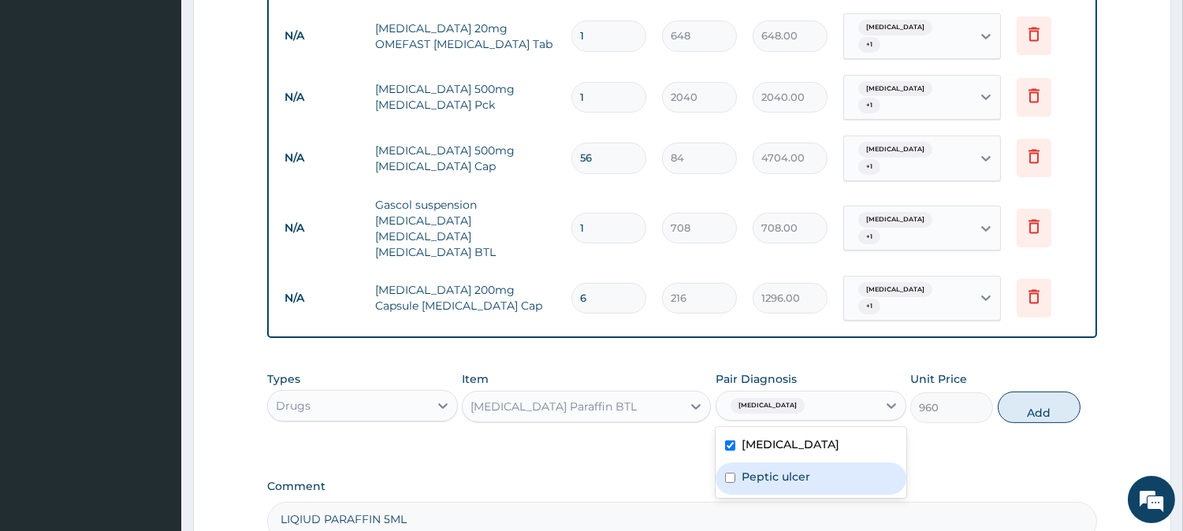
click at [791, 469] on label "Peptic ulcer" at bounding box center [776, 477] width 69 height 16
checkbox input "true"
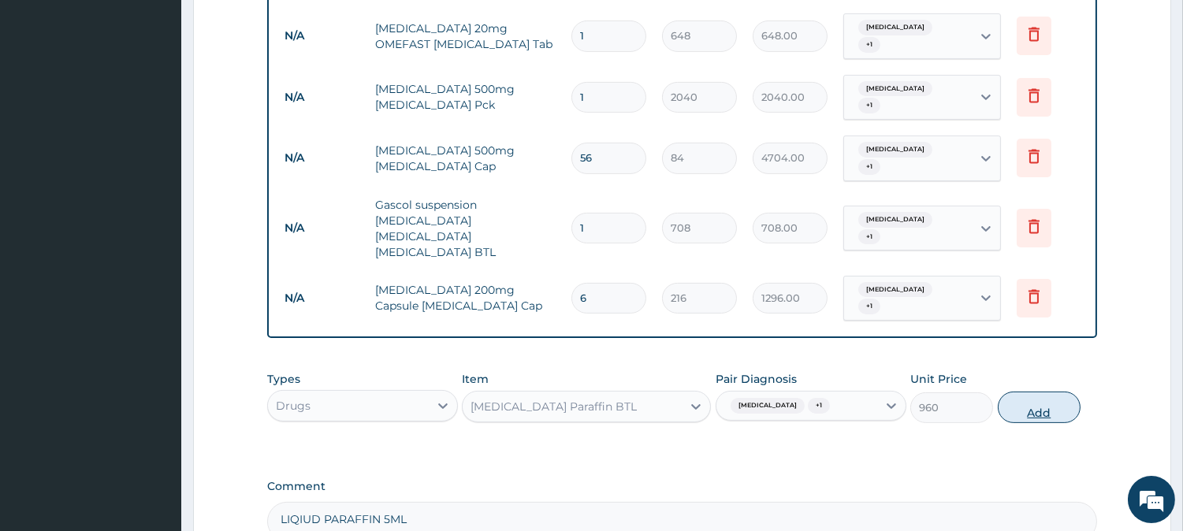
click at [1033, 392] on button "Add" at bounding box center [1039, 408] width 83 height 32
type input "0"
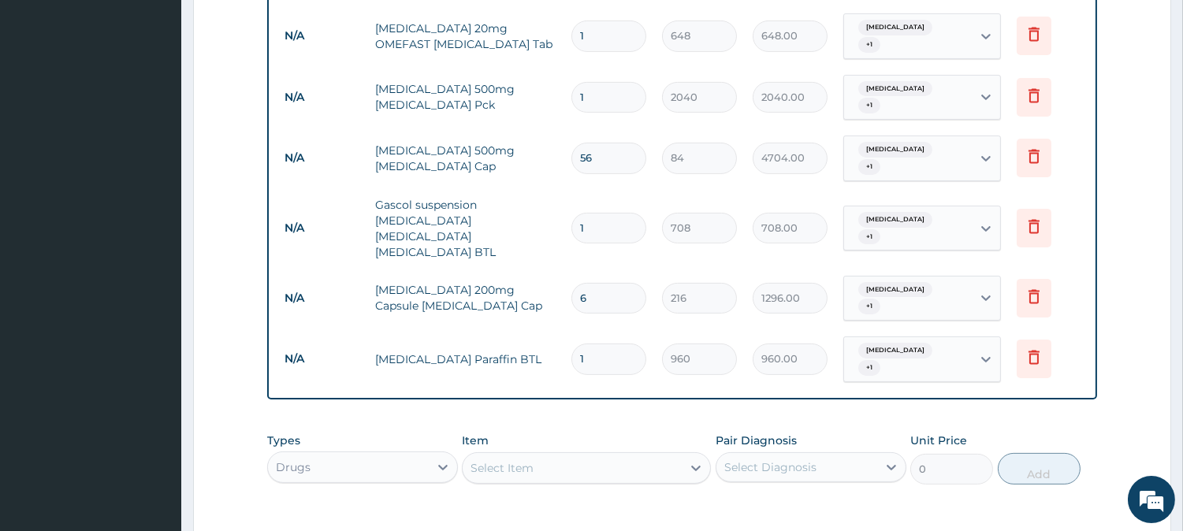
scroll to position [920, 0]
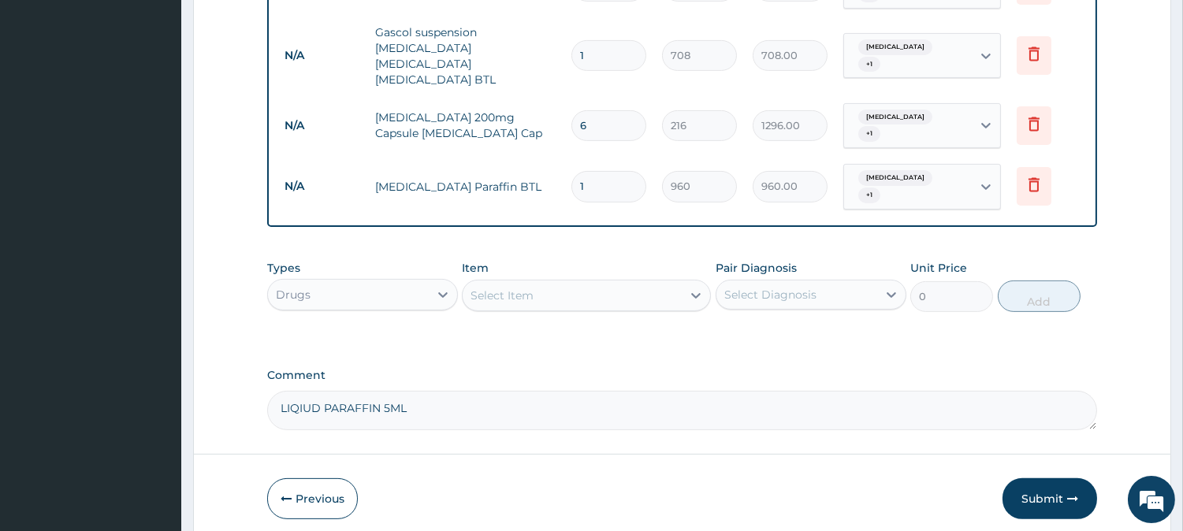
drag, startPoint x: 440, startPoint y: 345, endPoint x: 144, endPoint y: 396, distance: 299.9
click at [1033, 478] on button "Submit" at bounding box center [1049, 498] width 95 height 41
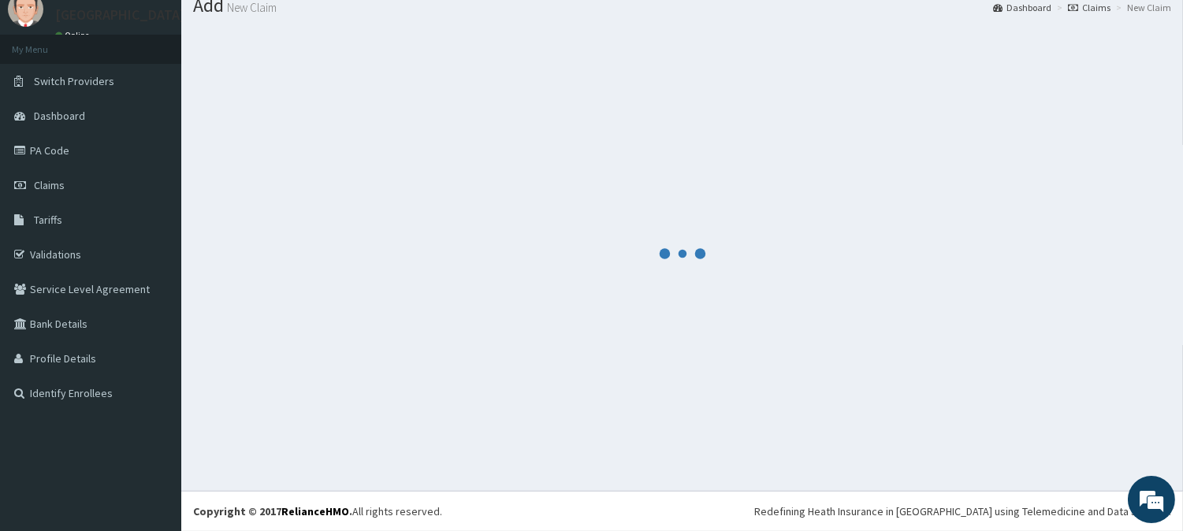
scroll to position [56, 0]
